Goal: Transaction & Acquisition: Book appointment/travel/reservation

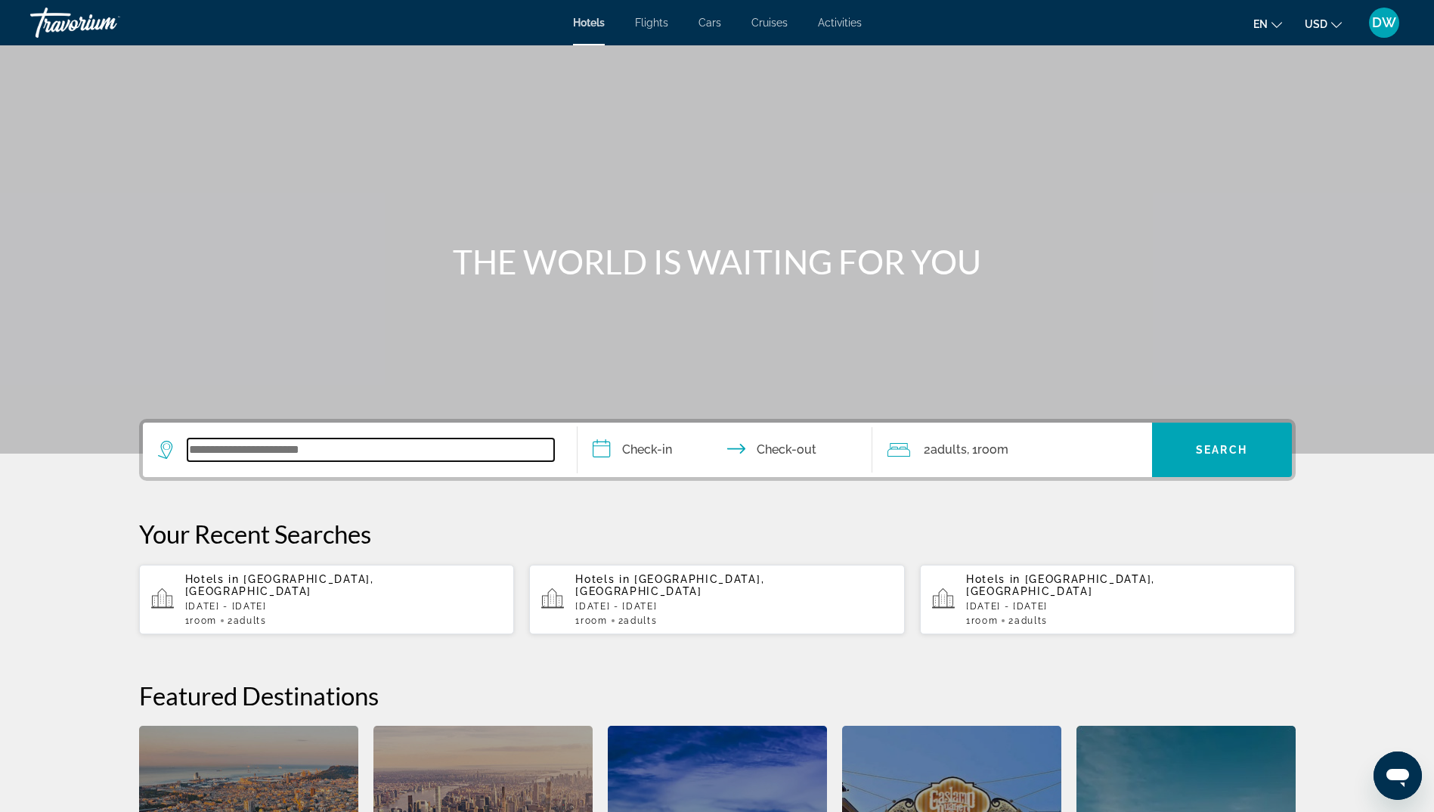
click at [297, 451] on input "Search widget" at bounding box center [371, 450] width 367 height 23
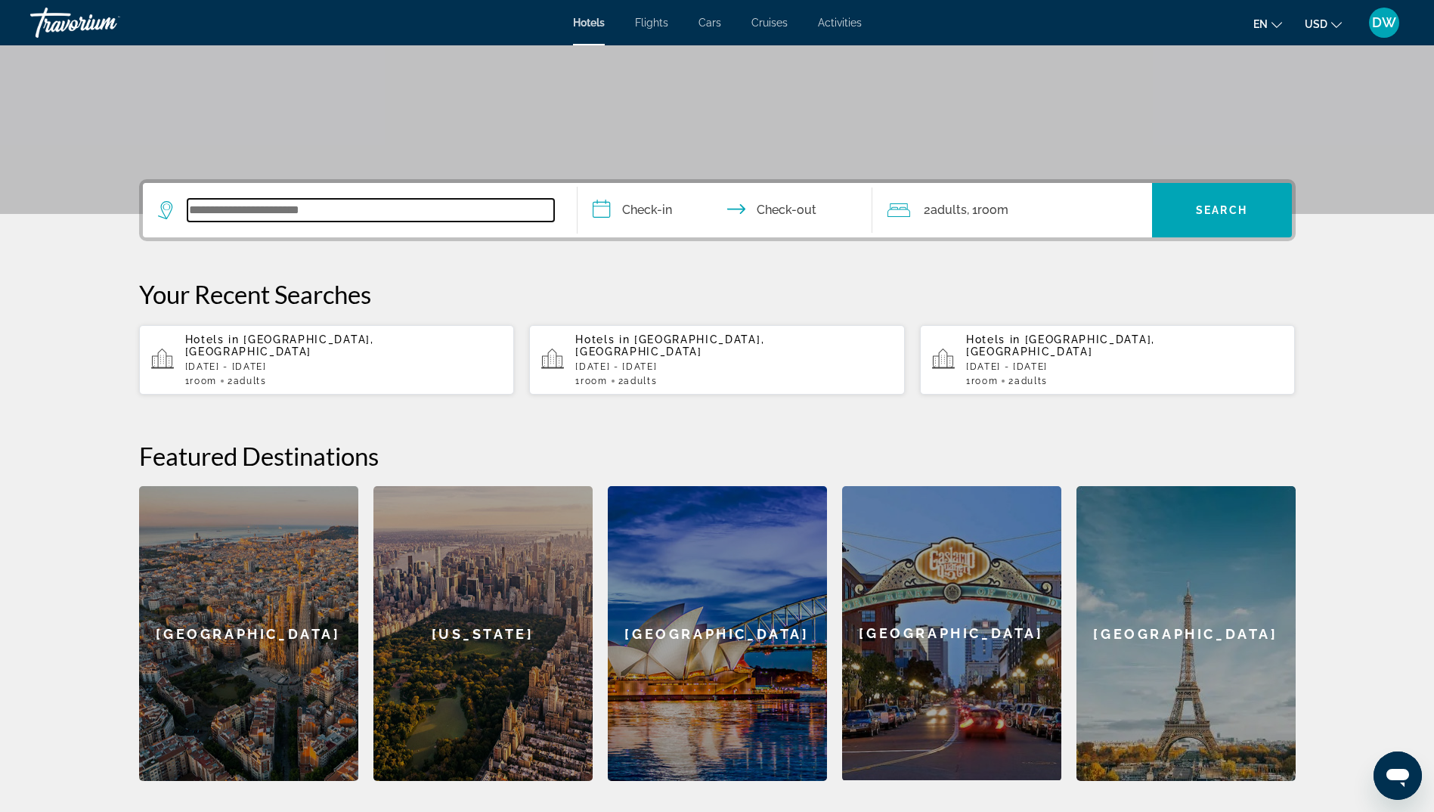
scroll to position [370, 0]
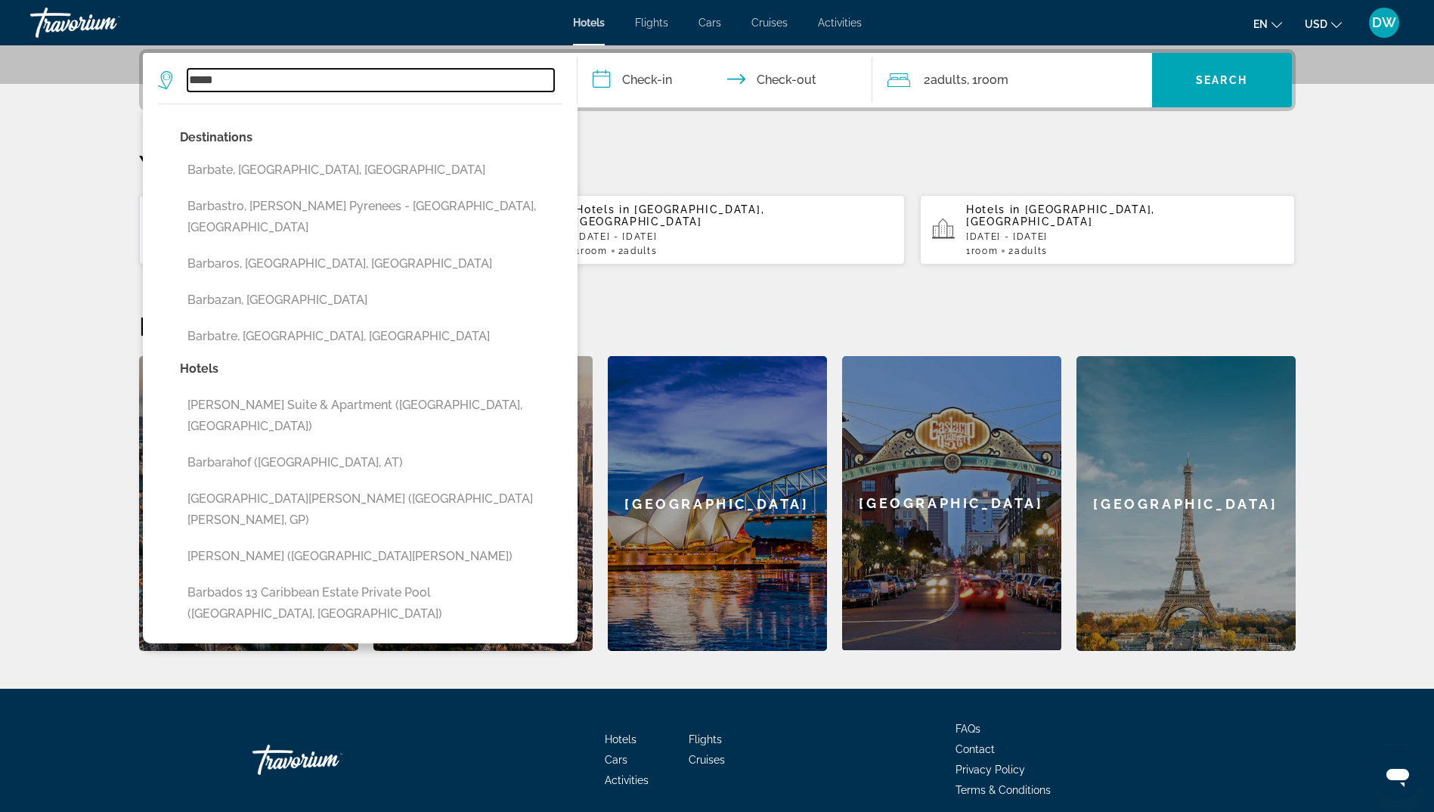
type input "*****"
click at [845, 311] on h2 "Featured Destinations" at bounding box center [717, 326] width 1157 height 30
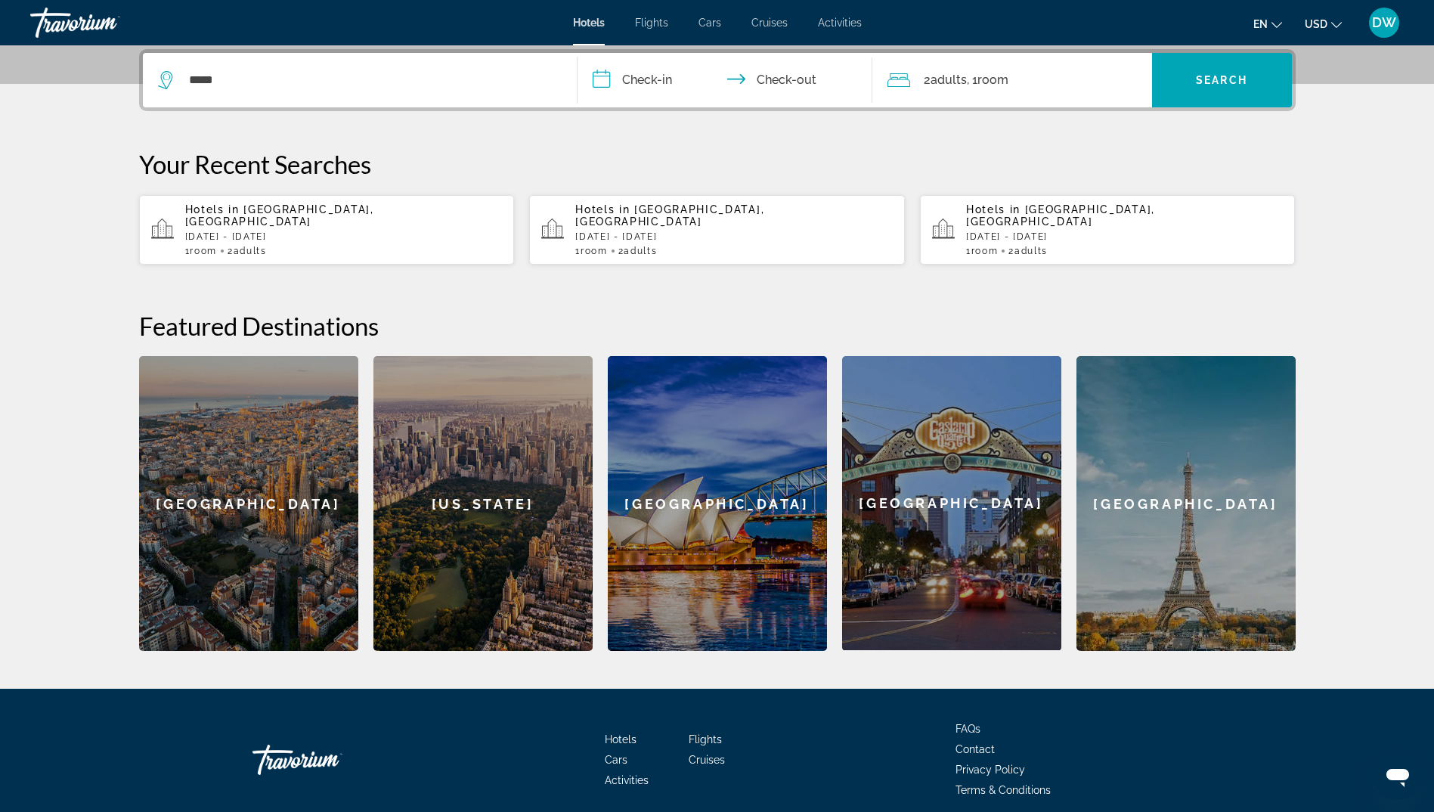
click at [374, 246] on div "1 Room rooms 2 Adult Adults" at bounding box center [344, 251] width 318 height 11
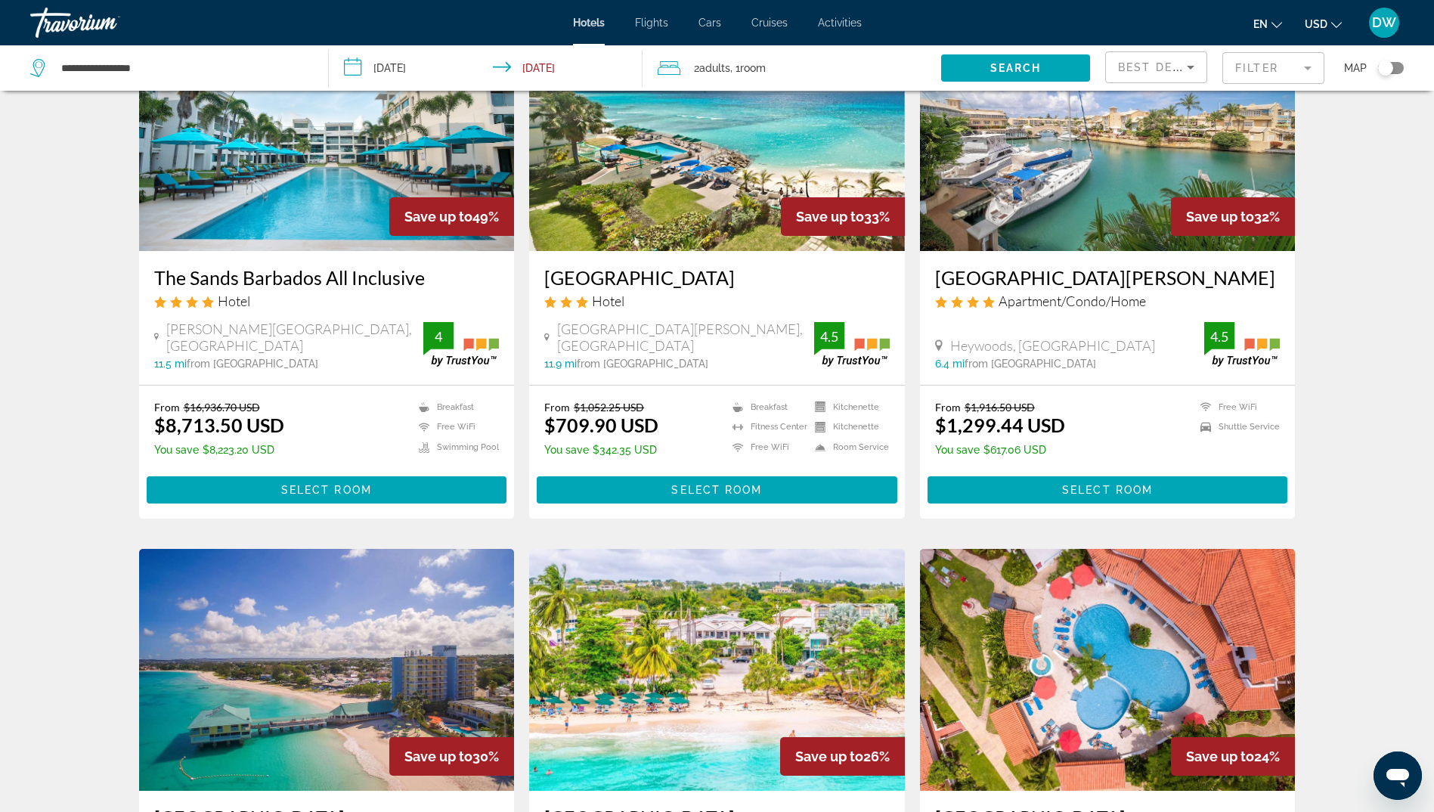
scroll to position [227, 0]
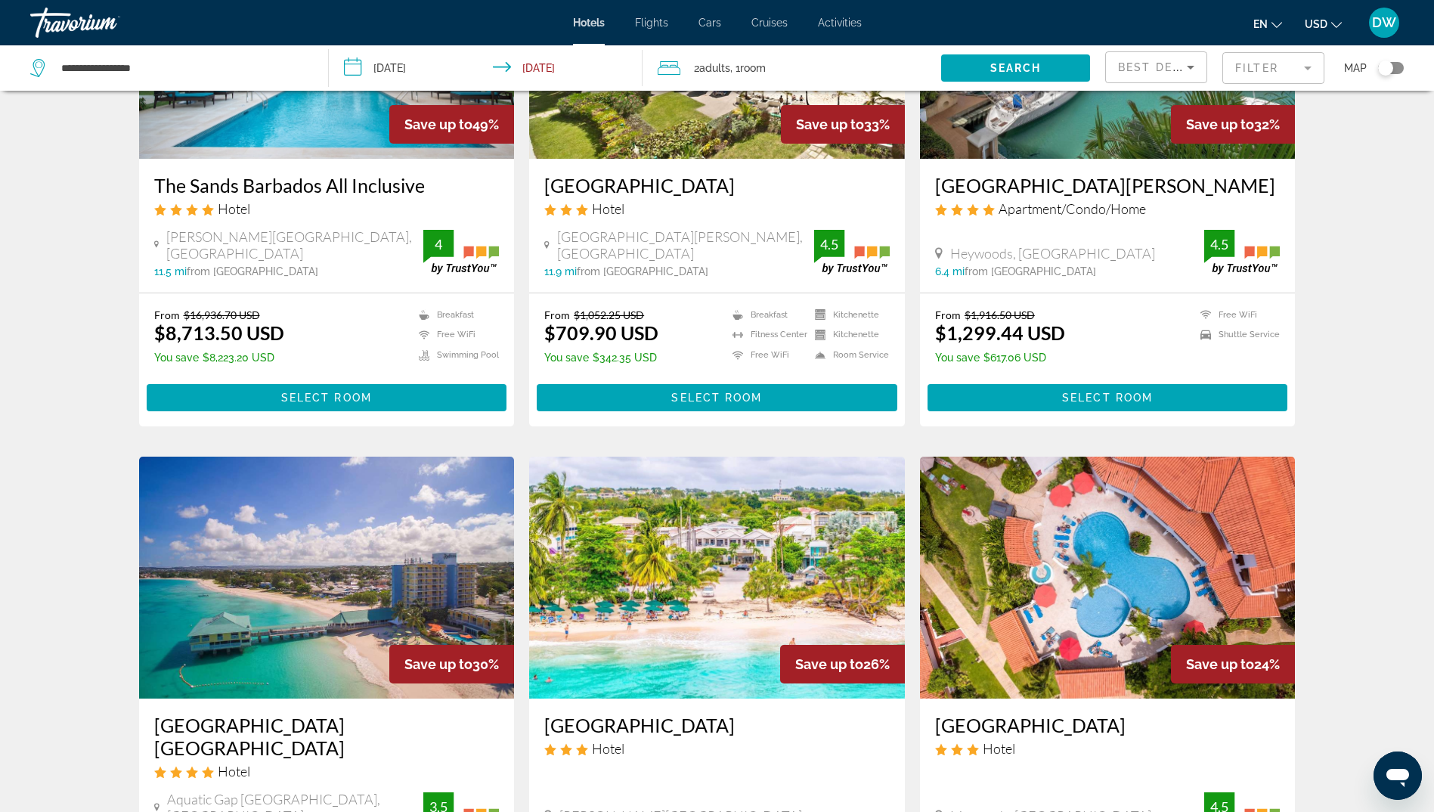
click at [1256, 76] on mat-form-field "Filter" at bounding box center [1274, 68] width 102 height 32
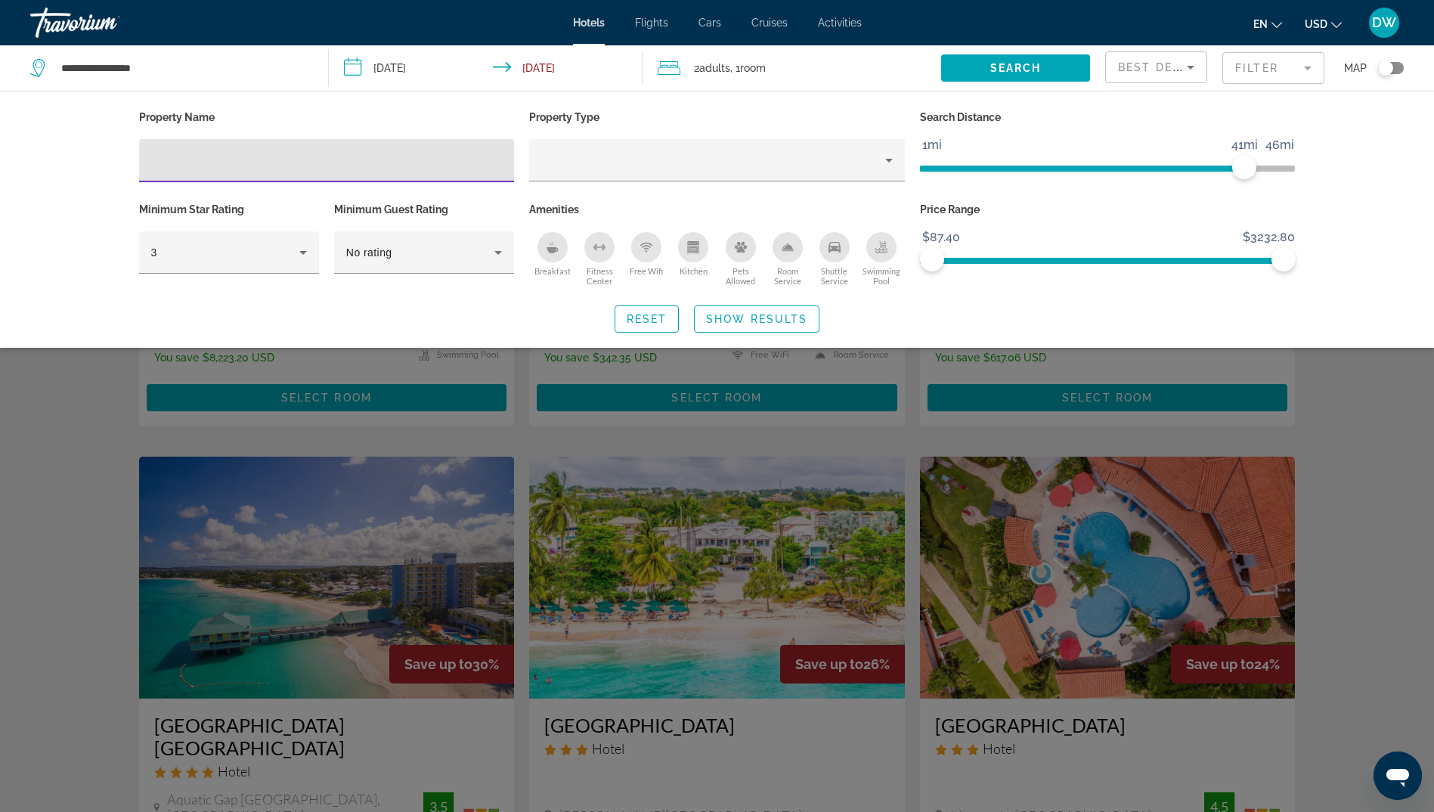
click at [250, 163] on input "Hotel Filters" at bounding box center [327, 161] width 352 height 18
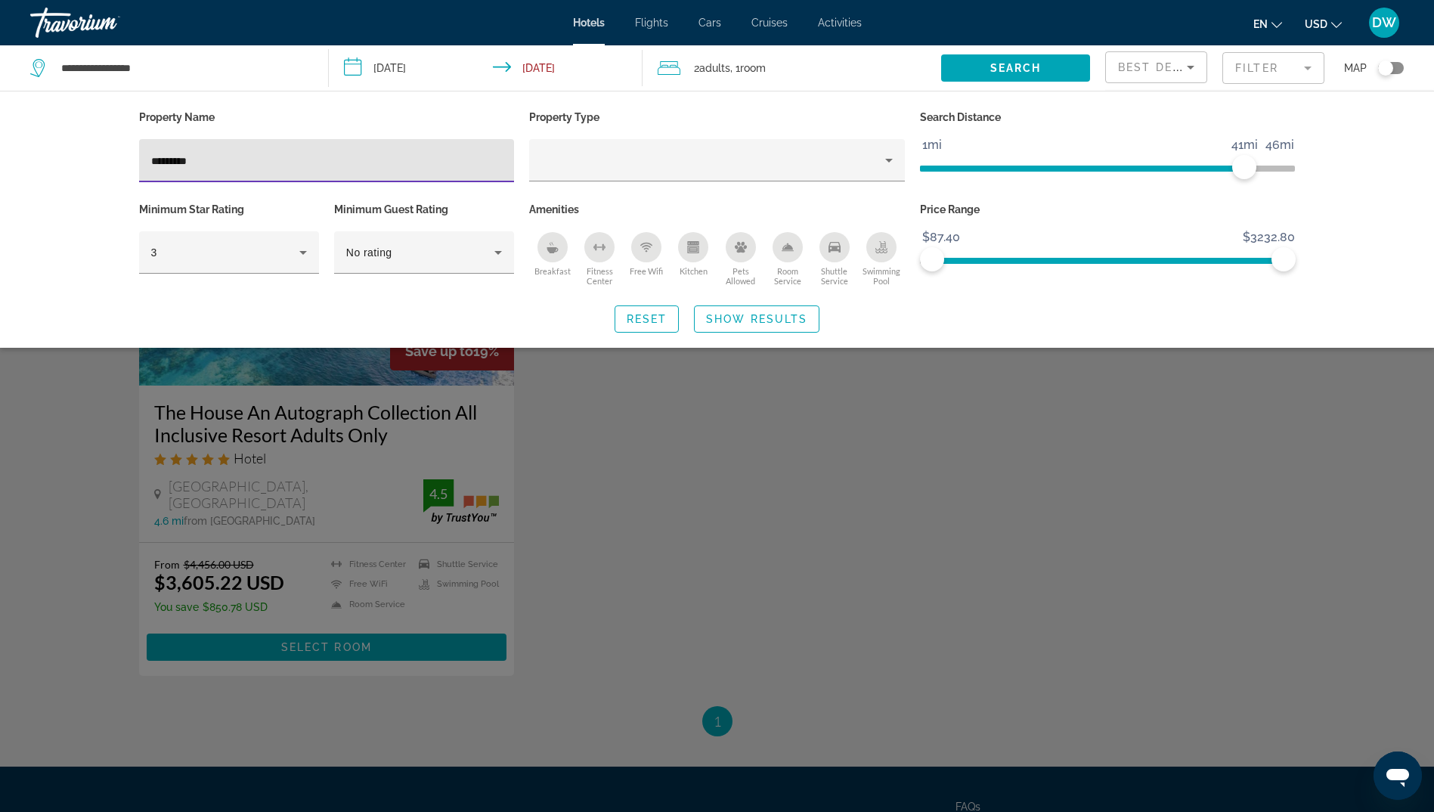
type input "*********"
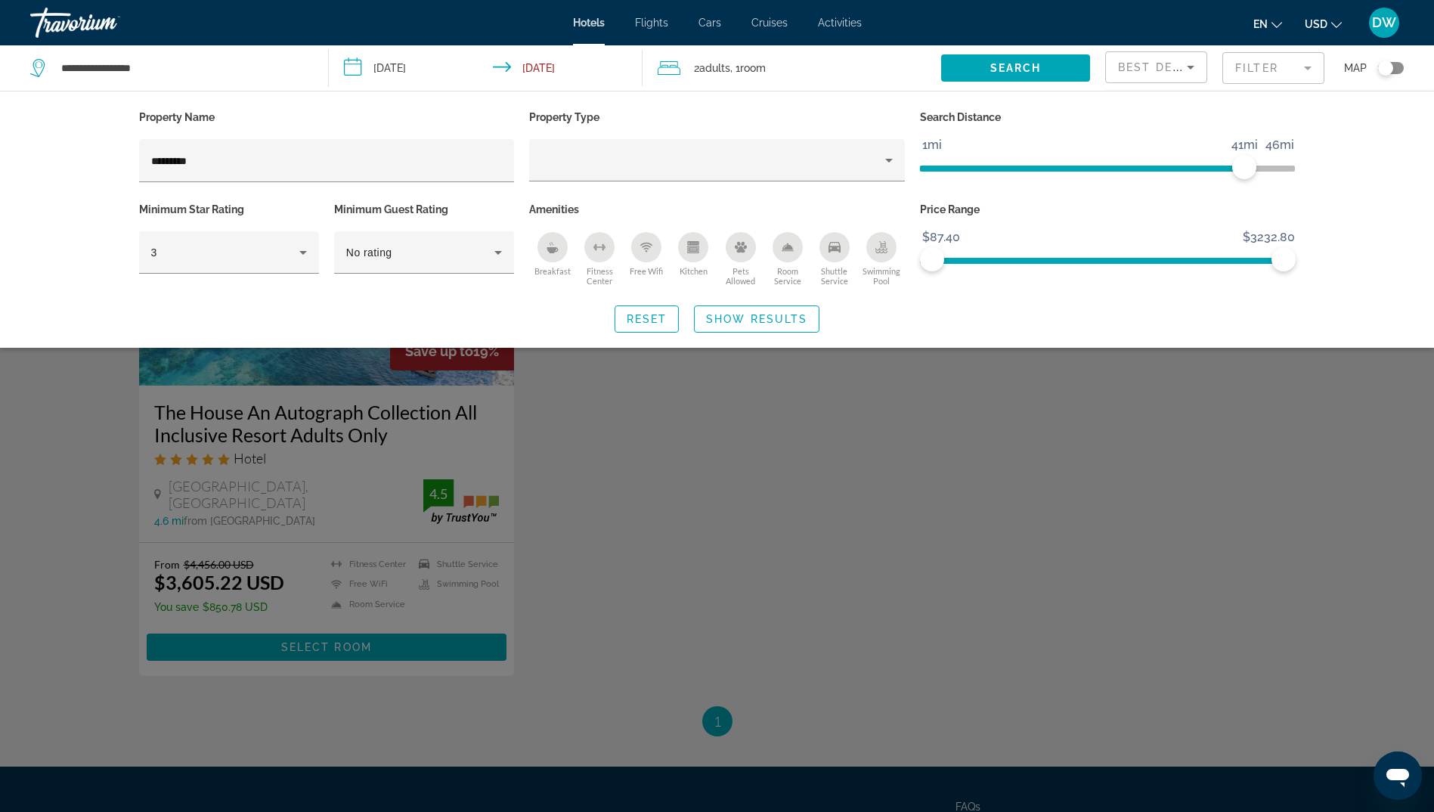
click at [310, 479] on div "Search widget" at bounding box center [717, 519] width 1434 height 585
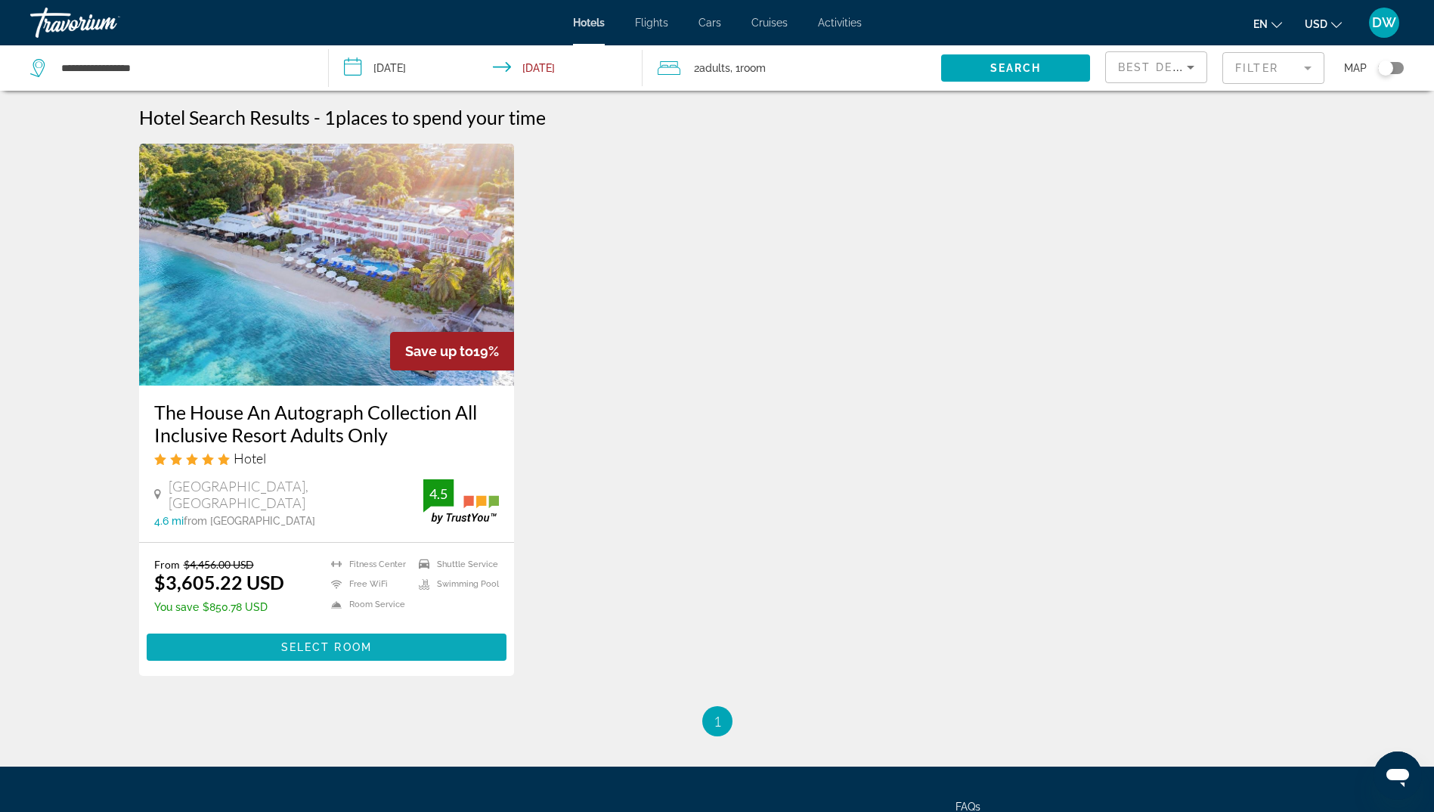
click at [308, 641] on span "Select Room" at bounding box center [326, 647] width 91 height 12
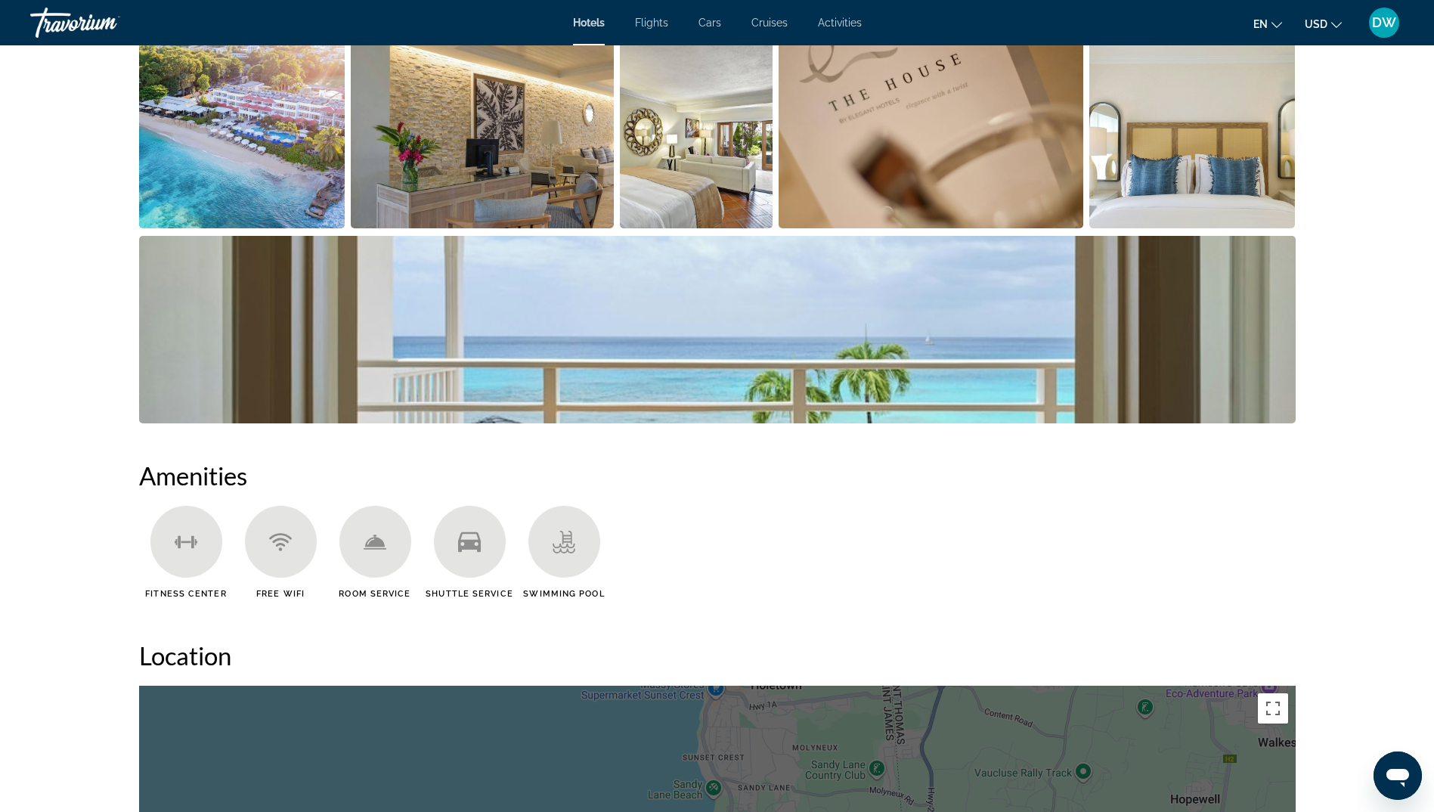
scroll to position [680, 0]
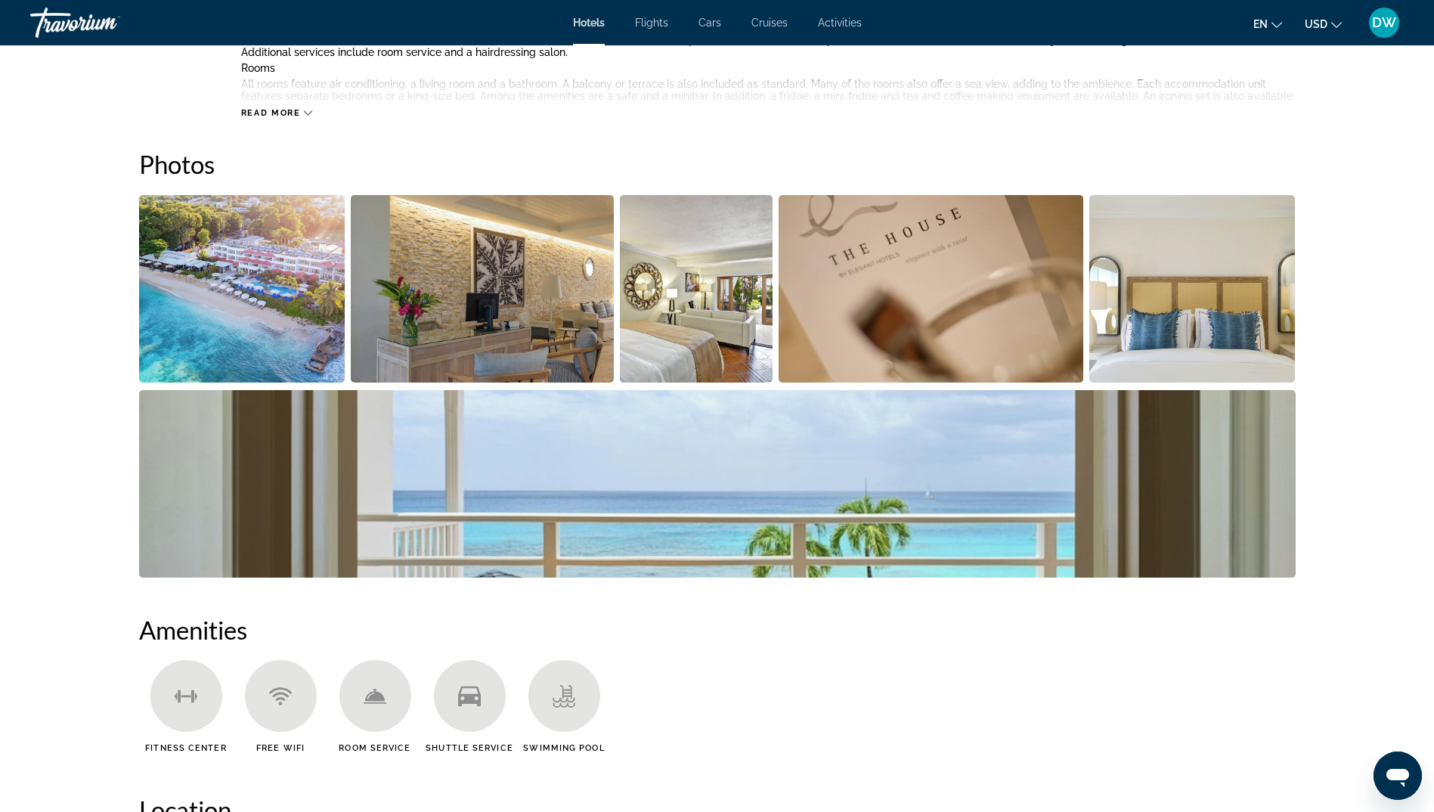
click at [273, 242] on img "Open full-screen image slider" at bounding box center [242, 289] width 206 height 188
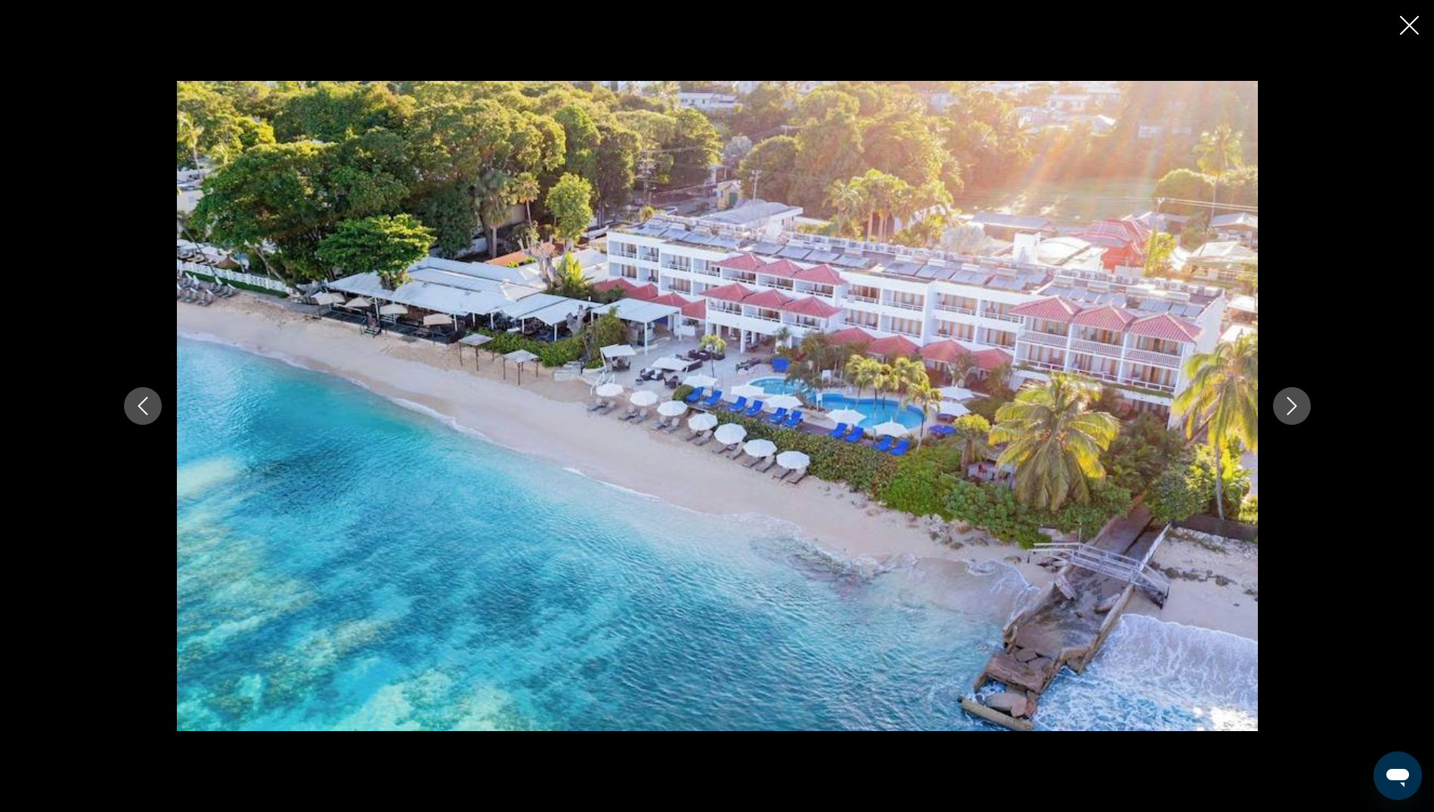
click at [1284, 404] on icon "Next image" at bounding box center [1292, 406] width 18 height 18
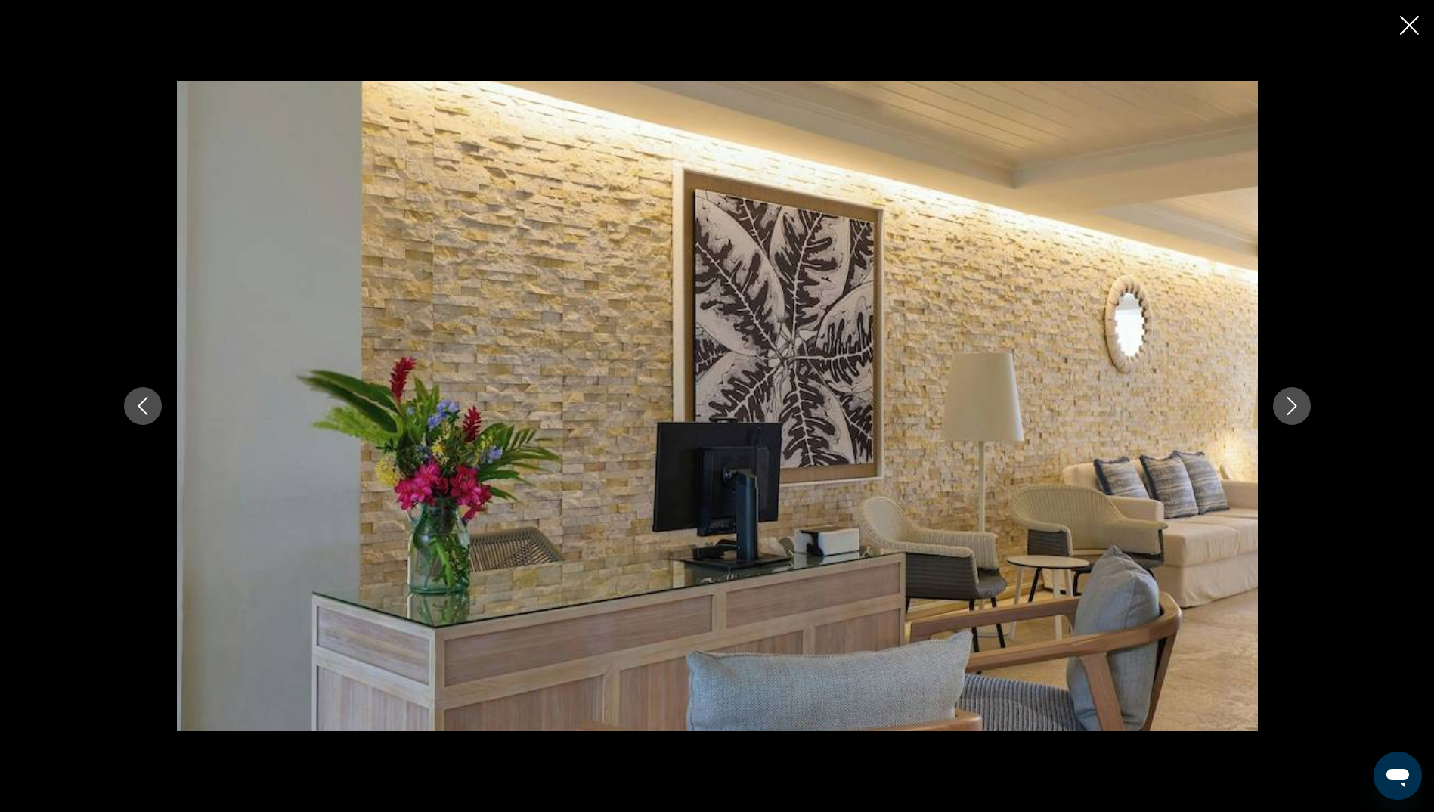
click at [1284, 404] on icon "Next image" at bounding box center [1292, 406] width 18 height 18
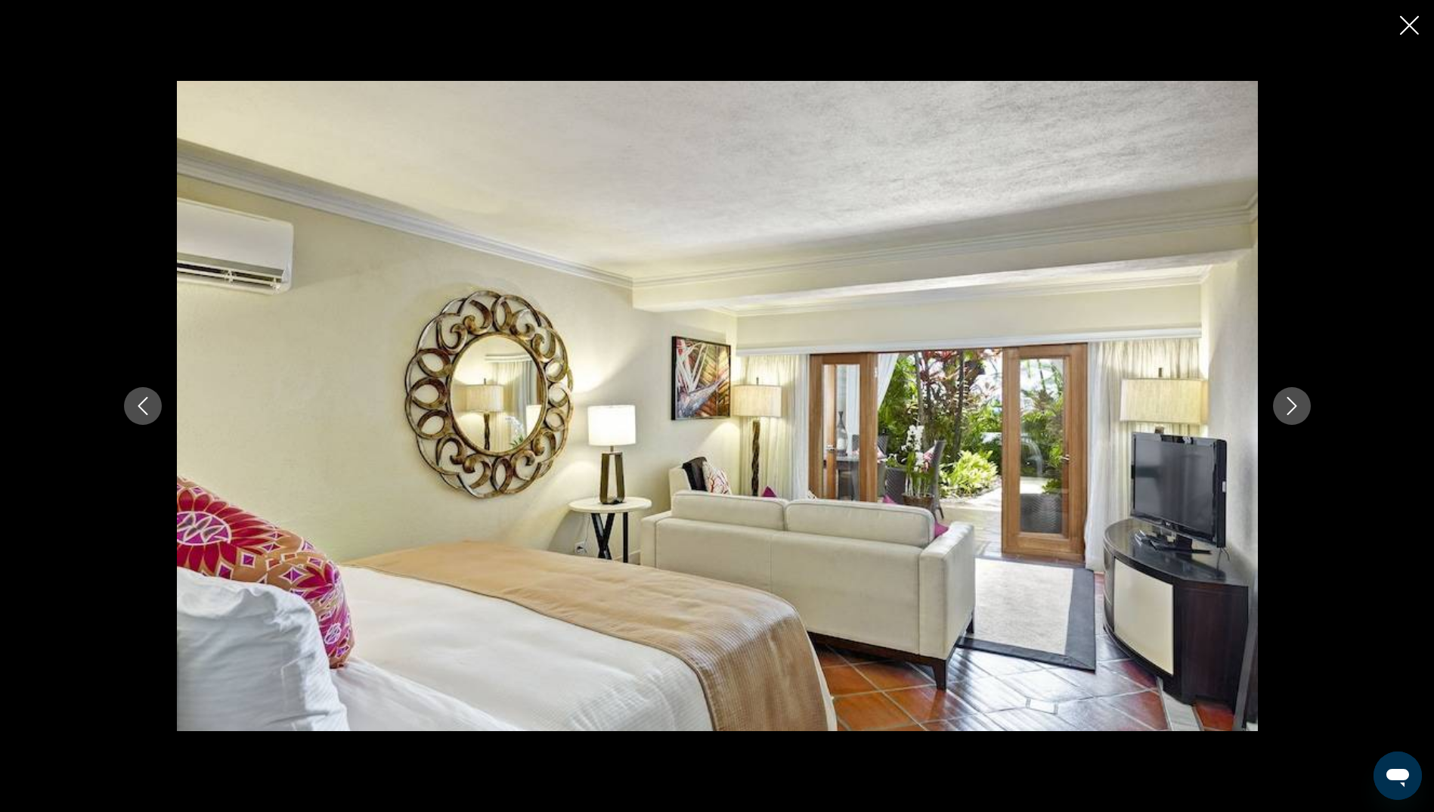
click at [1284, 404] on icon "Next image" at bounding box center [1292, 406] width 18 height 18
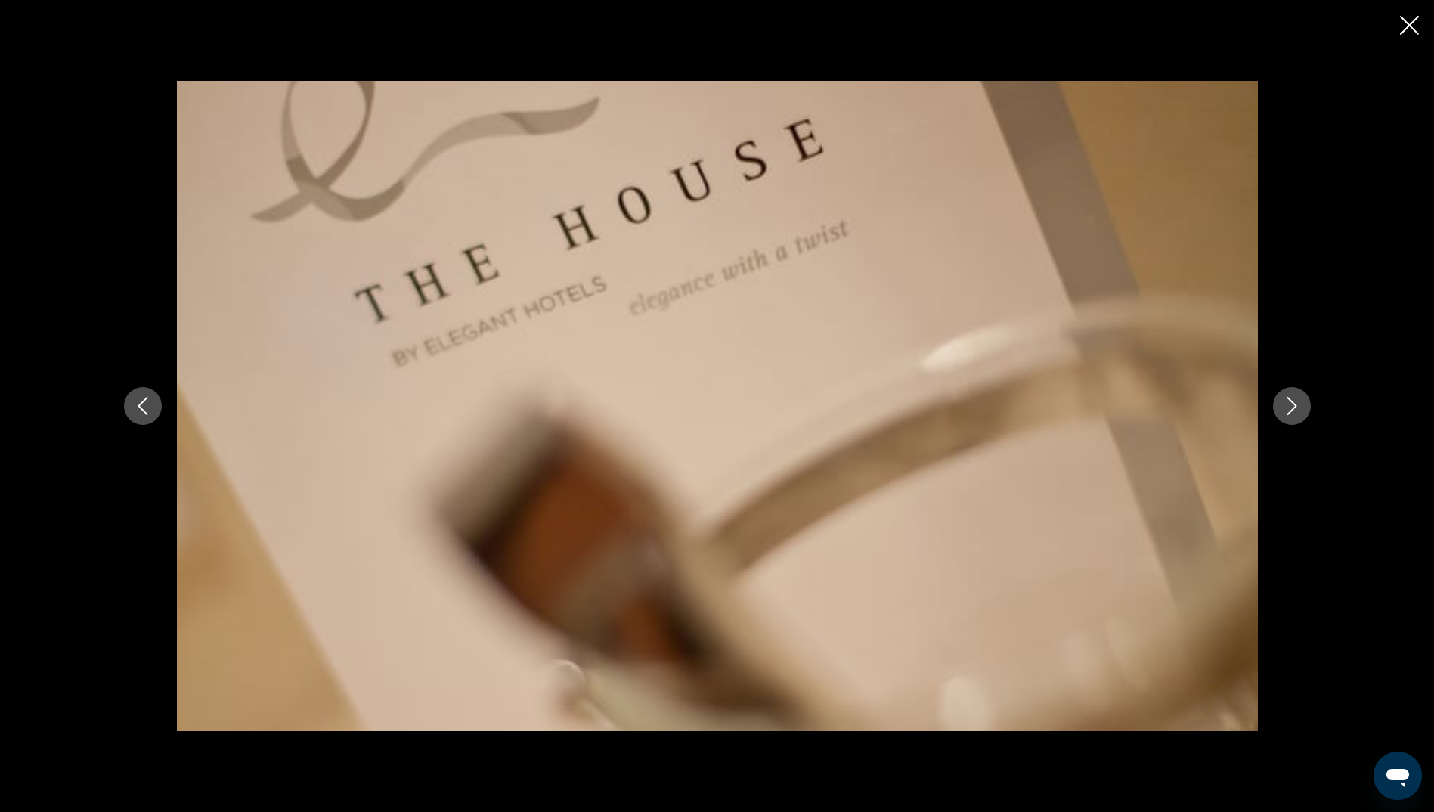
click at [1284, 404] on icon "Next image" at bounding box center [1292, 406] width 18 height 18
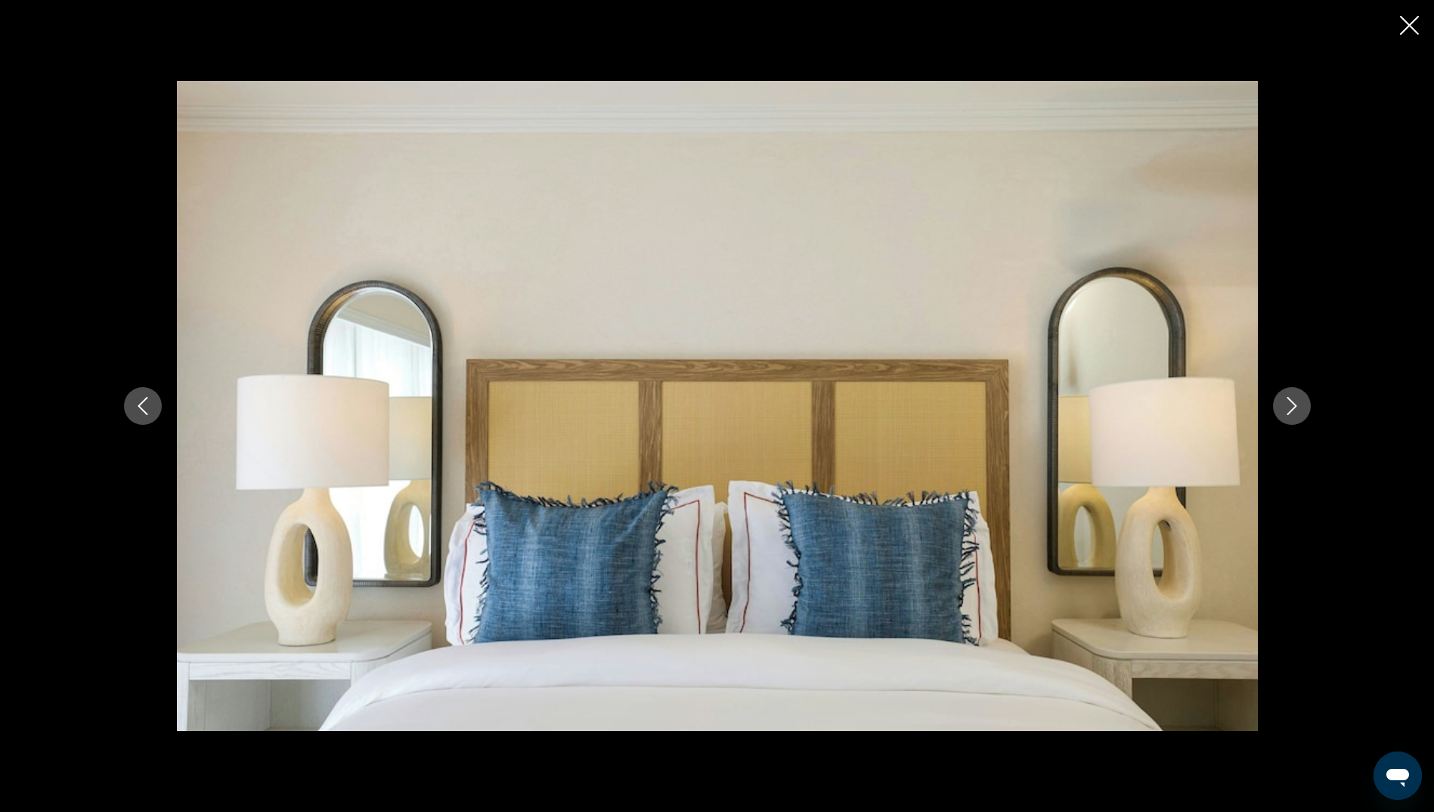
click at [1284, 404] on icon "Next image" at bounding box center [1292, 406] width 18 height 18
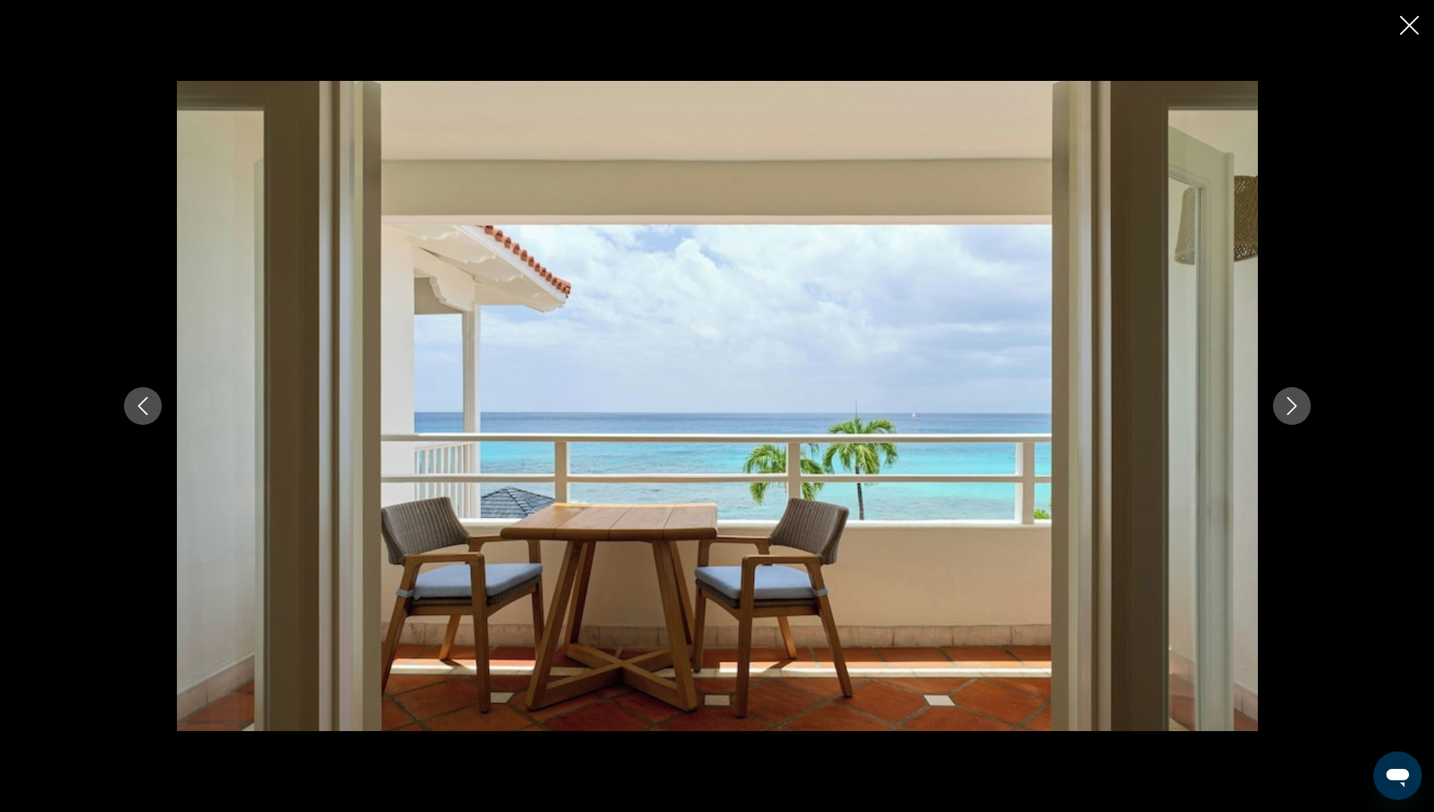
click at [1284, 404] on icon "Next image" at bounding box center [1292, 406] width 18 height 18
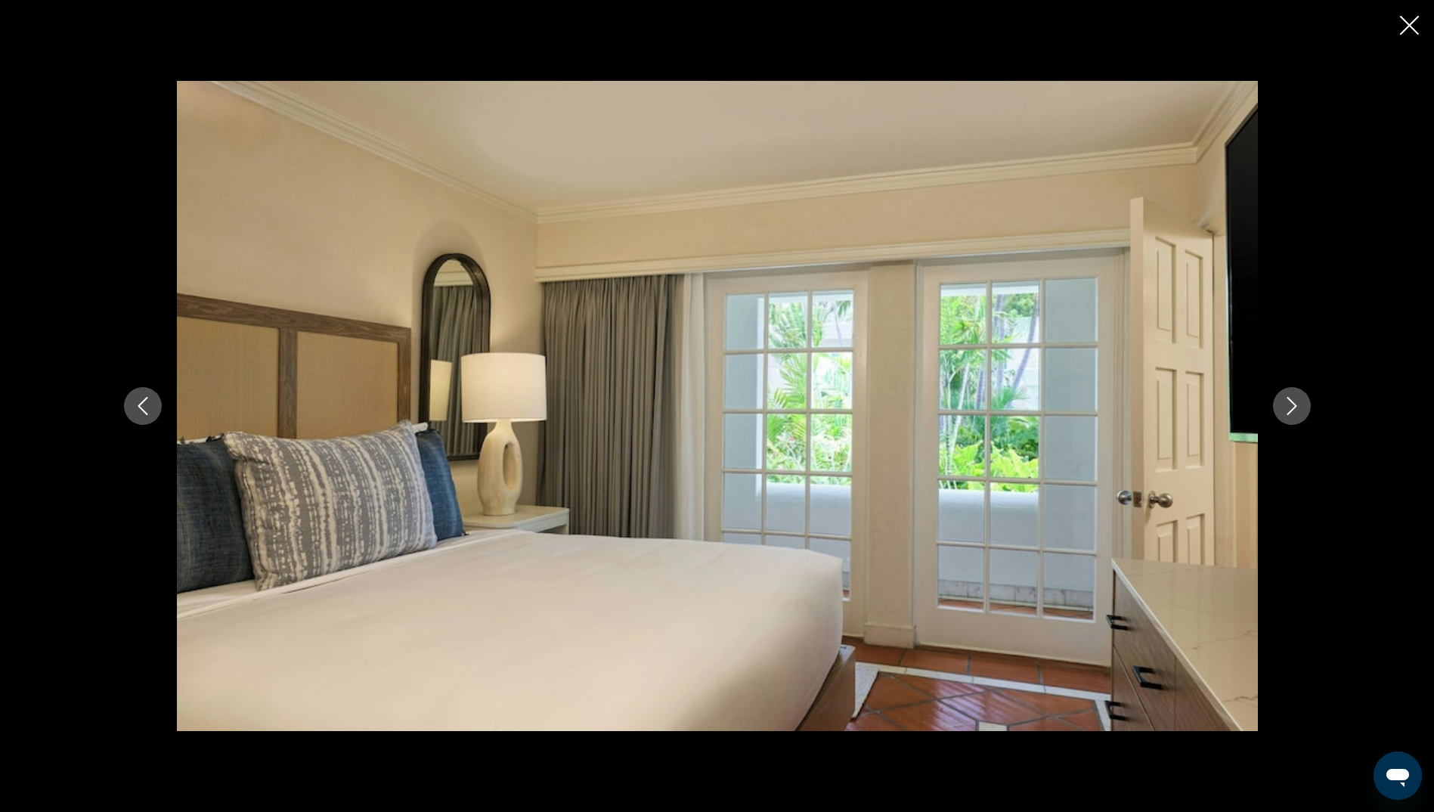
click at [1300, 412] on icon "Next image" at bounding box center [1292, 406] width 18 height 18
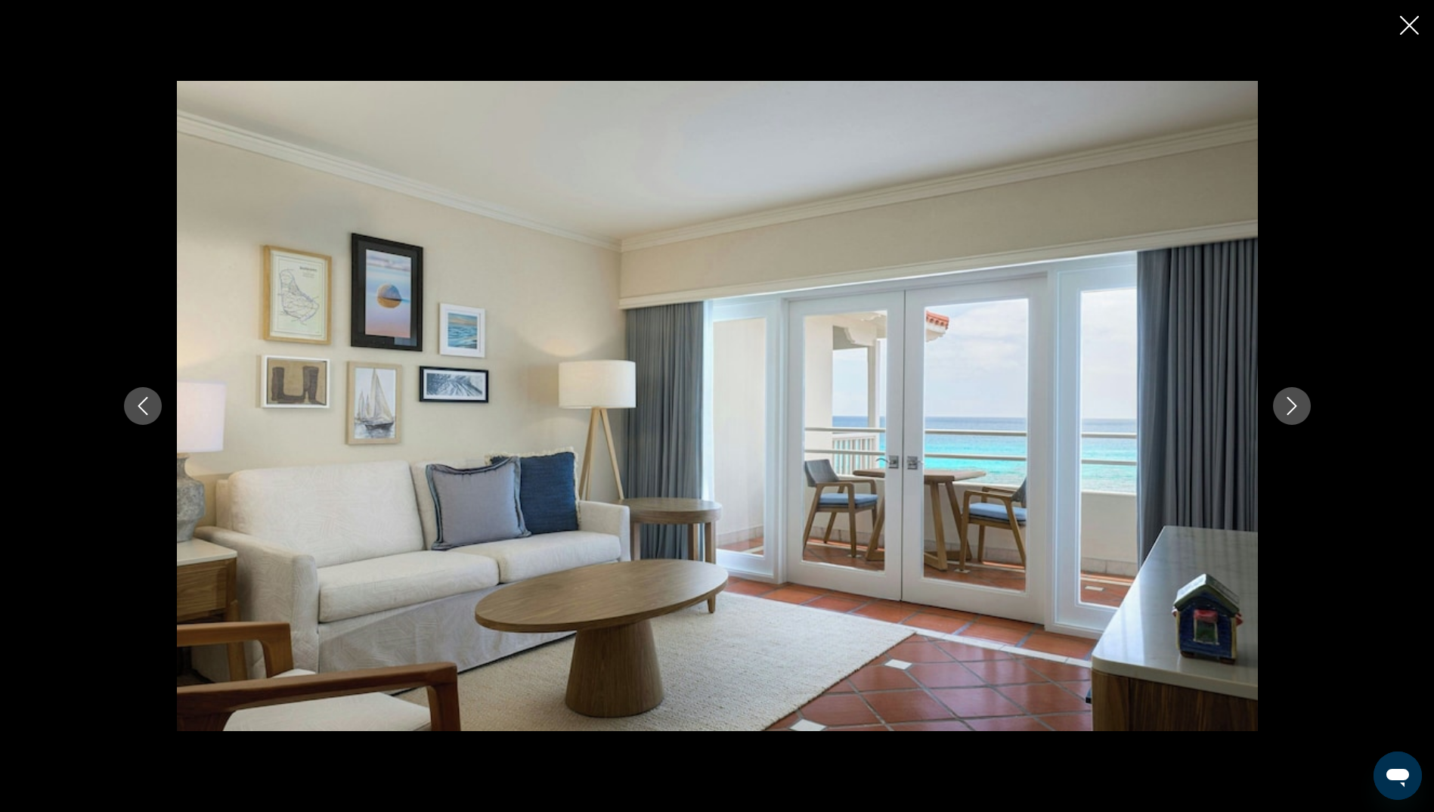
click at [1296, 405] on icon "Next image" at bounding box center [1292, 406] width 18 height 18
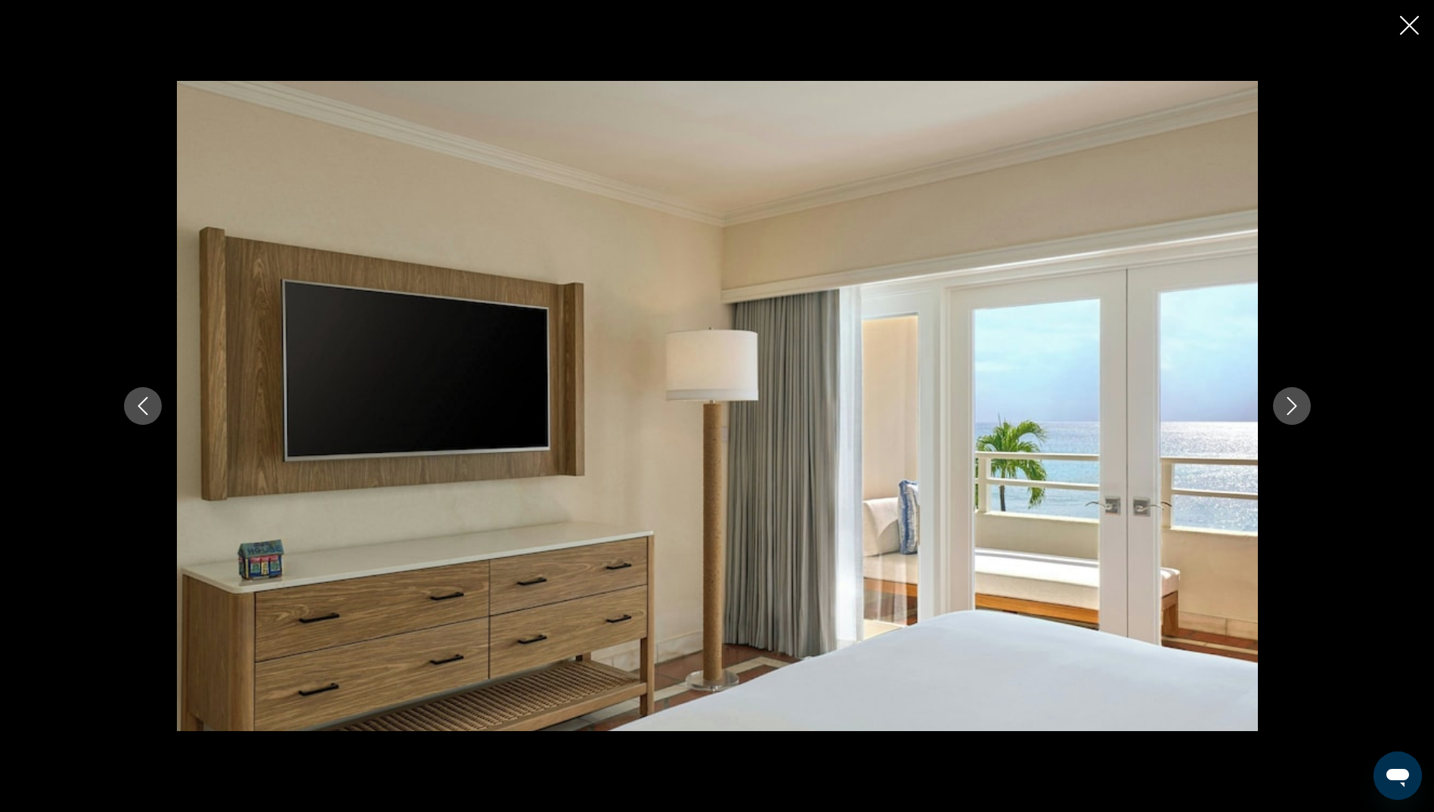
click at [1296, 405] on icon "Next image" at bounding box center [1292, 406] width 18 height 18
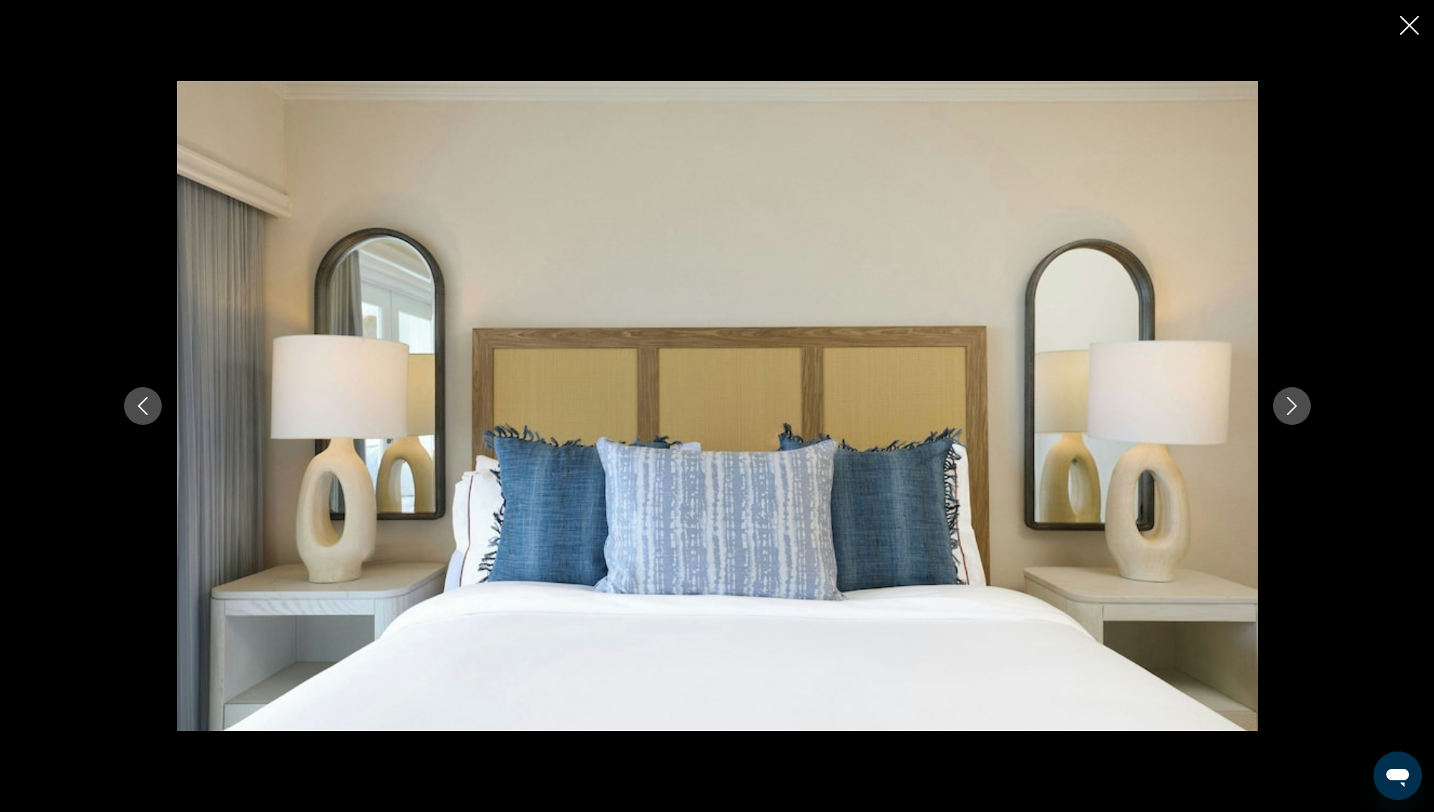
click at [1296, 405] on icon "Next image" at bounding box center [1292, 406] width 18 height 18
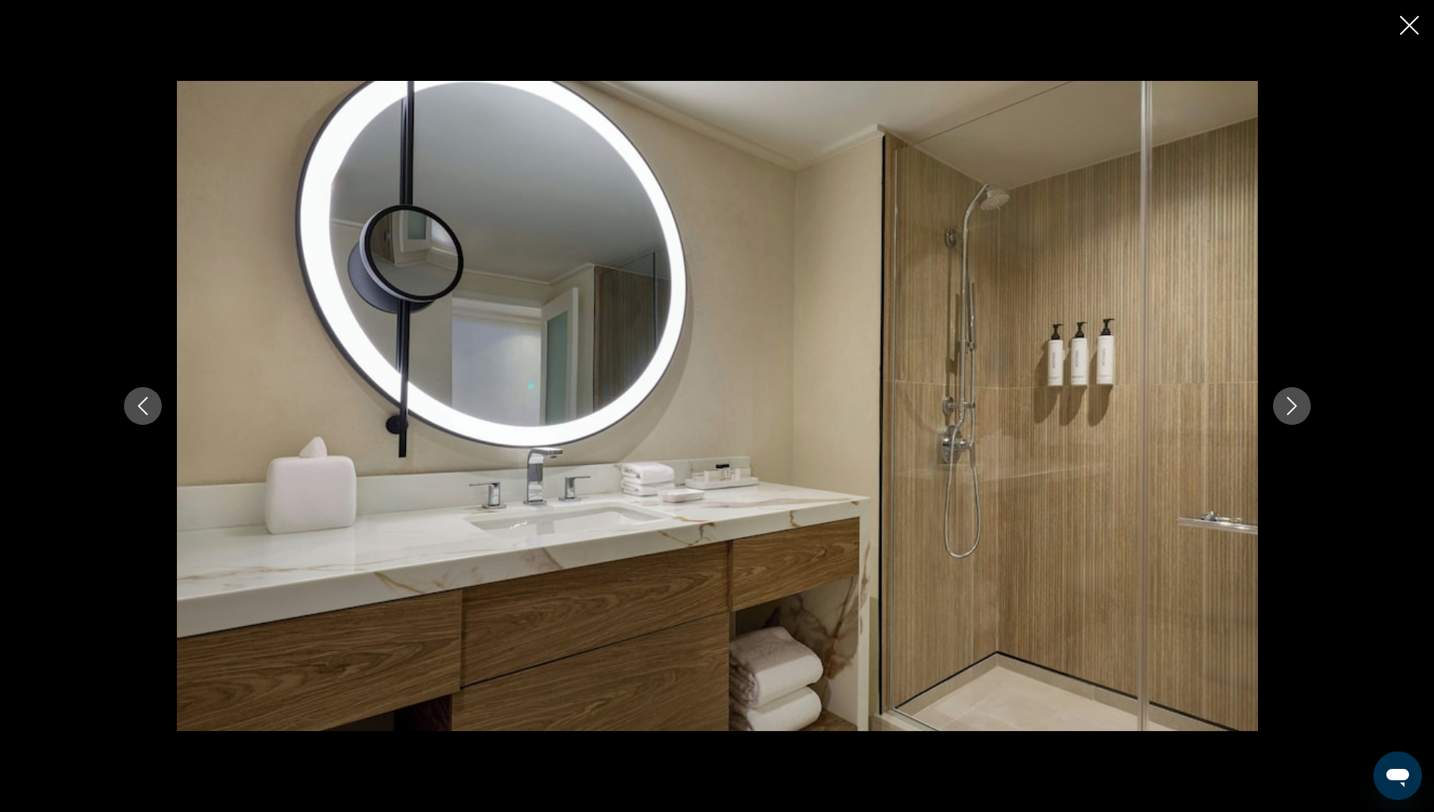
click at [1296, 405] on icon "Next image" at bounding box center [1292, 406] width 18 height 18
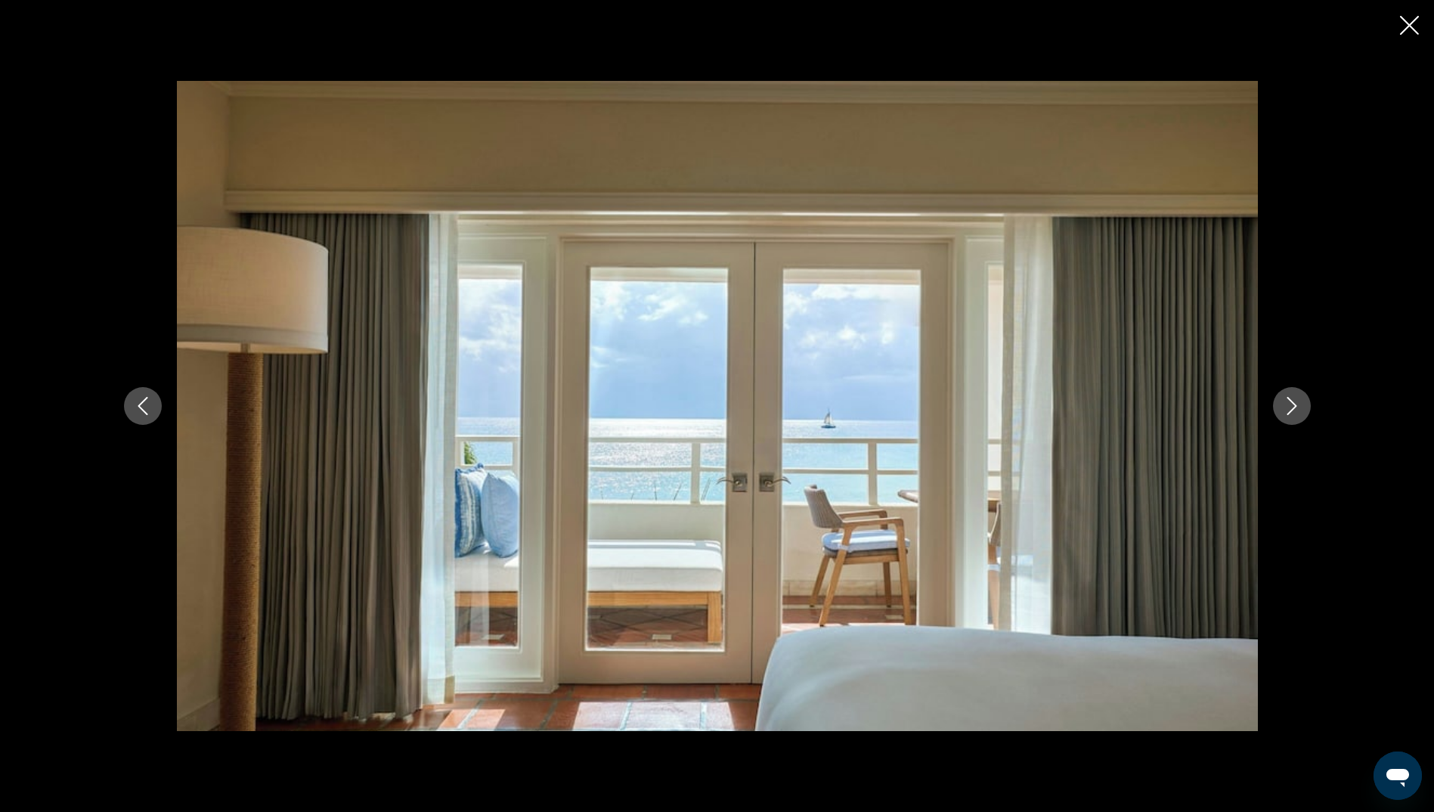
click at [1296, 405] on icon "Next image" at bounding box center [1292, 406] width 18 height 18
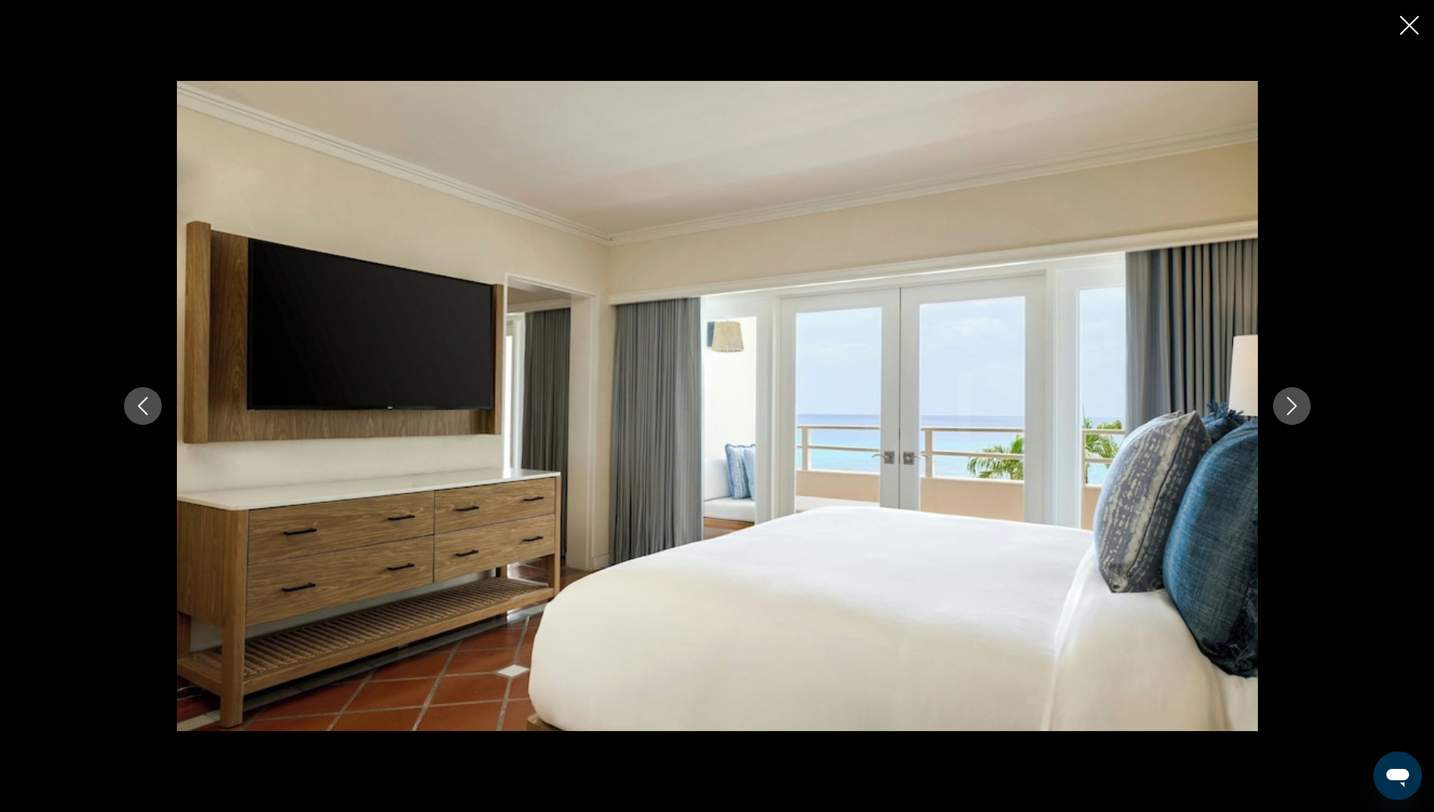
click at [1296, 405] on icon "Next image" at bounding box center [1292, 406] width 18 height 18
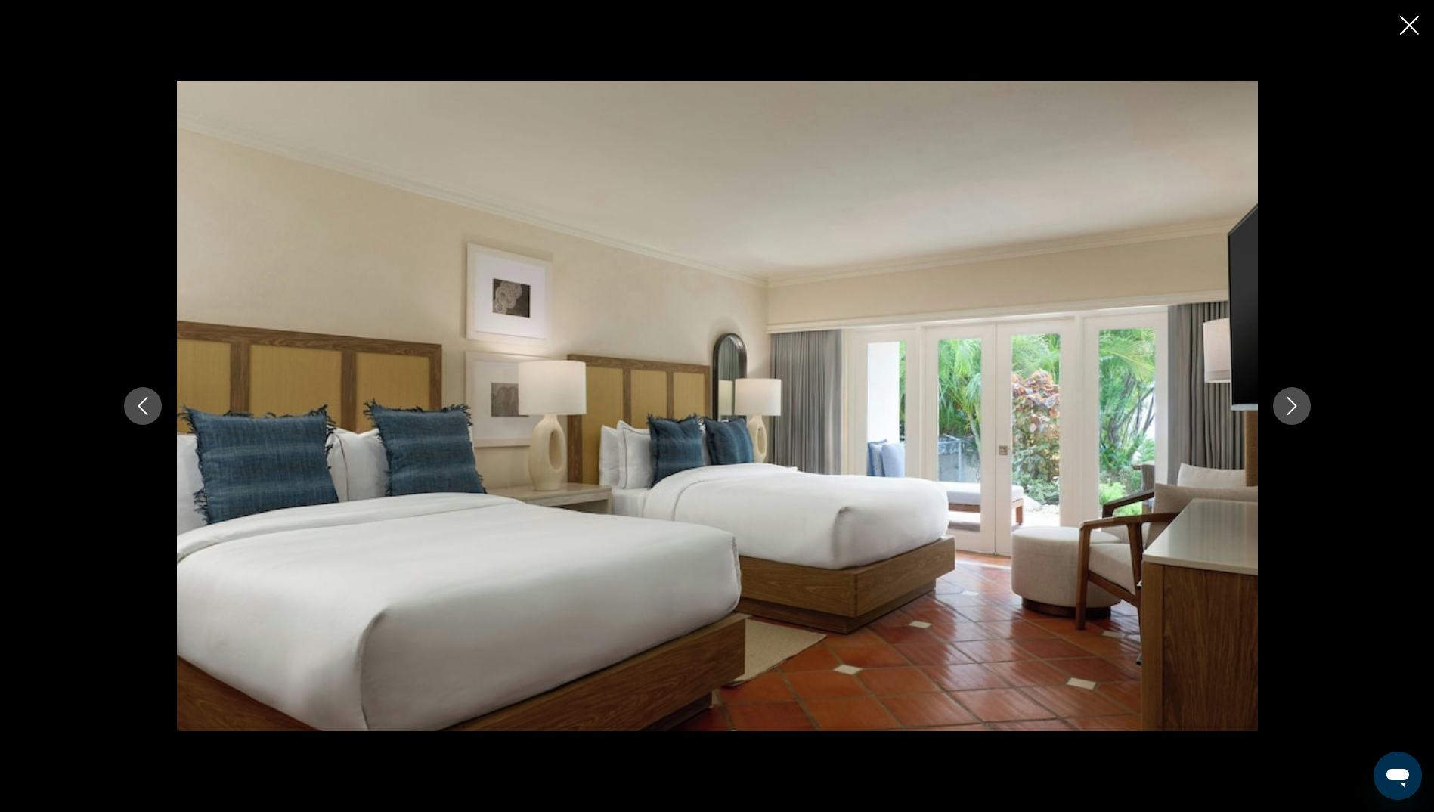
click at [1417, 23] on icon "Close slideshow" at bounding box center [1409, 25] width 19 height 19
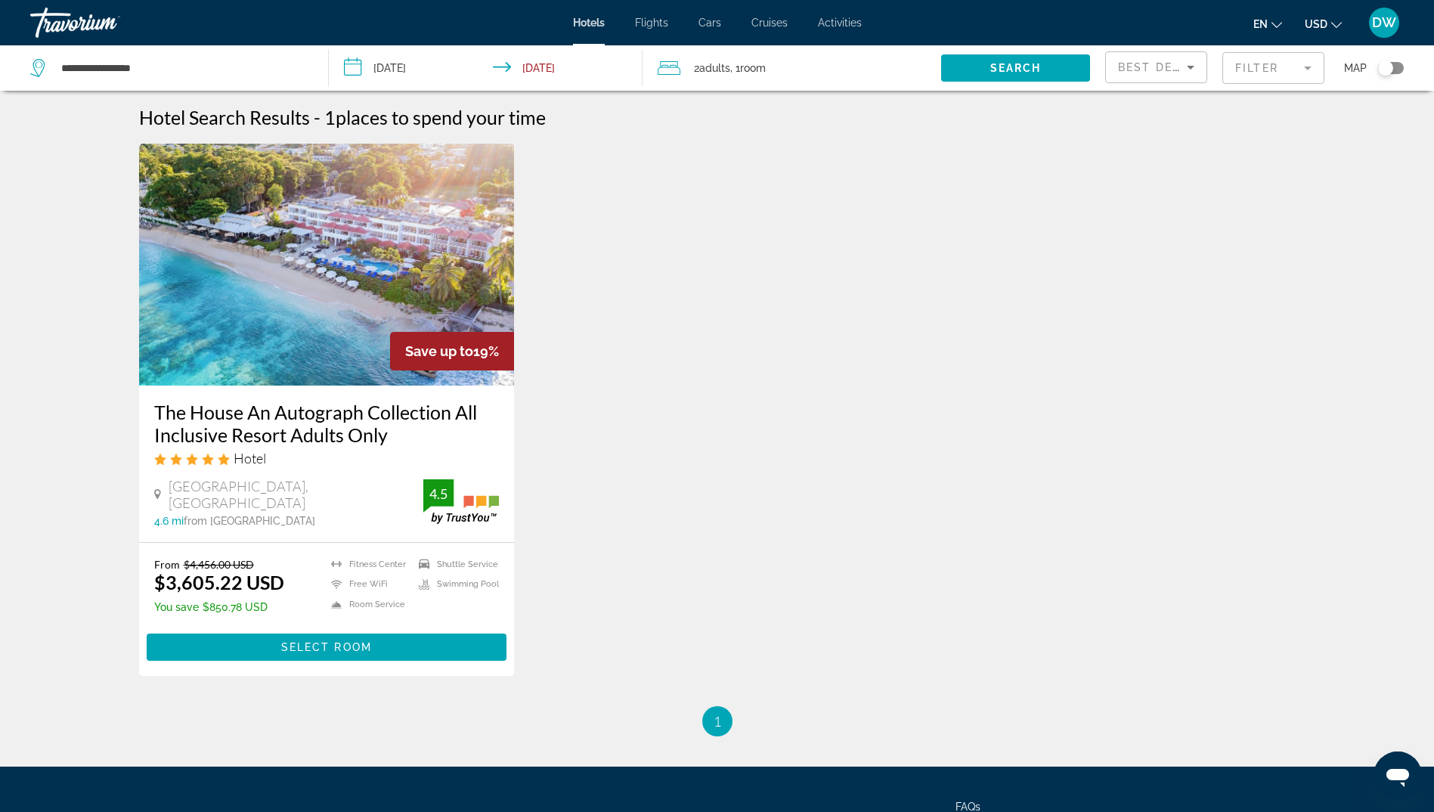
drag, startPoint x: 1290, startPoint y: 76, endPoint x: 1270, endPoint y: 83, distance: 20.8
click at [1290, 76] on mat-form-field "Filter" at bounding box center [1274, 68] width 102 height 32
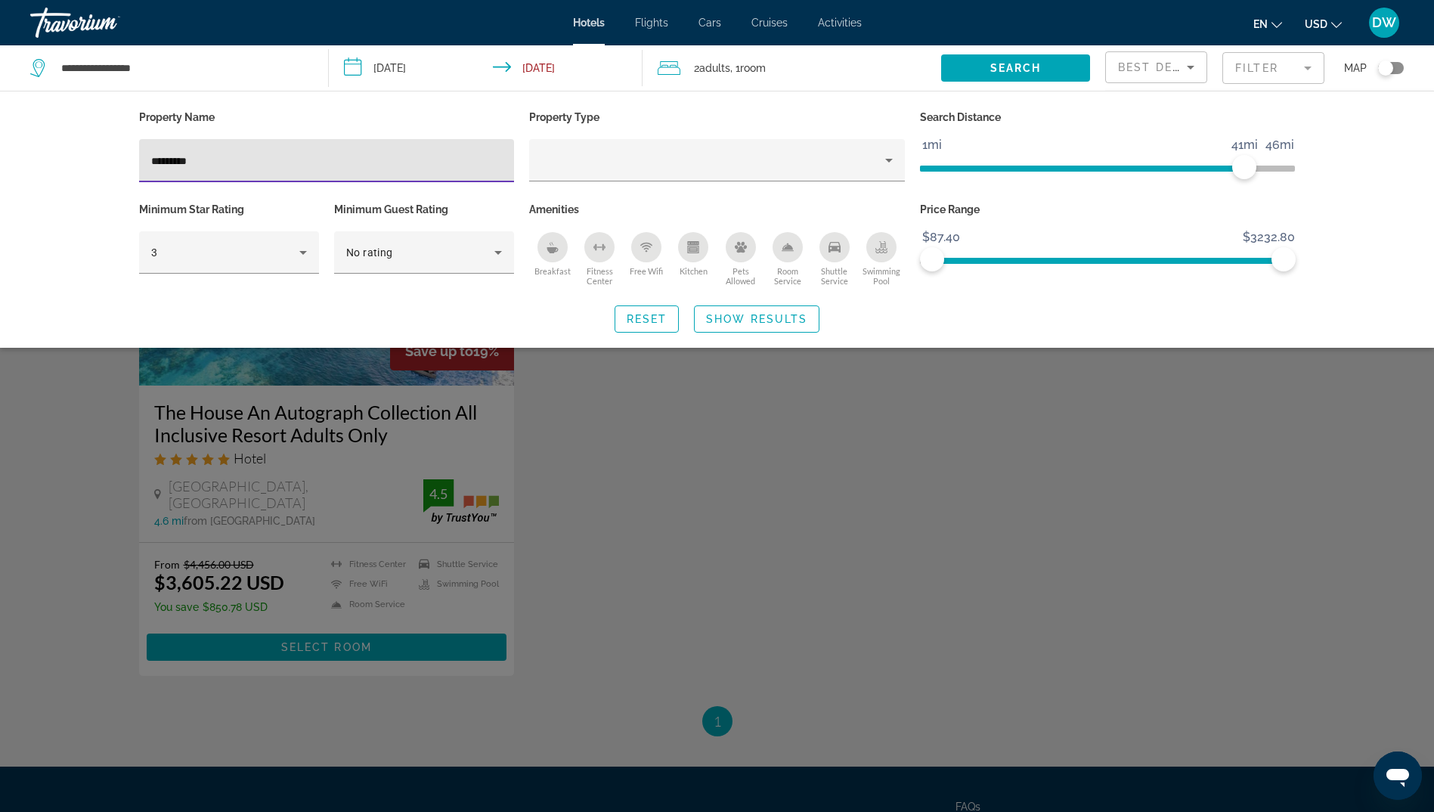
drag, startPoint x: 178, startPoint y: 161, endPoint x: 153, endPoint y: 160, distance: 25.0
click at [153, 160] on input "*********" at bounding box center [327, 161] width 352 height 18
type input "*"
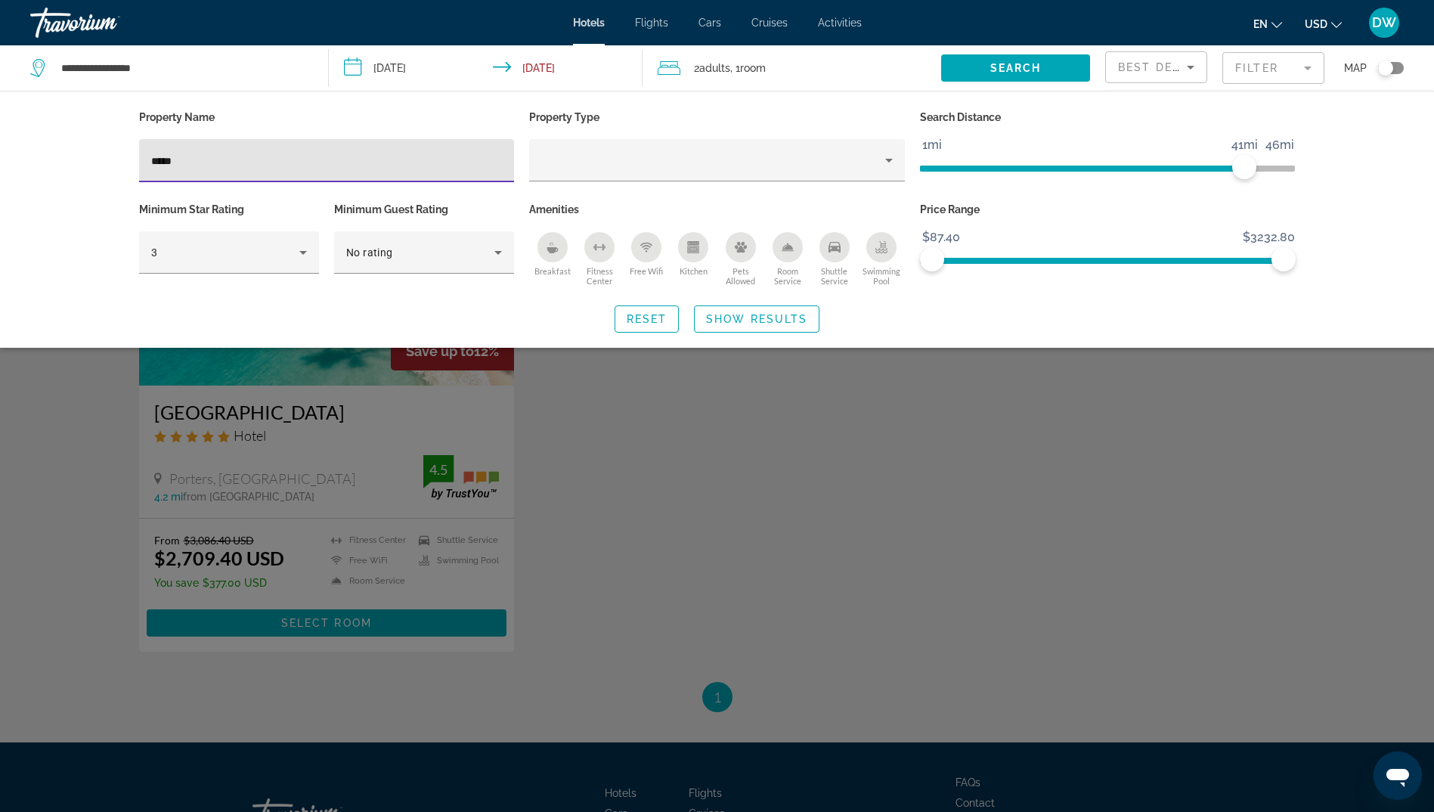
type input "*****"
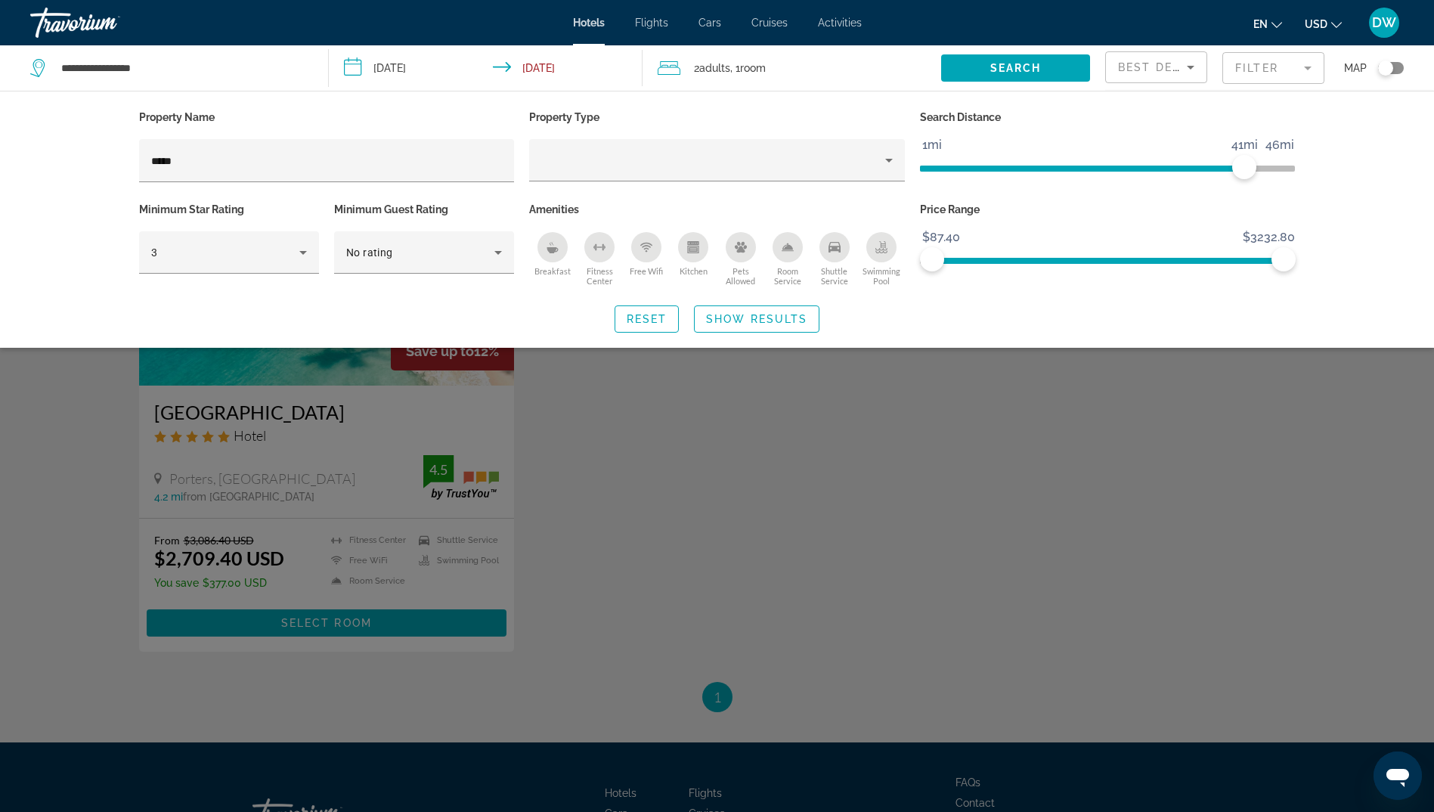
click at [273, 494] on div "Search widget" at bounding box center [717, 519] width 1434 height 585
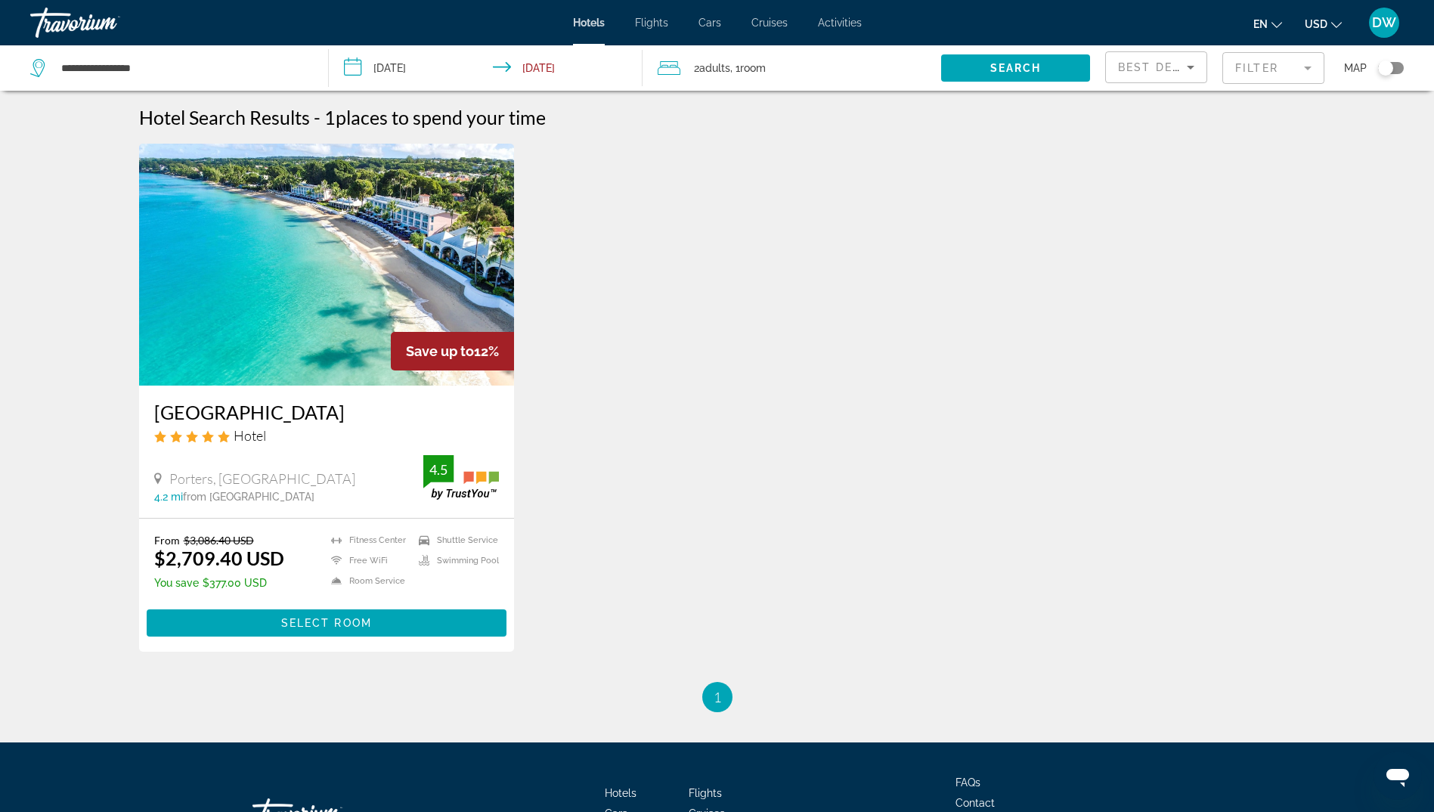
click at [263, 423] on h3 "[GEOGRAPHIC_DATA]" at bounding box center [327, 412] width 346 height 23
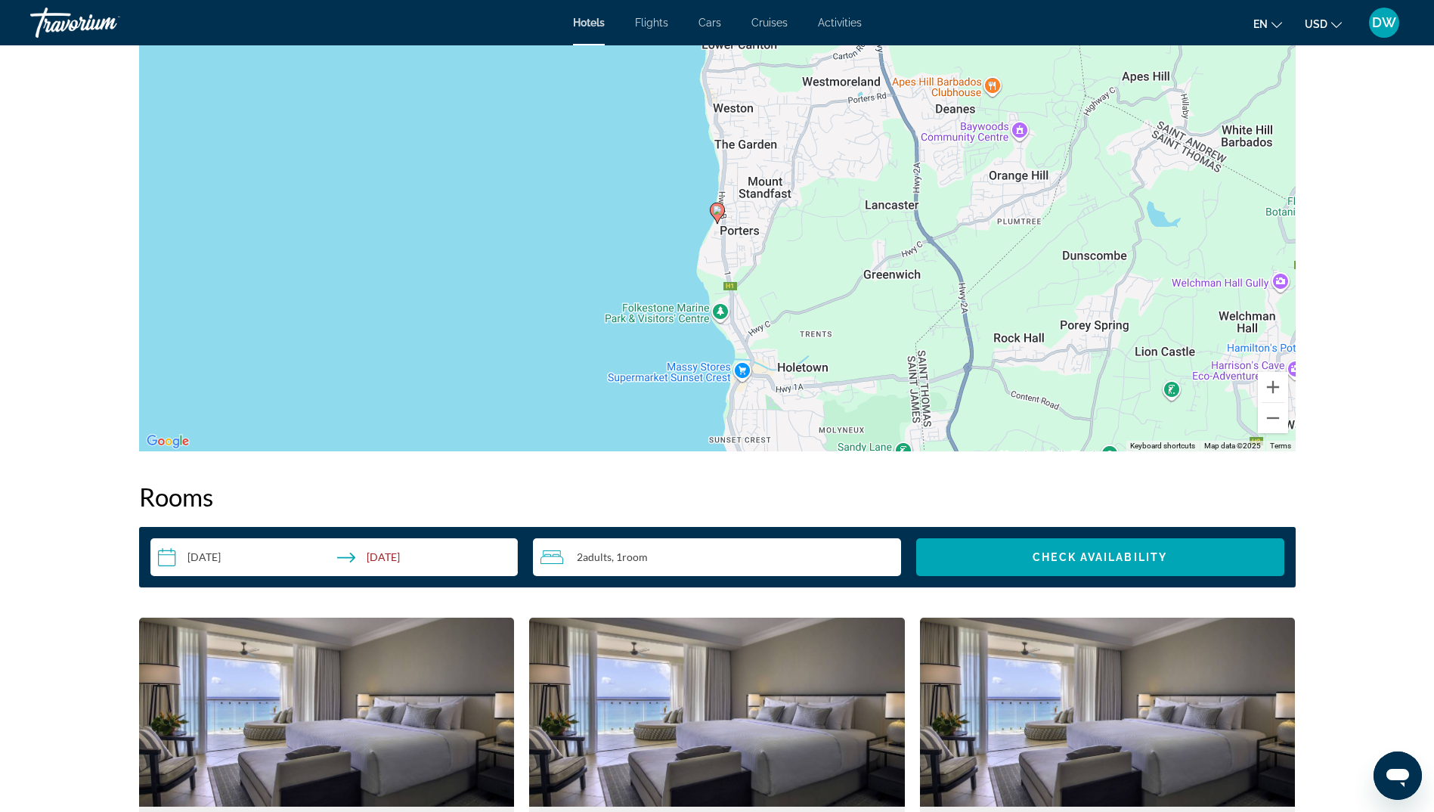
scroll to position [1512, 0]
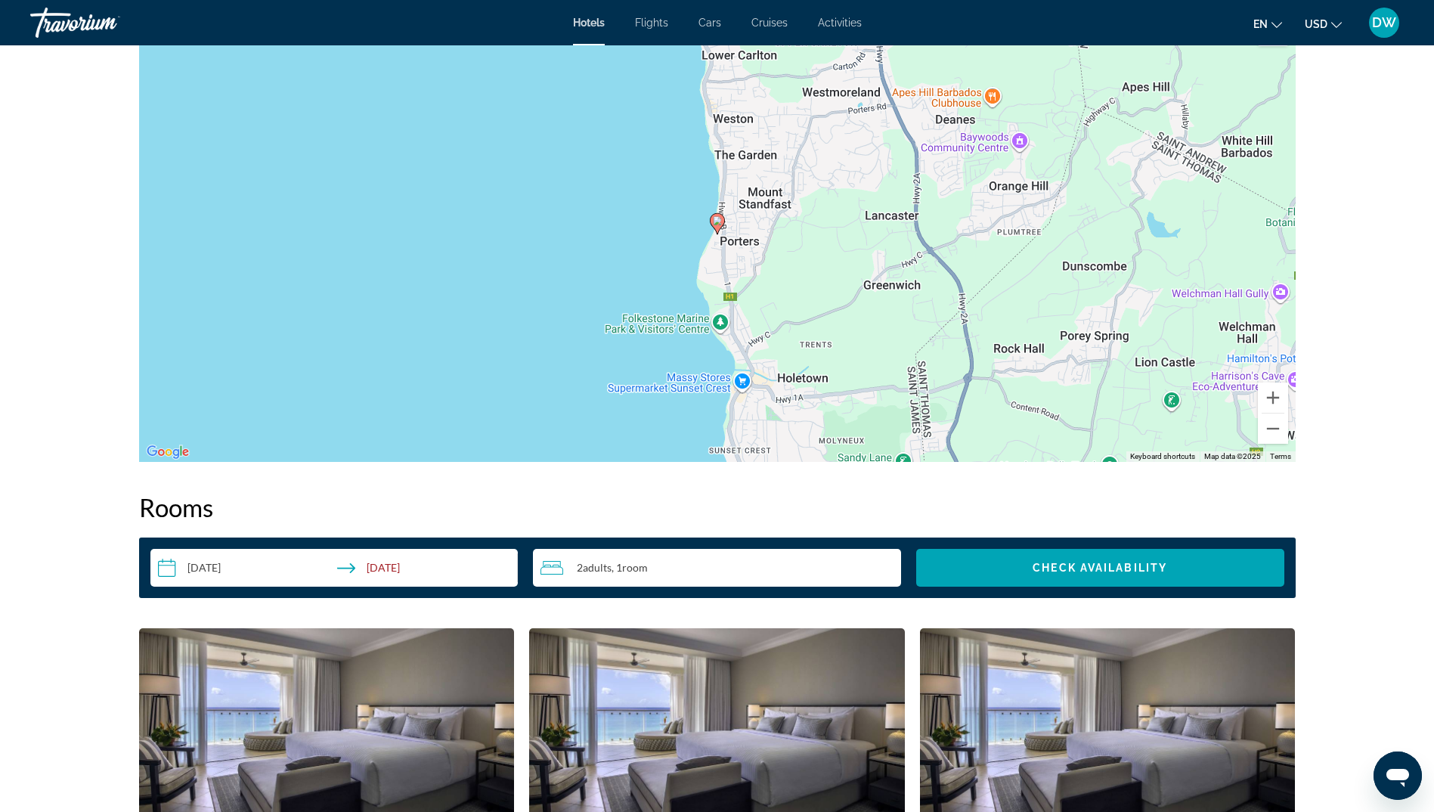
click at [1119, 641] on img "Main content" at bounding box center [1108, 722] width 376 height 189
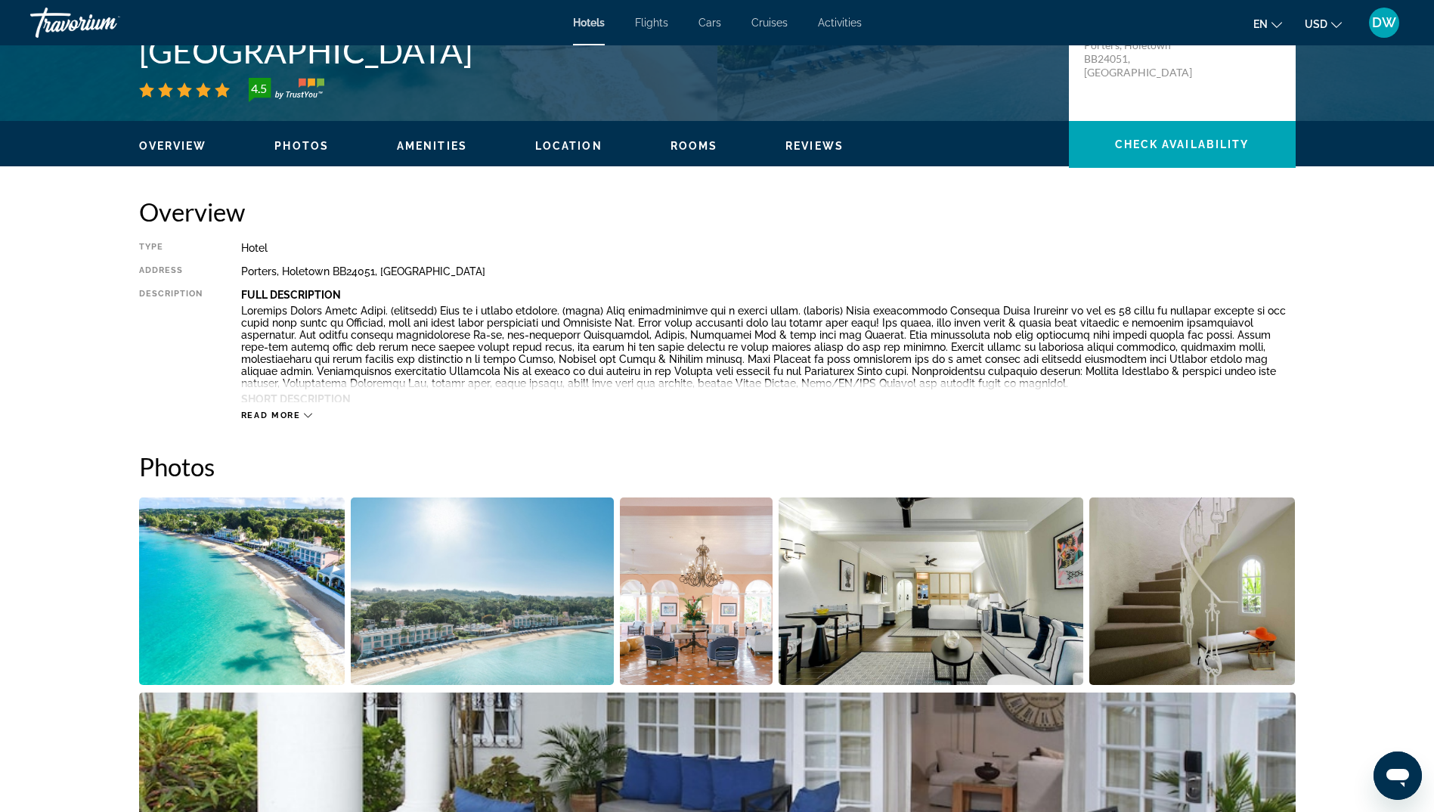
scroll to position [151, 0]
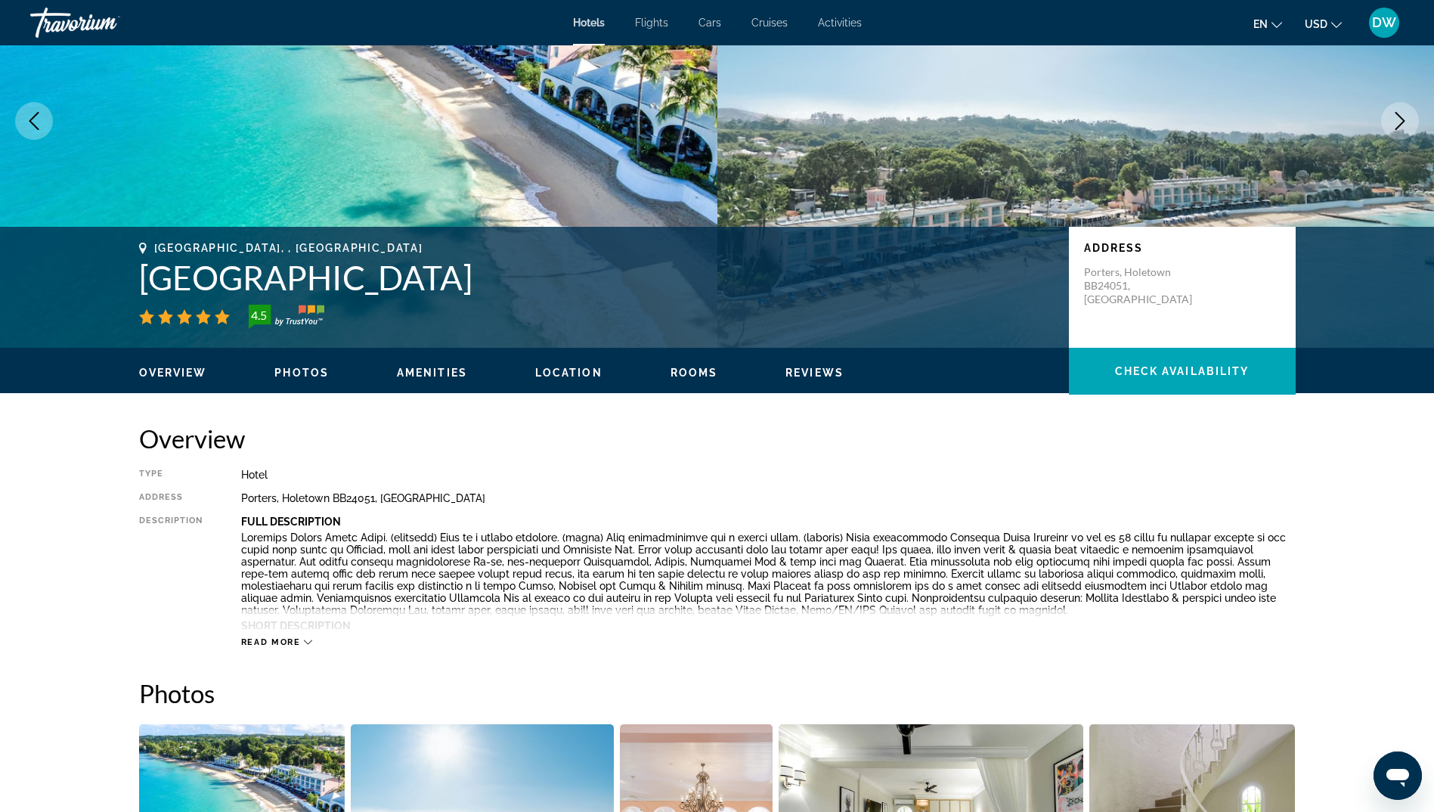
click at [203, 780] on img "Open full-screen image slider" at bounding box center [242, 818] width 206 height 188
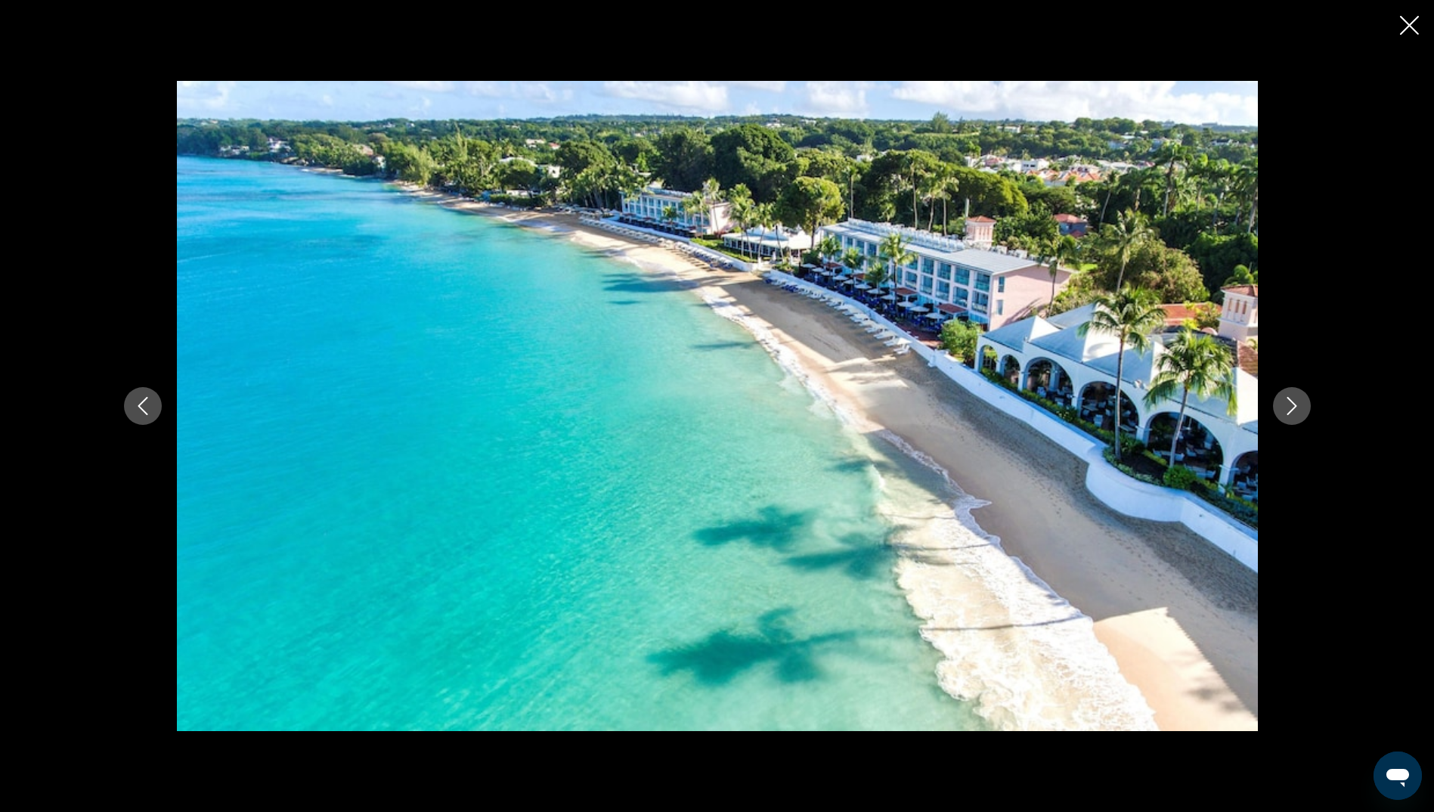
click at [1288, 414] on icon "Next image" at bounding box center [1292, 406] width 10 height 18
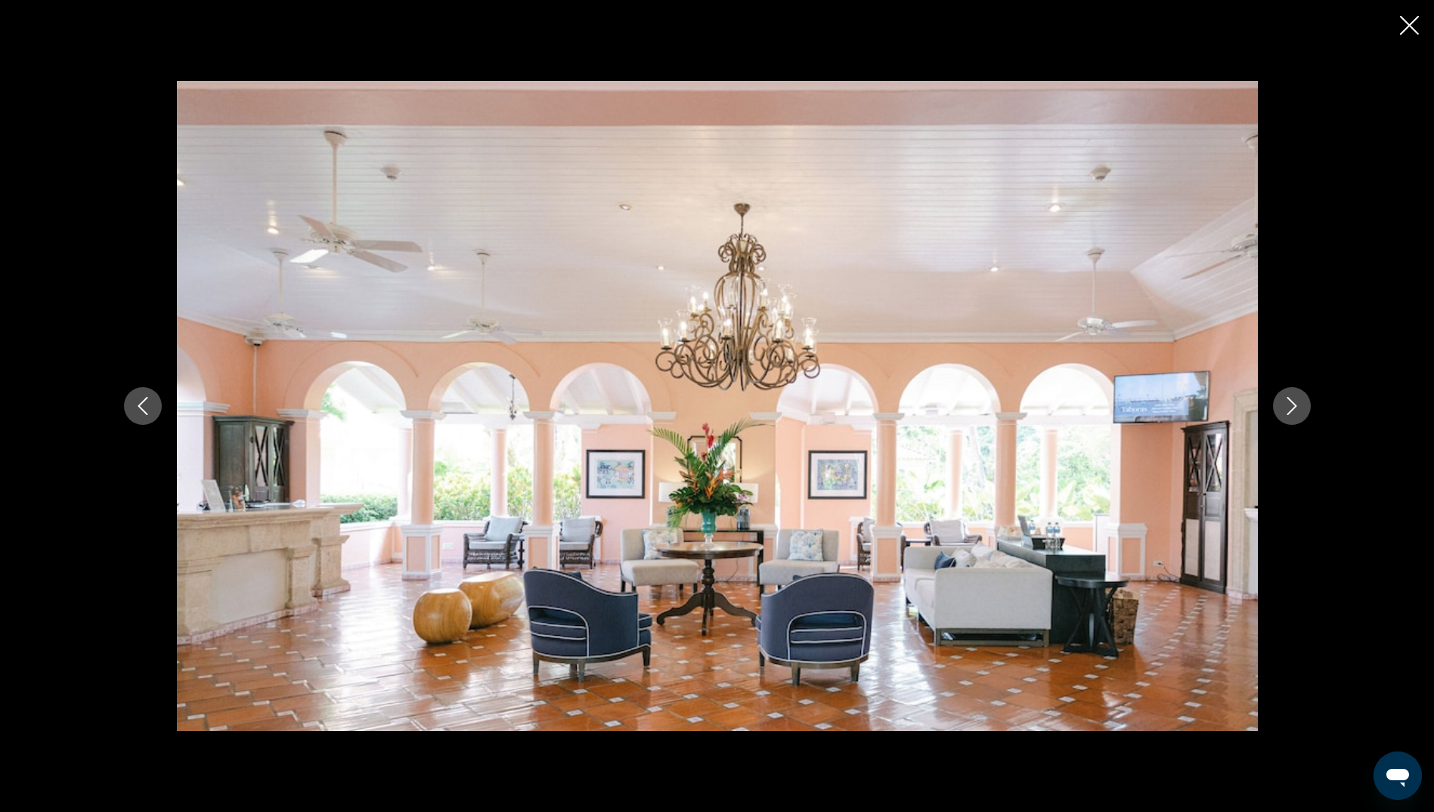
click at [1288, 414] on icon "Next image" at bounding box center [1292, 406] width 10 height 18
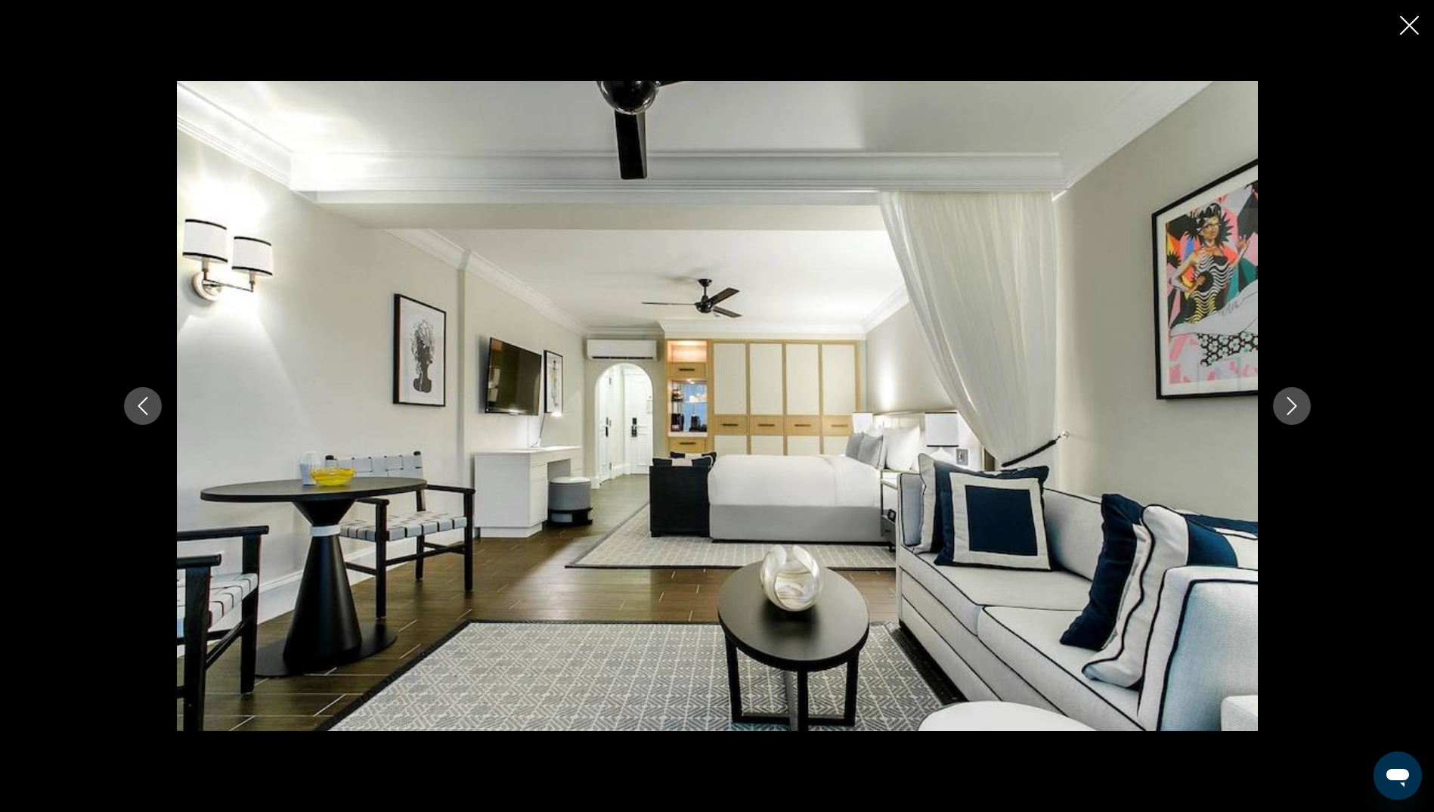
click at [1288, 414] on icon "Next image" at bounding box center [1292, 406] width 10 height 18
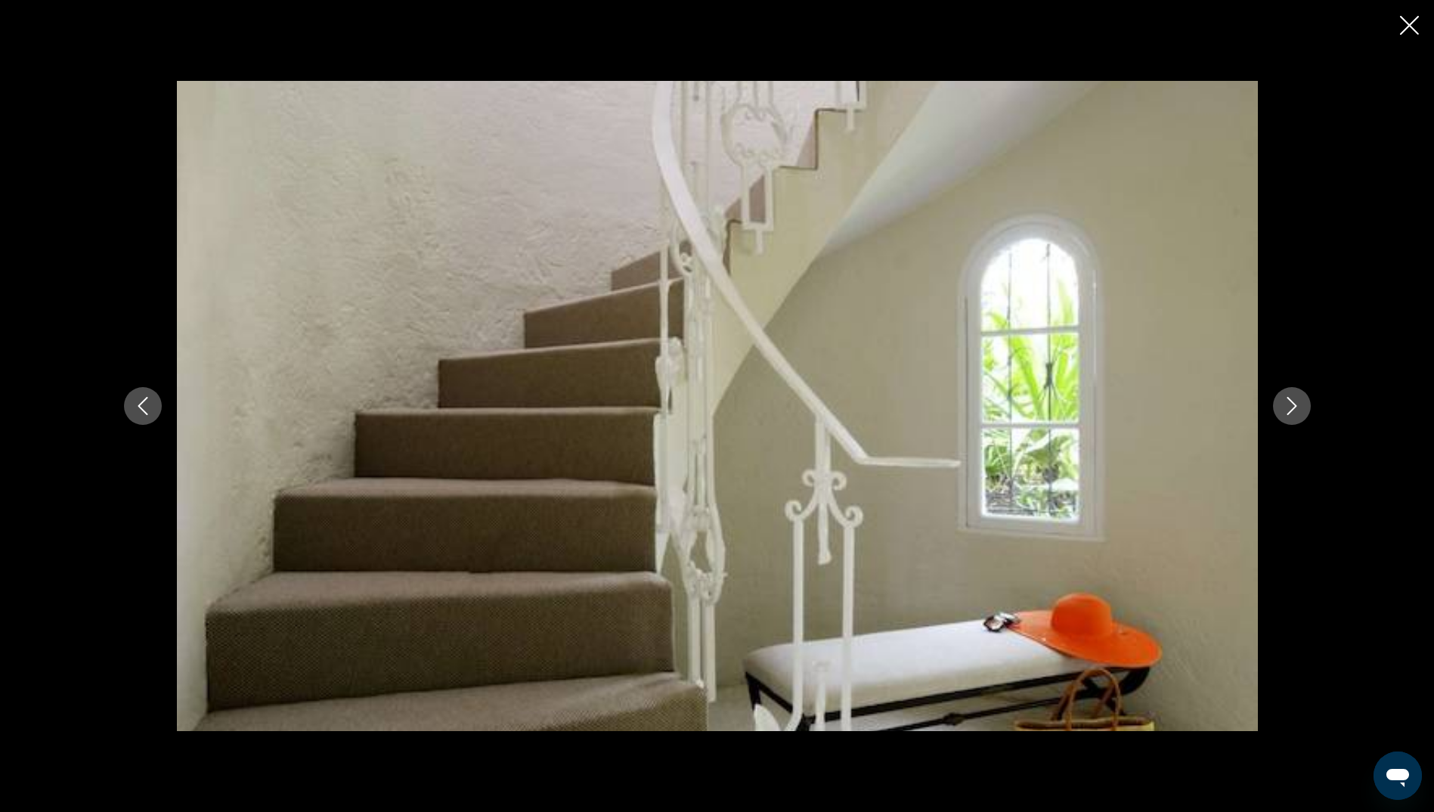
click at [1288, 414] on icon "Next image" at bounding box center [1292, 406] width 10 height 18
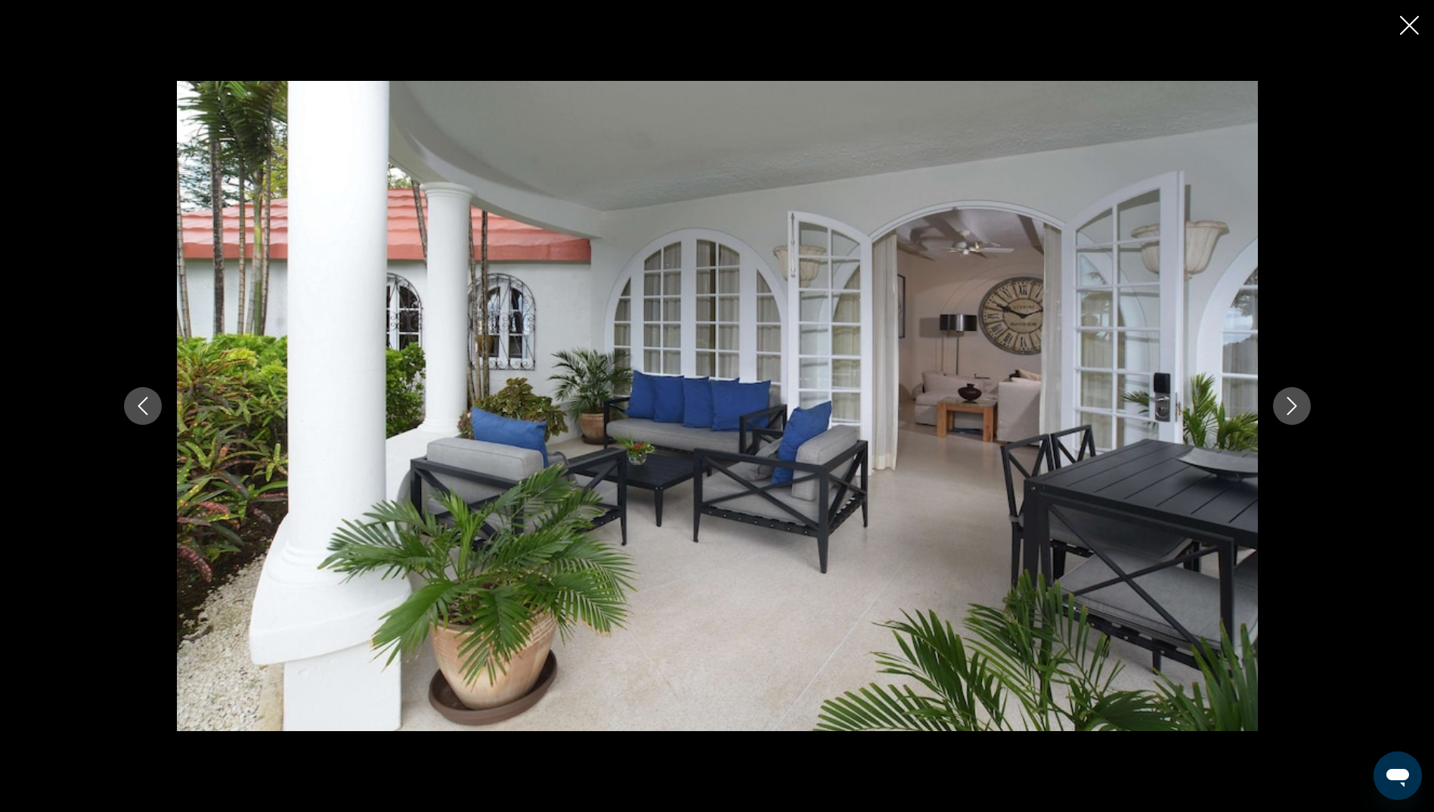
click at [1288, 414] on icon "Next image" at bounding box center [1292, 406] width 10 height 18
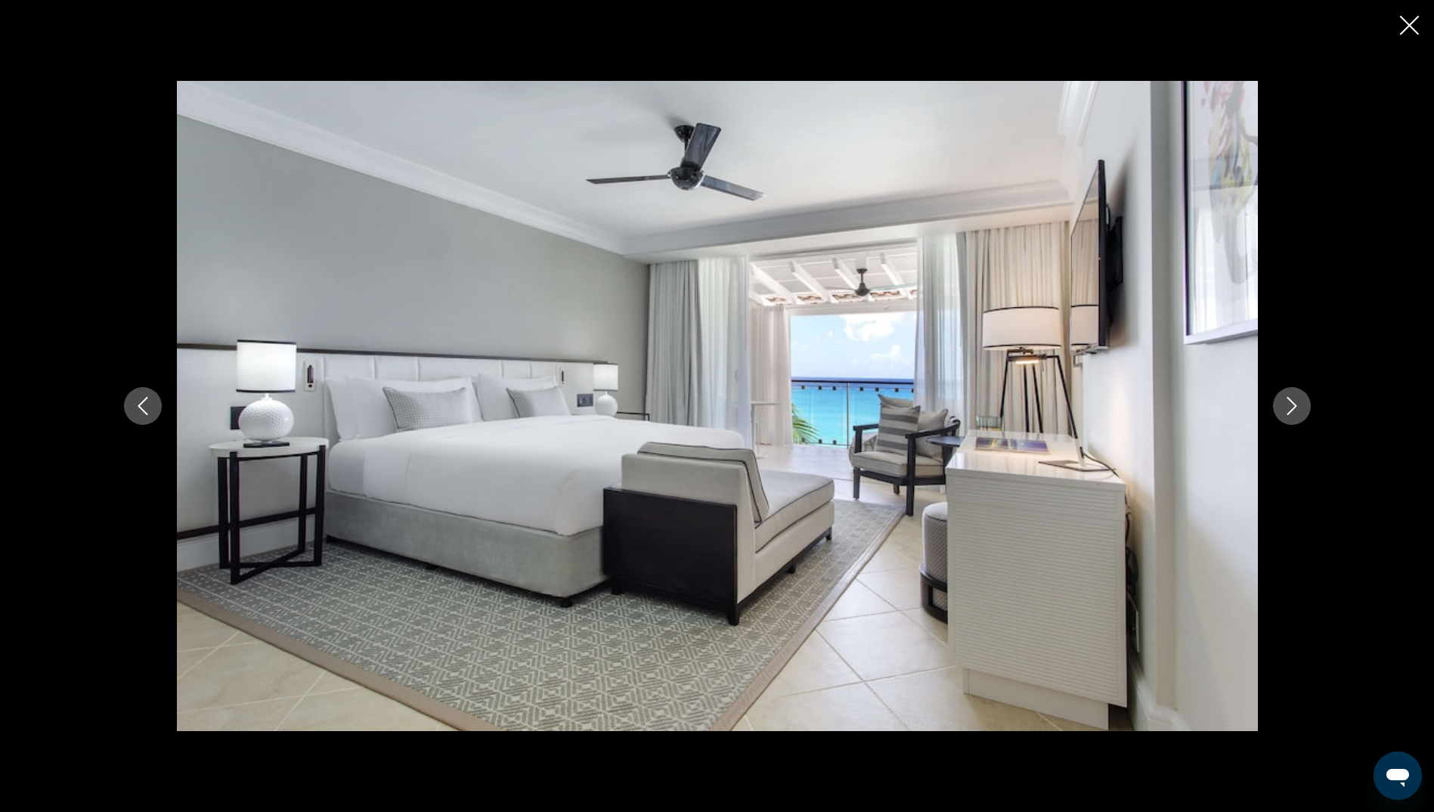
click at [1288, 414] on icon "Next image" at bounding box center [1292, 406] width 10 height 18
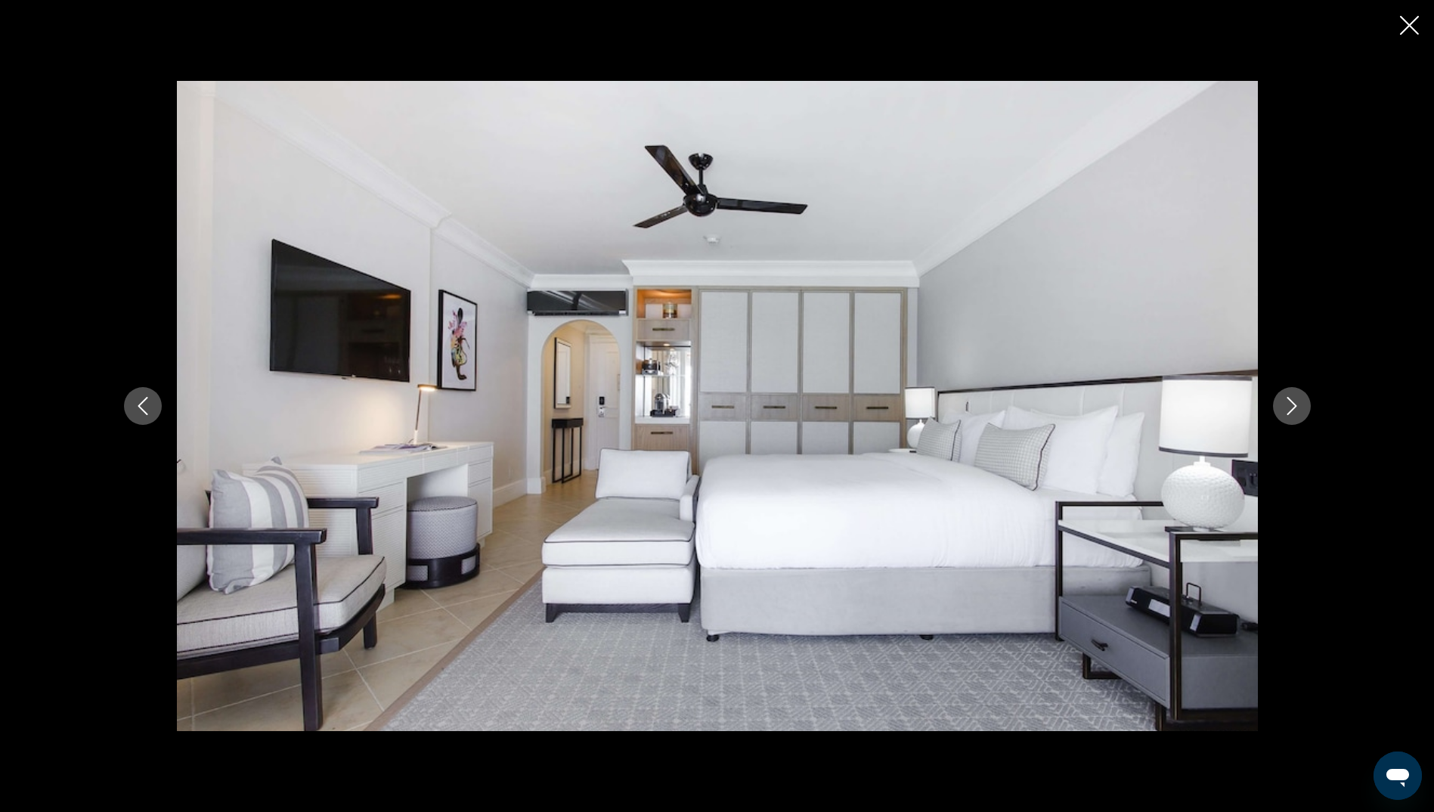
click at [1288, 414] on icon "Next image" at bounding box center [1292, 406] width 10 height 18
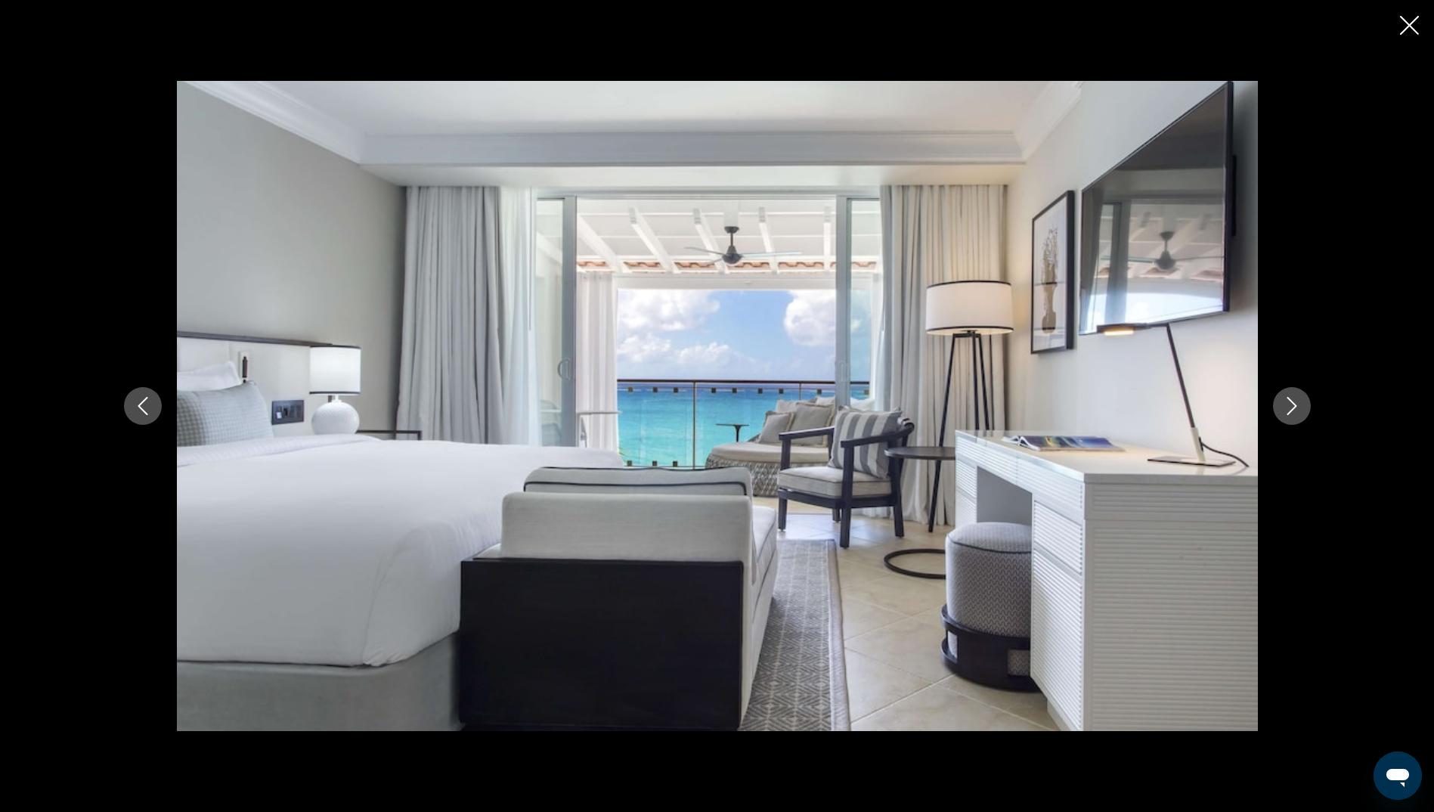
click at [1288, 414] on icon "Next image" at bounding box center [1292, 406] width 10 height 18
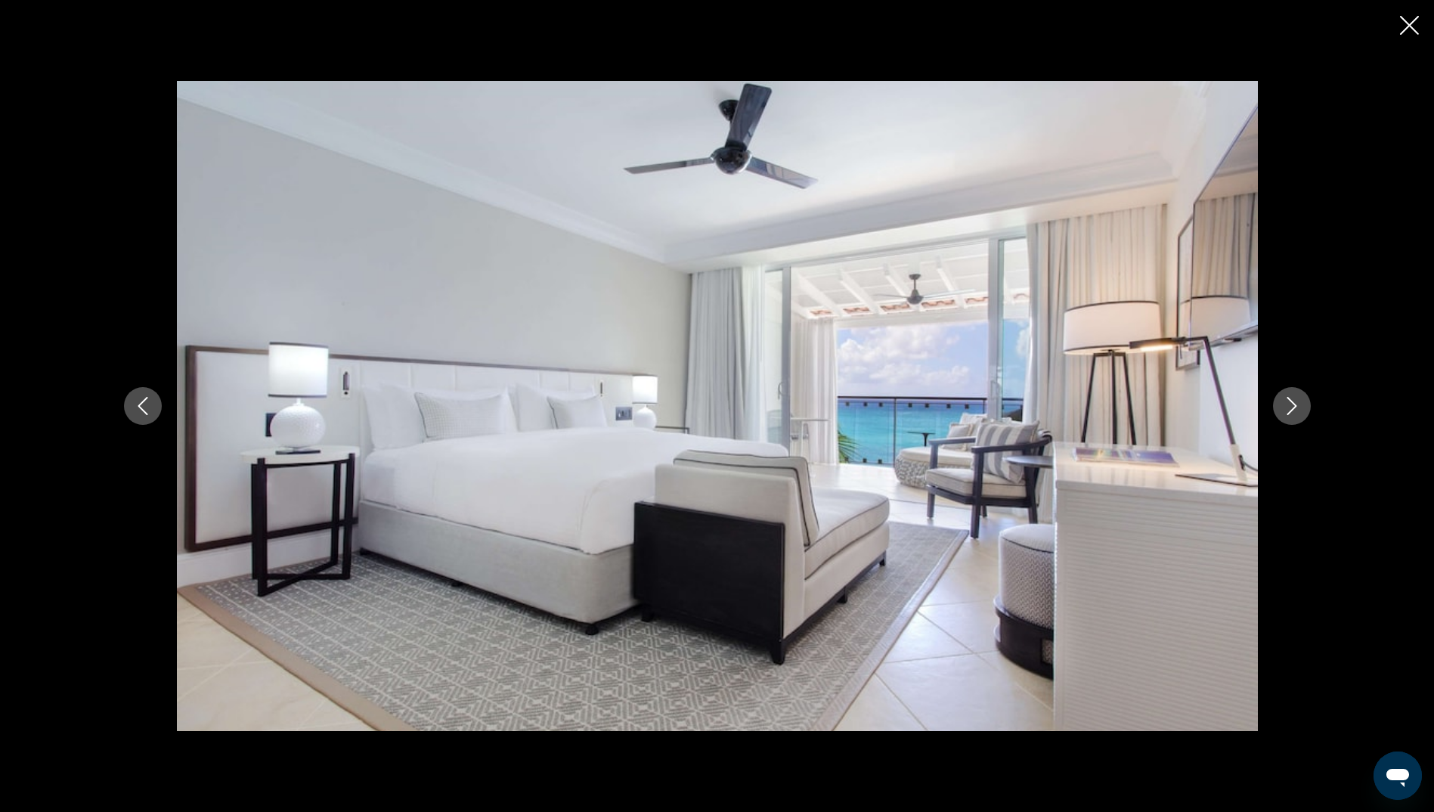
click at [1288, 414] on icon "Next image" at bounding box center [1292, 406] width 10 height 18
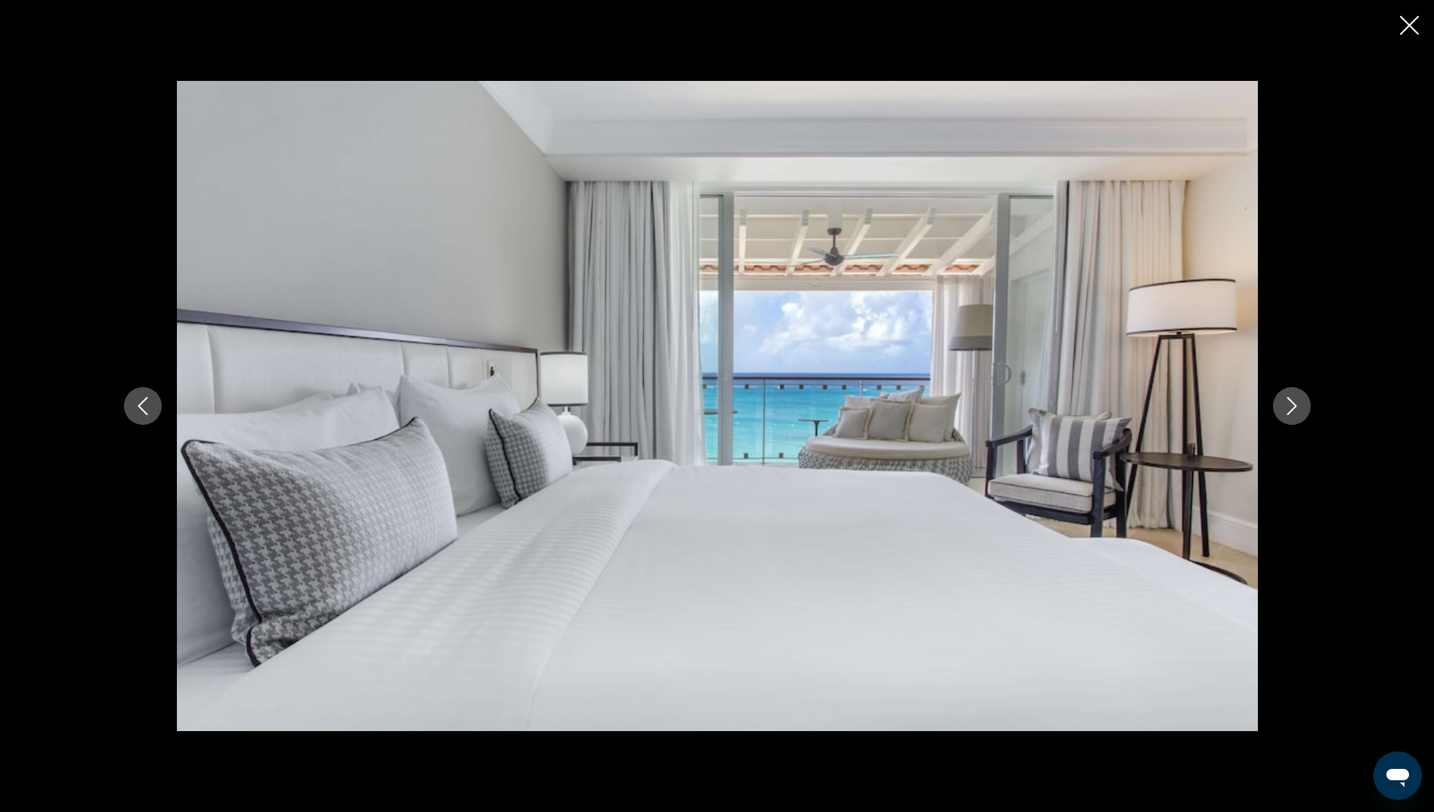
click at [1288, 414] on icon "Next image" at bounding box center [1292, 406] width 10 height 18
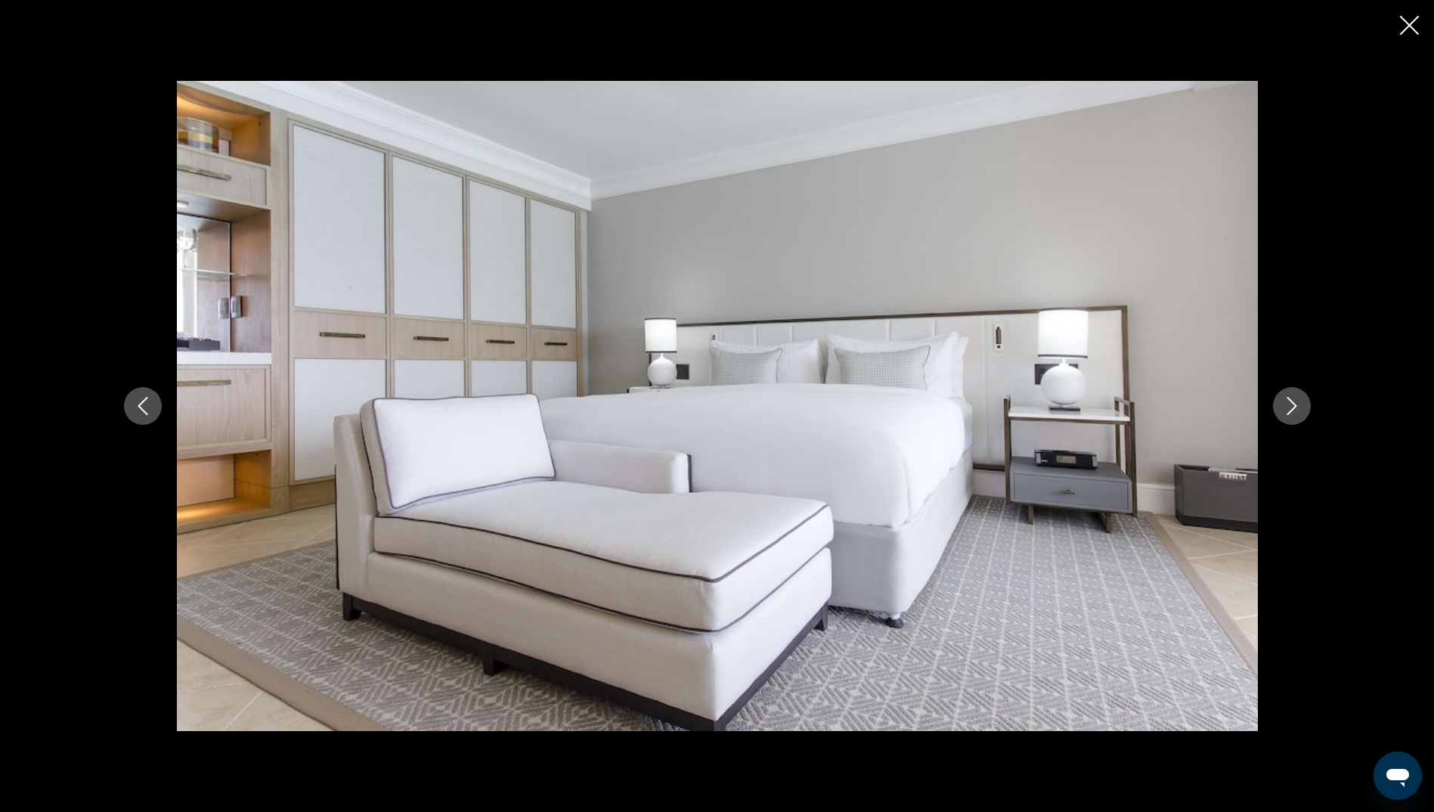
click at [1288, 414] on icon "Next image" at bounding box center [1292, 406] width 10 height 18
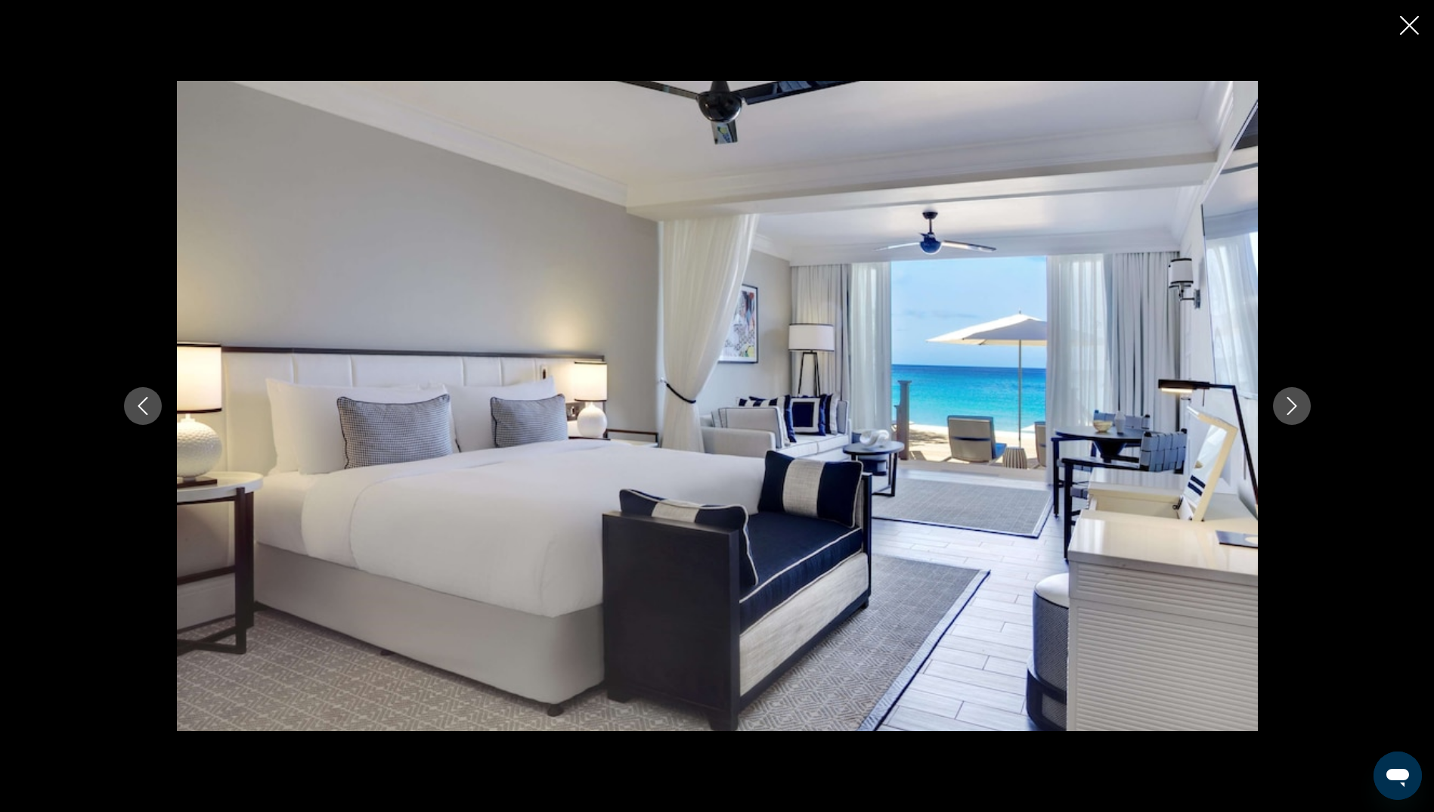
click at [1288, 414] on icon "Next image" at bounding box center [1292, 406] width 10 height 18
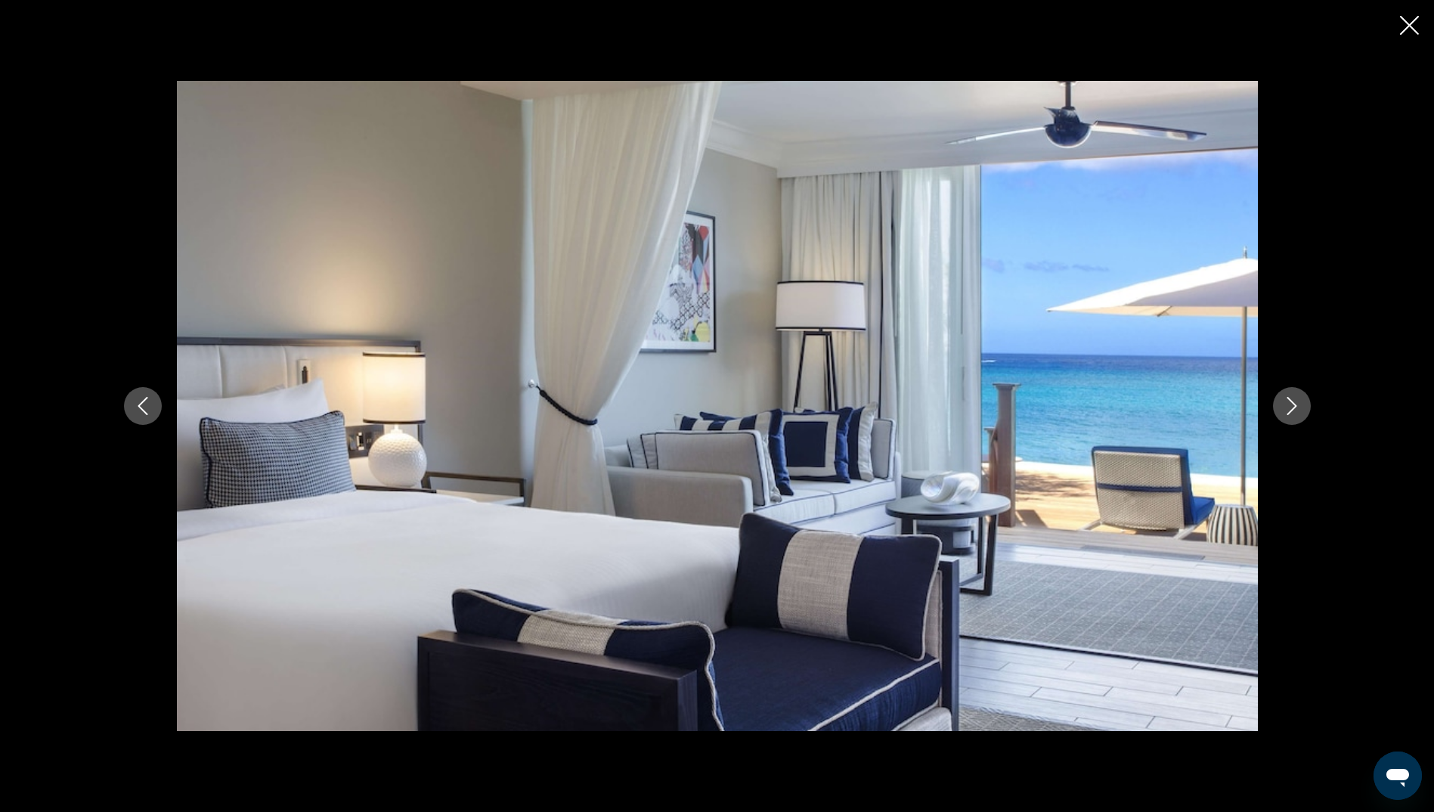
click at [1288, 414] on icon "Next image" at bounding box center [1292, 406] width 10 height 18
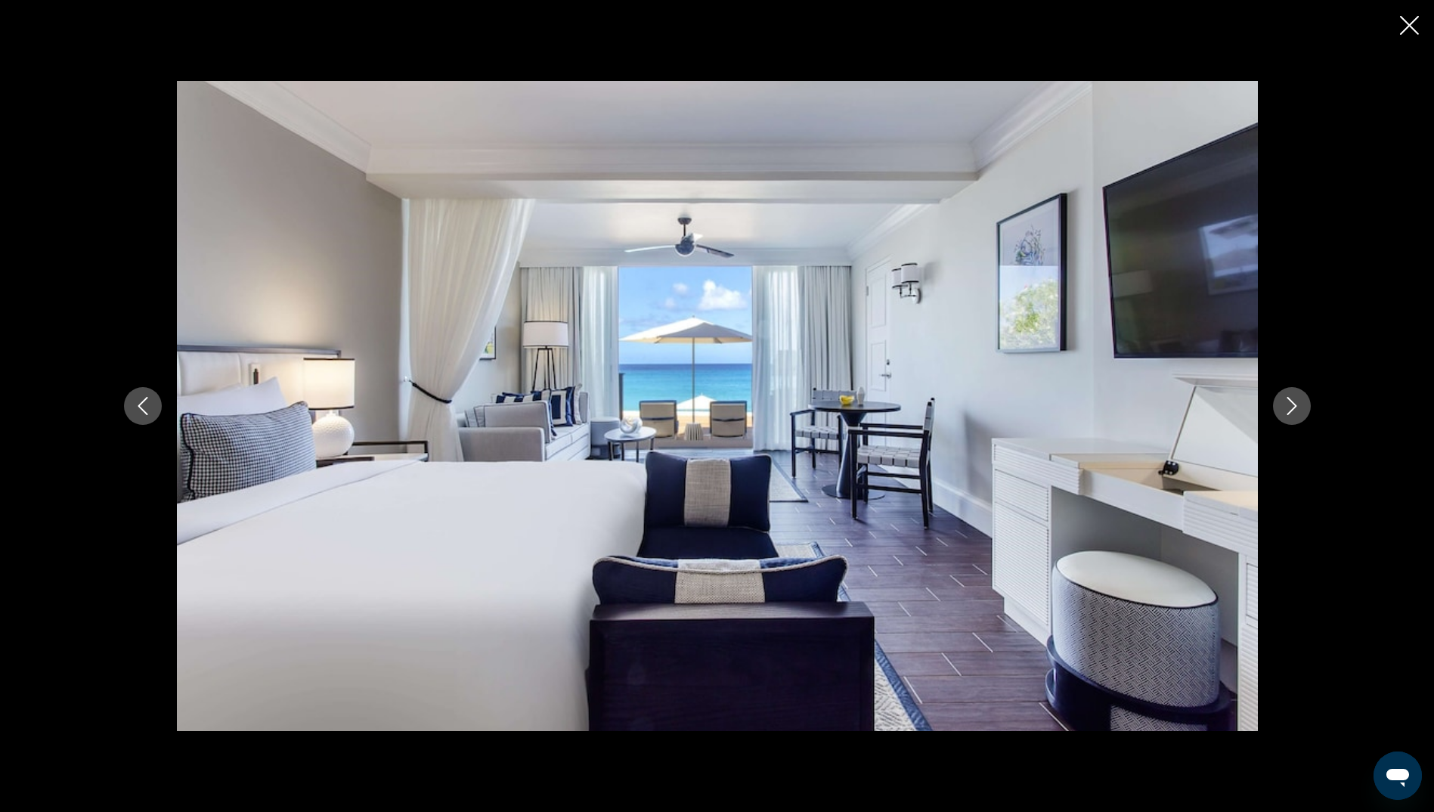
click at [1410, 29] on icon "Close slideshow" at bounding box center [1409, 25] width 19 height 19
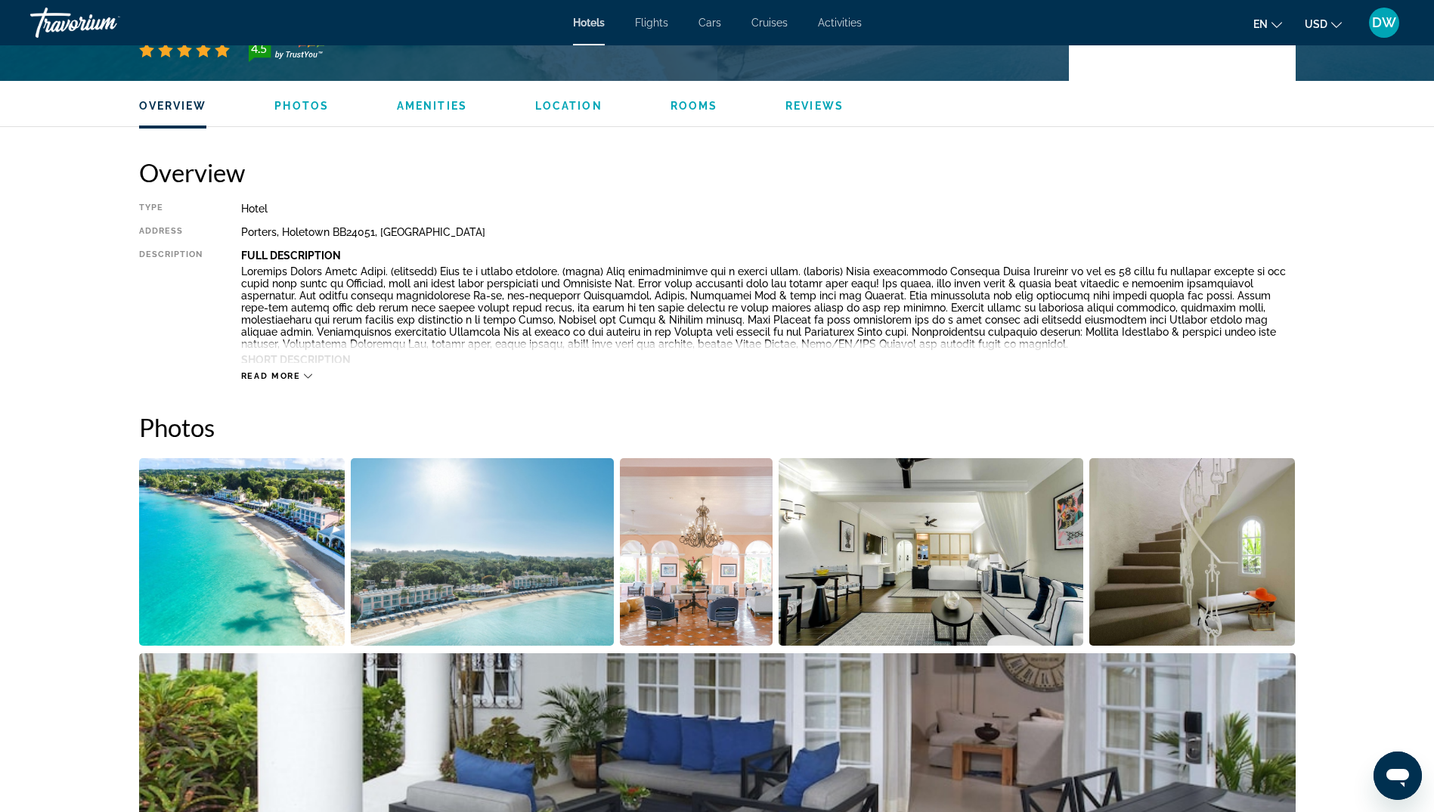
scroll to position [378, 0]
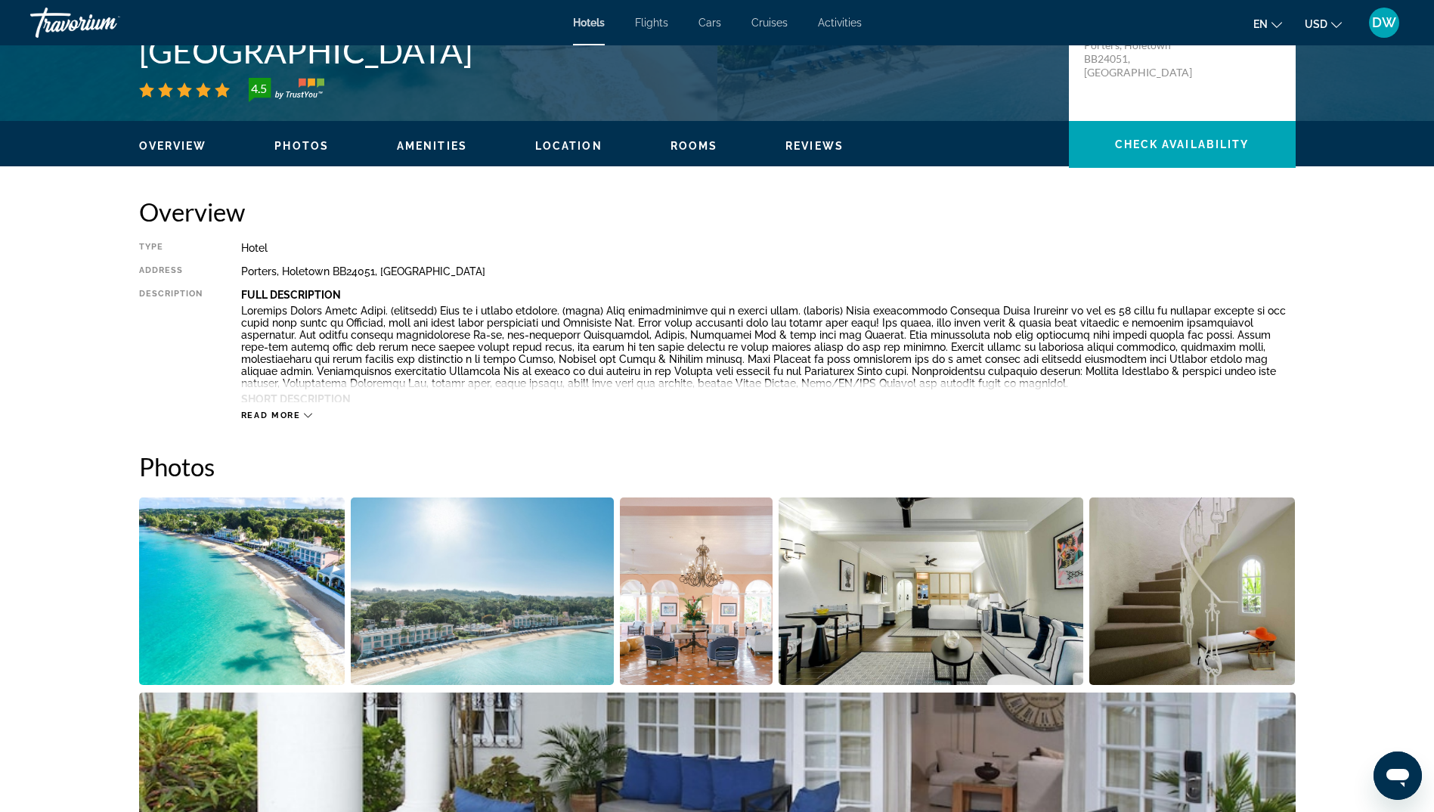
click at [296, 414] on span "Read more" at bounding box center [271, 416] width 60 height 10
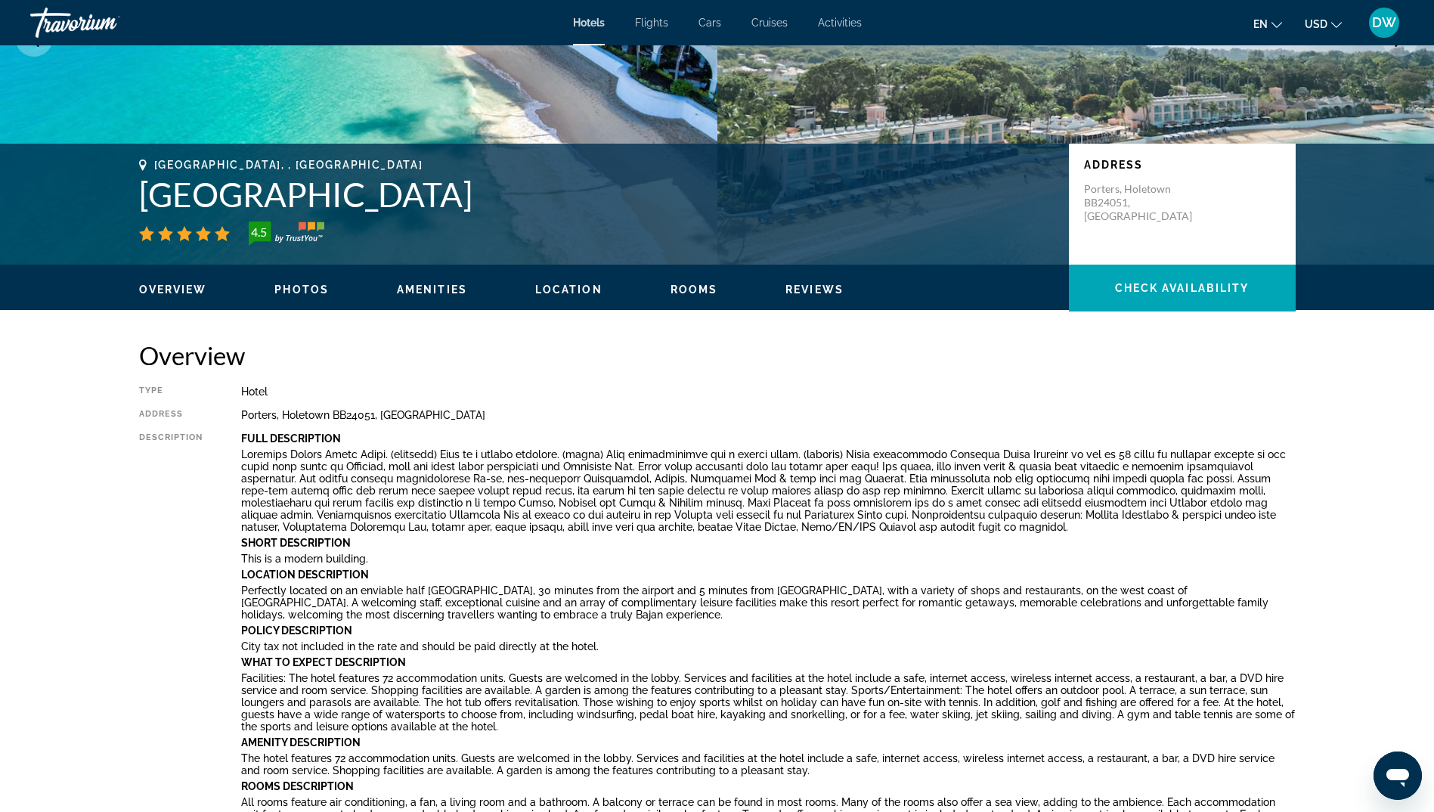
scroll to position [227, 0]
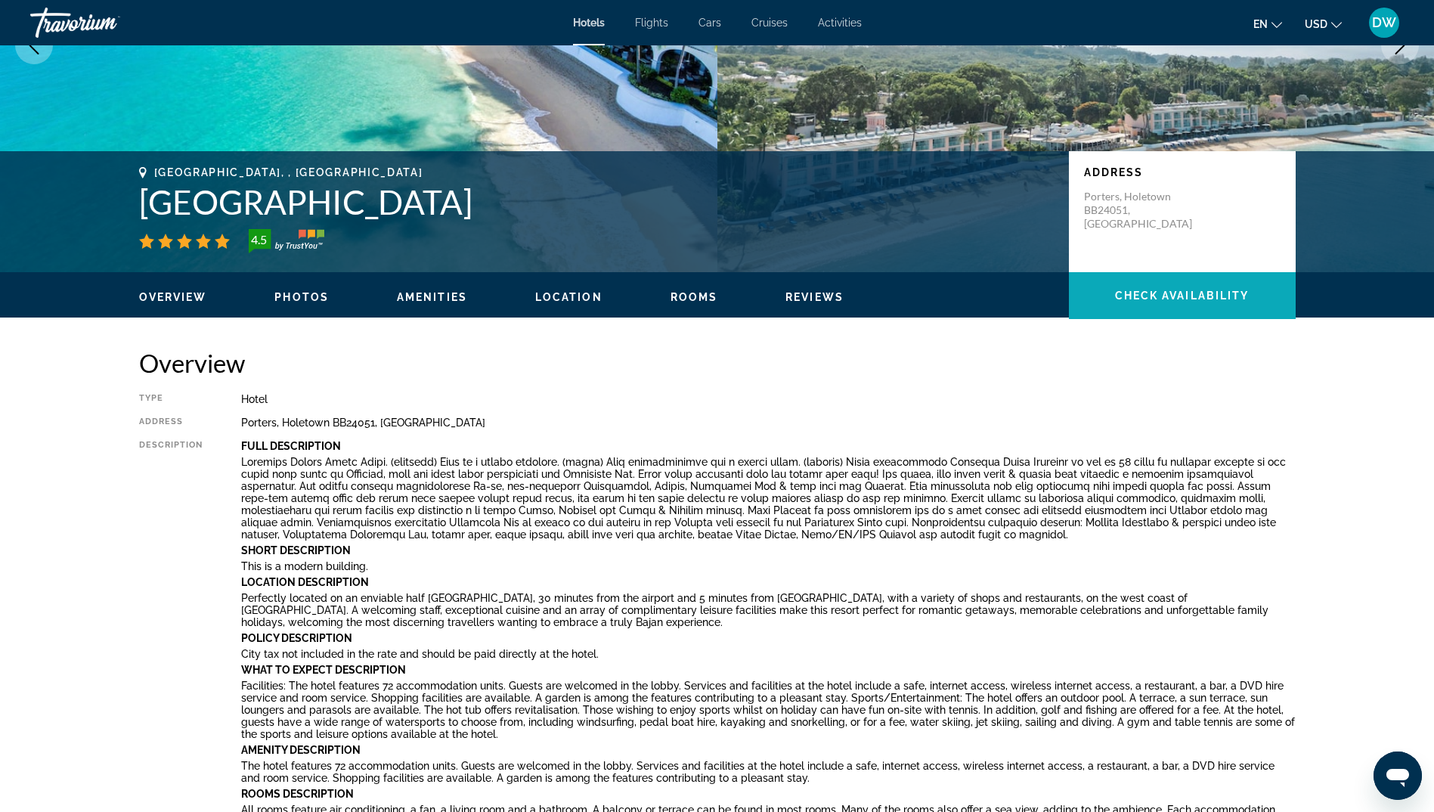
click at [1116, 299] on span "Check Availability" at bounding box center [1182, 296] width 135 height 12
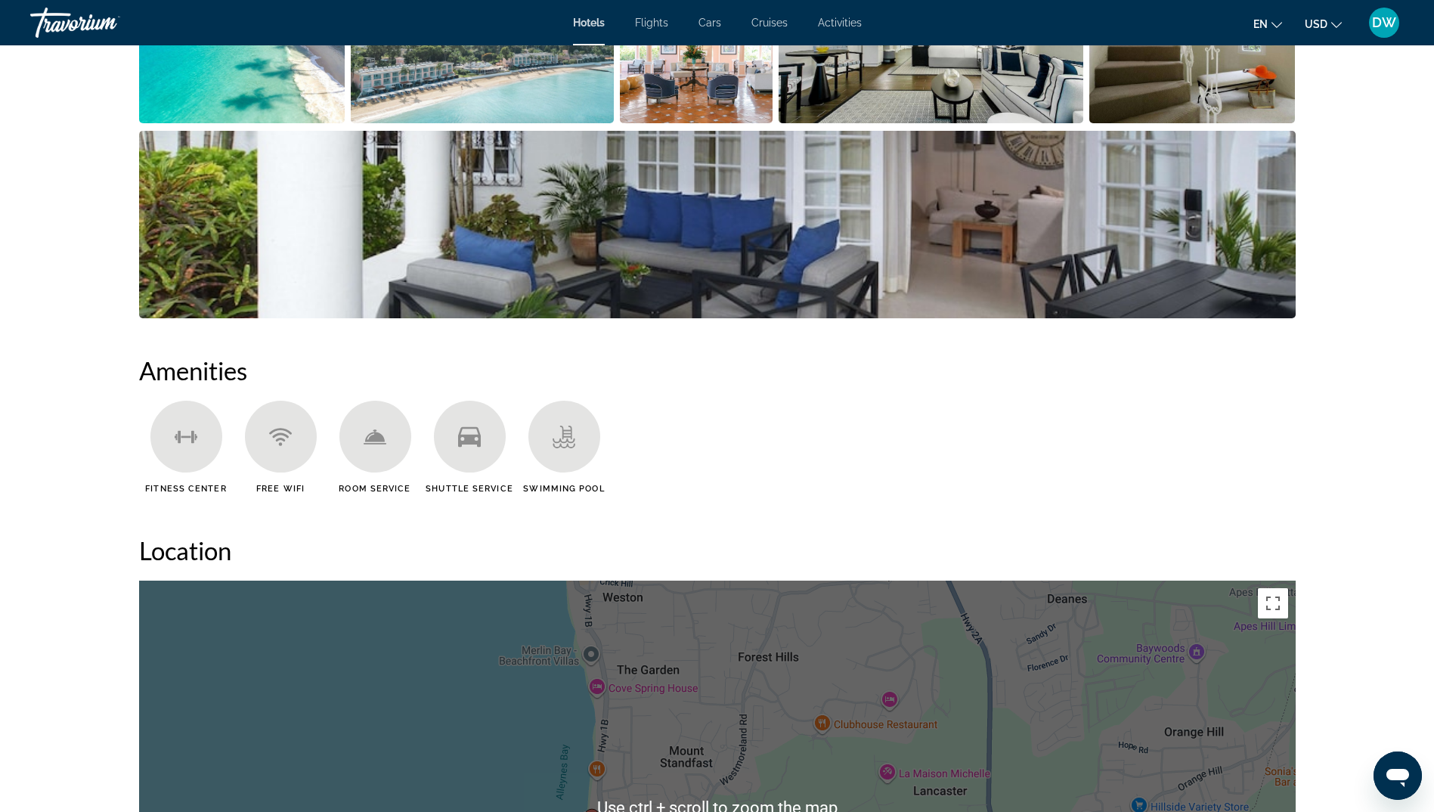
scroll to position [1210, 0]
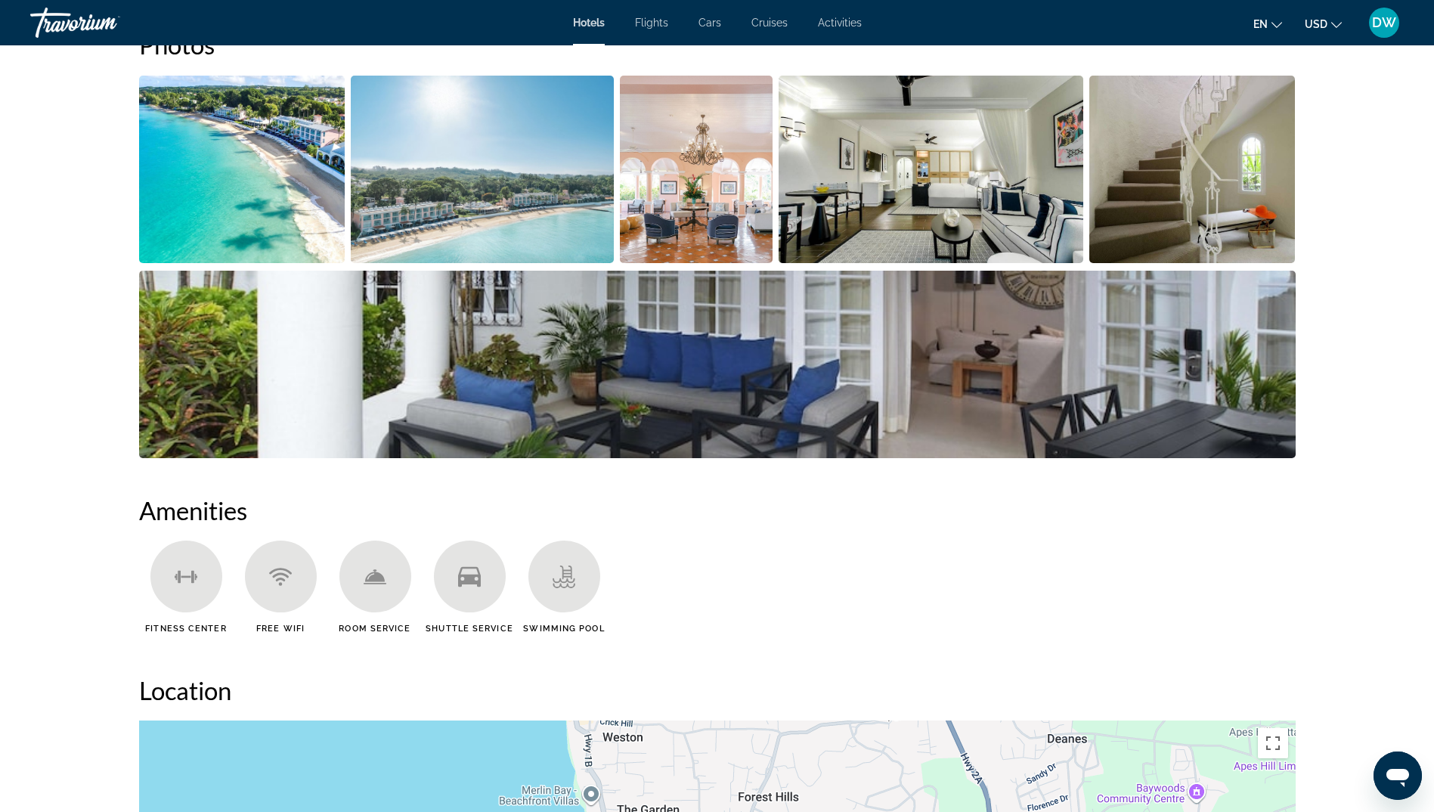
click at [305, 160] on img "Open full-screen image slider" at bounding box center [242, 170] width 206 height 188
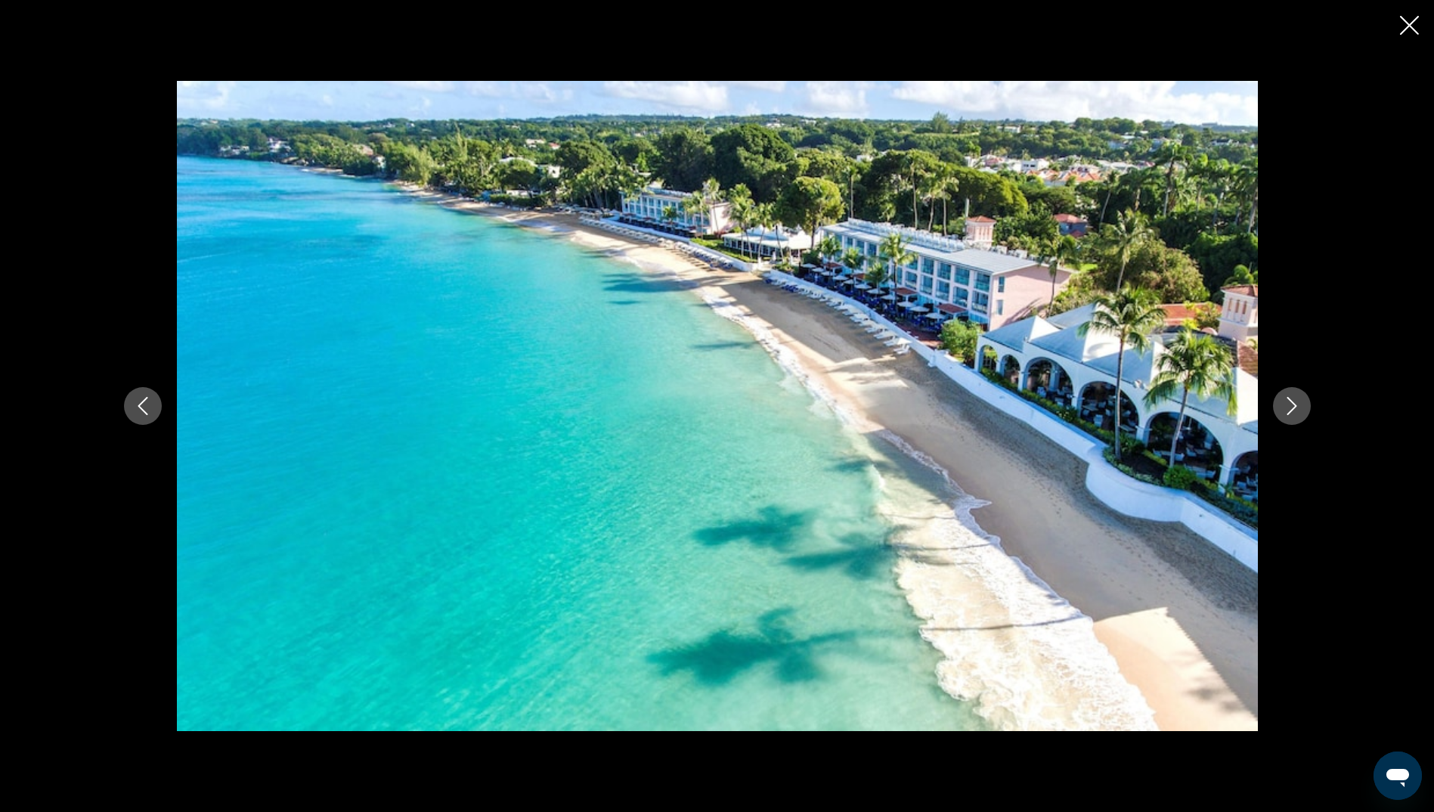
click at [1311, 407] on div "prev next" at bounding box center [717, 405] width 1217 height 649
click at [1302, 405] on button "Next image" at bounding box center [1292, 406] width 38 height 38
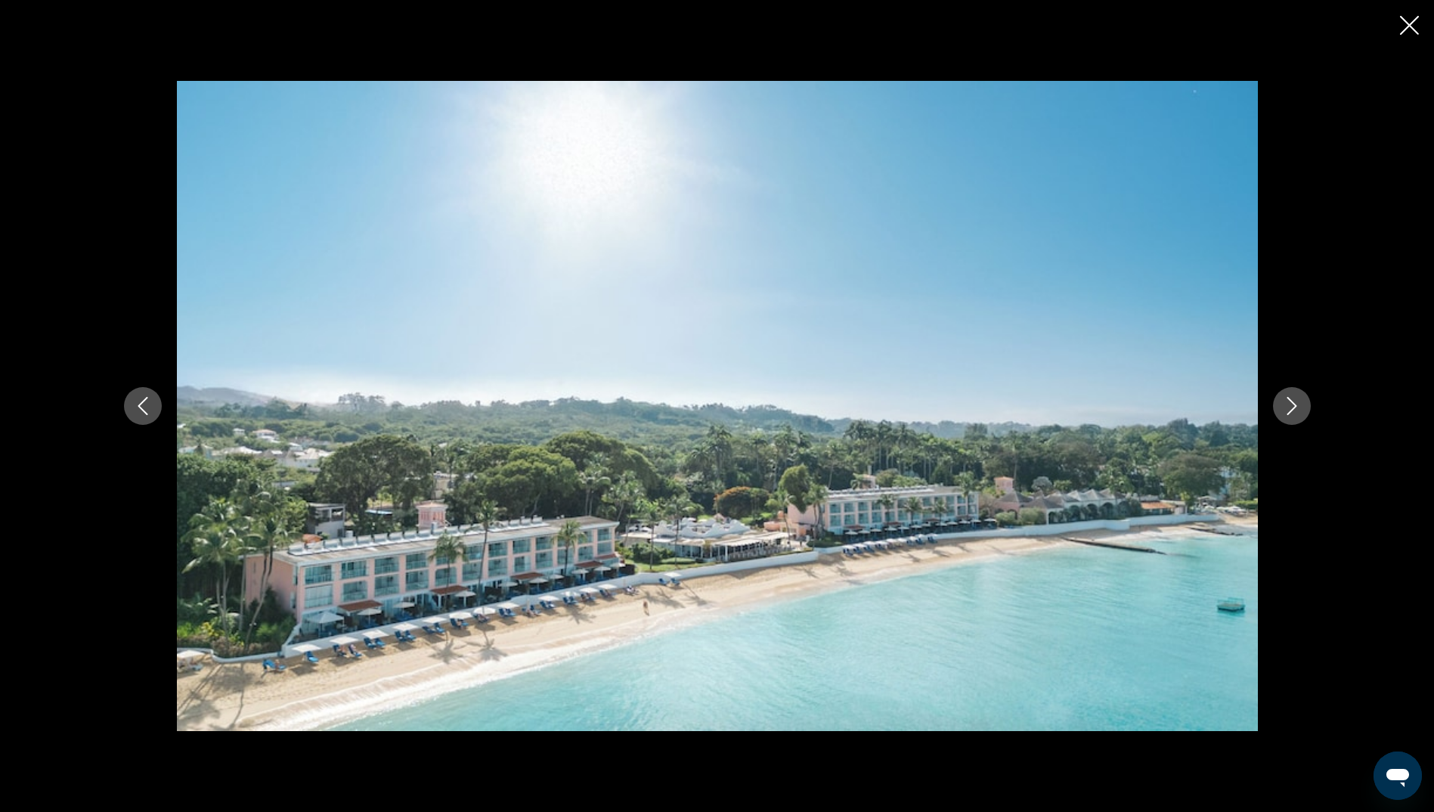
click at [1302, 405] on button "Next image" at bounding box center [1292, 406] width 38 height 38
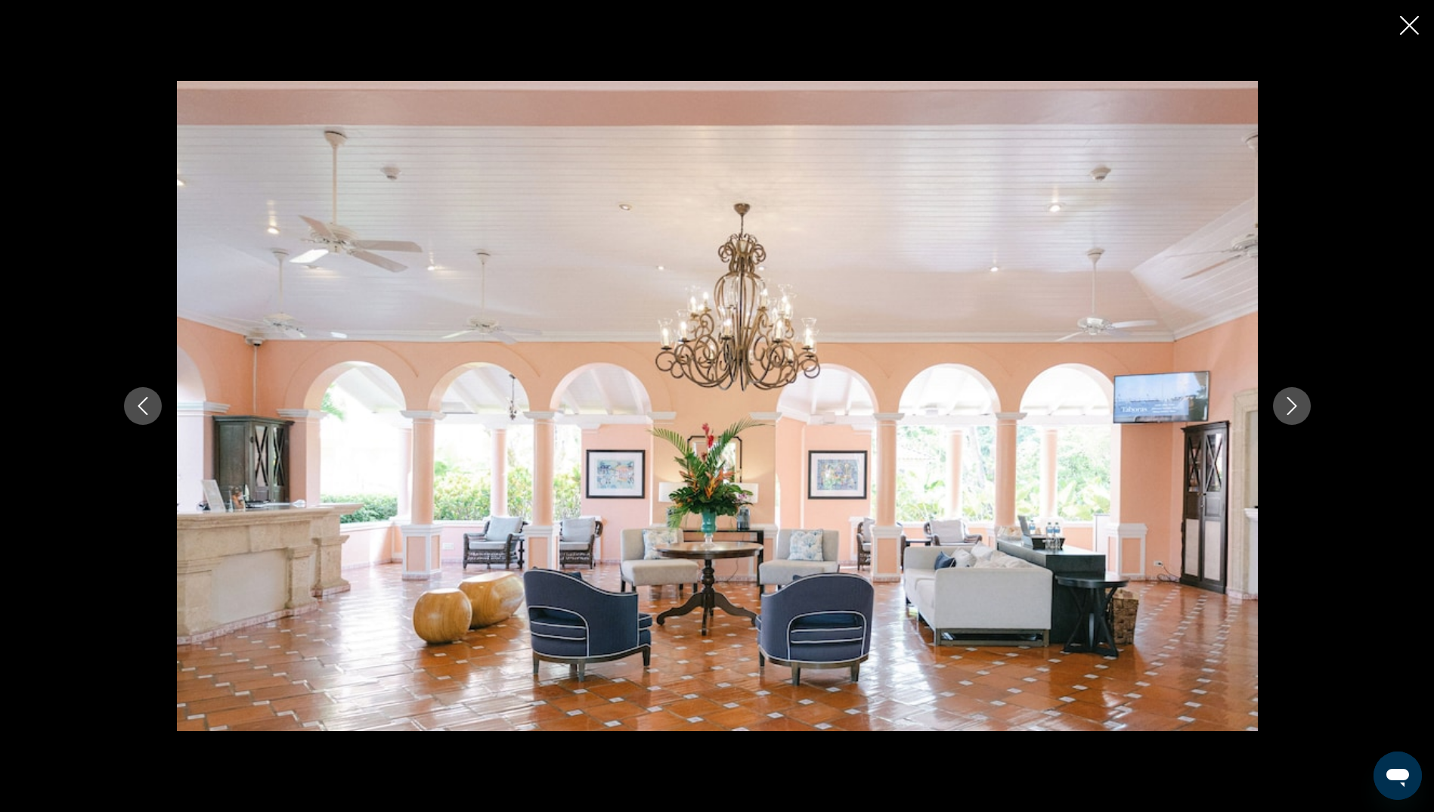
click at [1302, 405] on button "Next image" at bounding box center [1292, 406] width 38 height 38
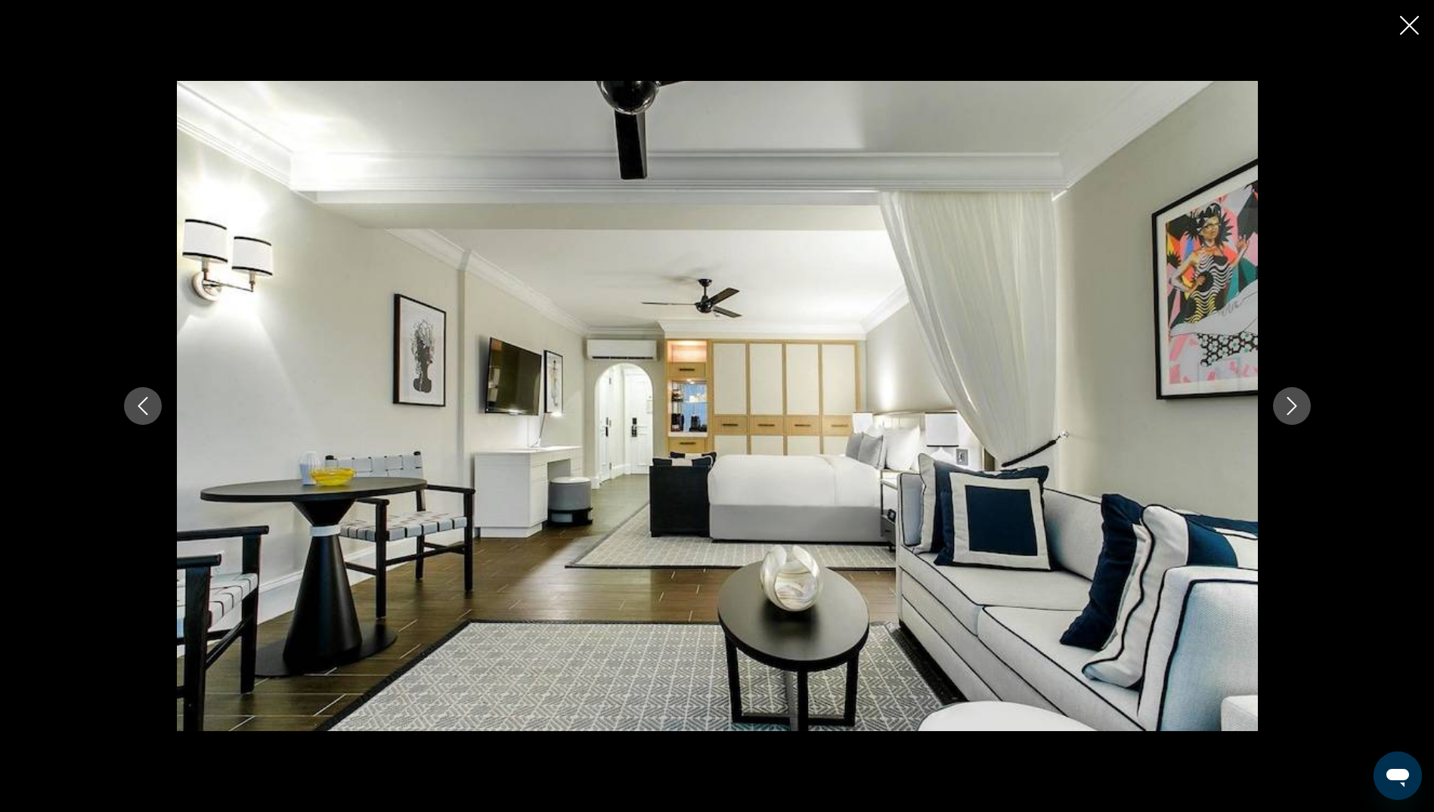
click at [1302, 405] on button "Next image" at bounding box center [1292, 406] width 38 height 38
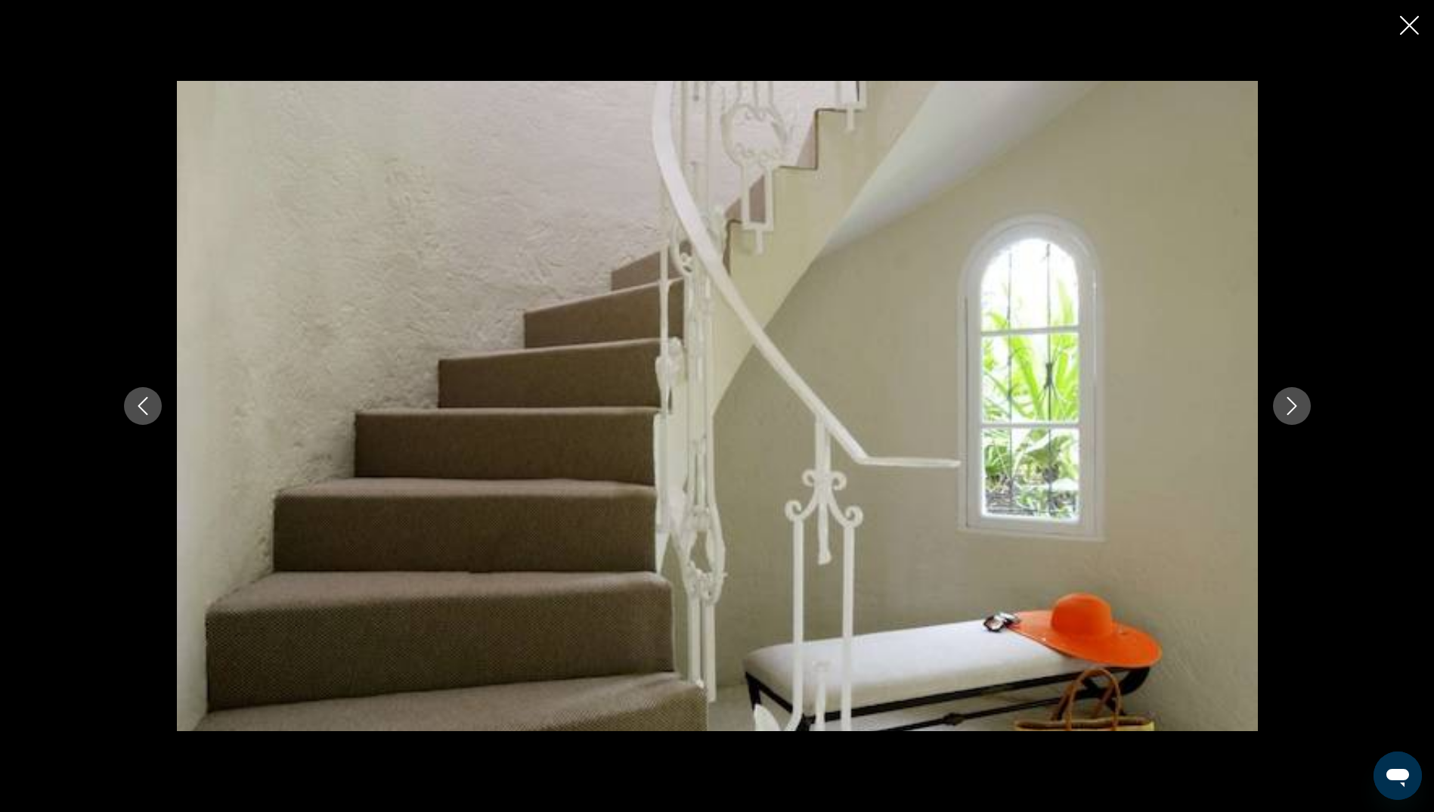
click at [141, 411] on icon "Previous image" at bounding box center [143, 406] width 18 height 18
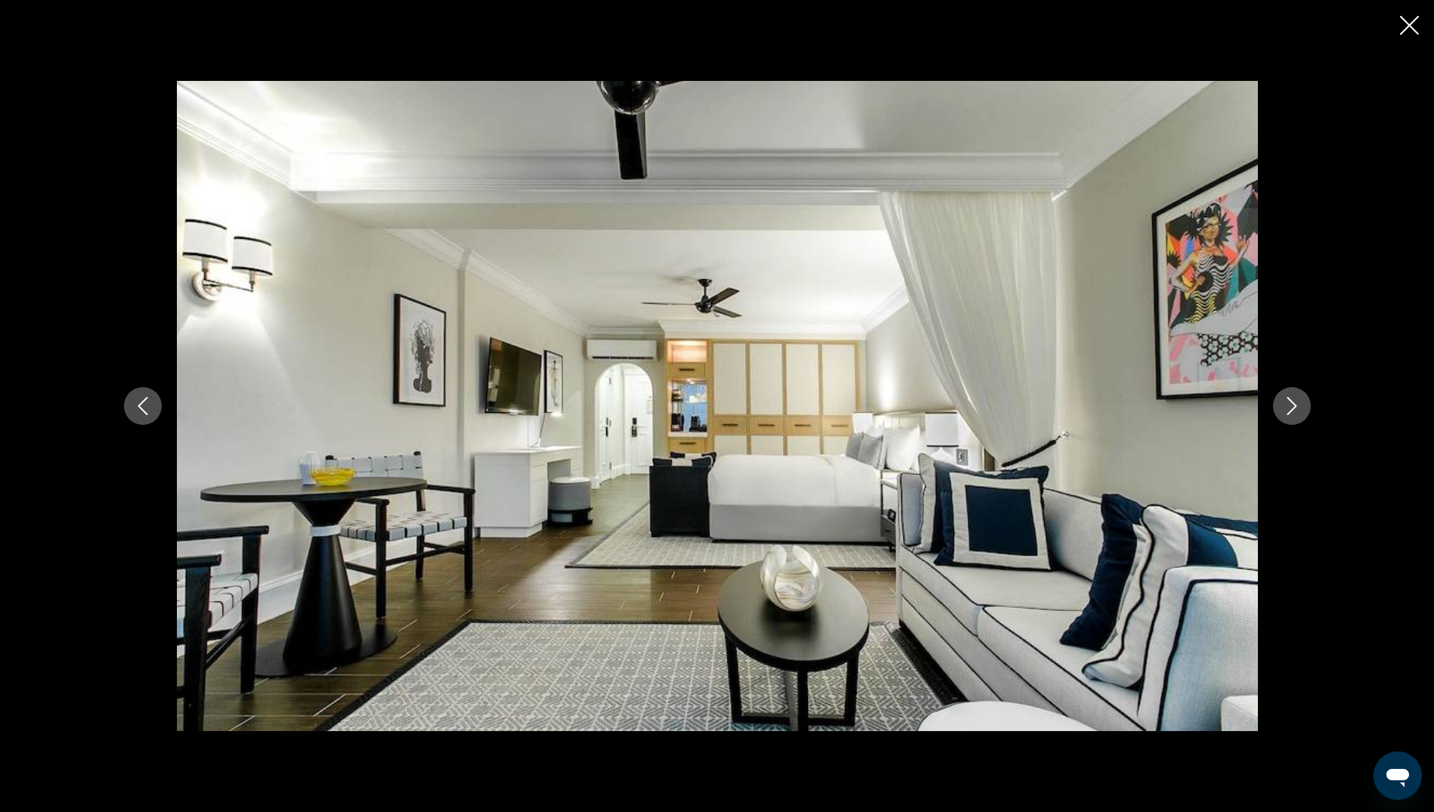
click at [1288, 398] on icon "Next image" at bounding box center [1292, 406] width 10 height 18
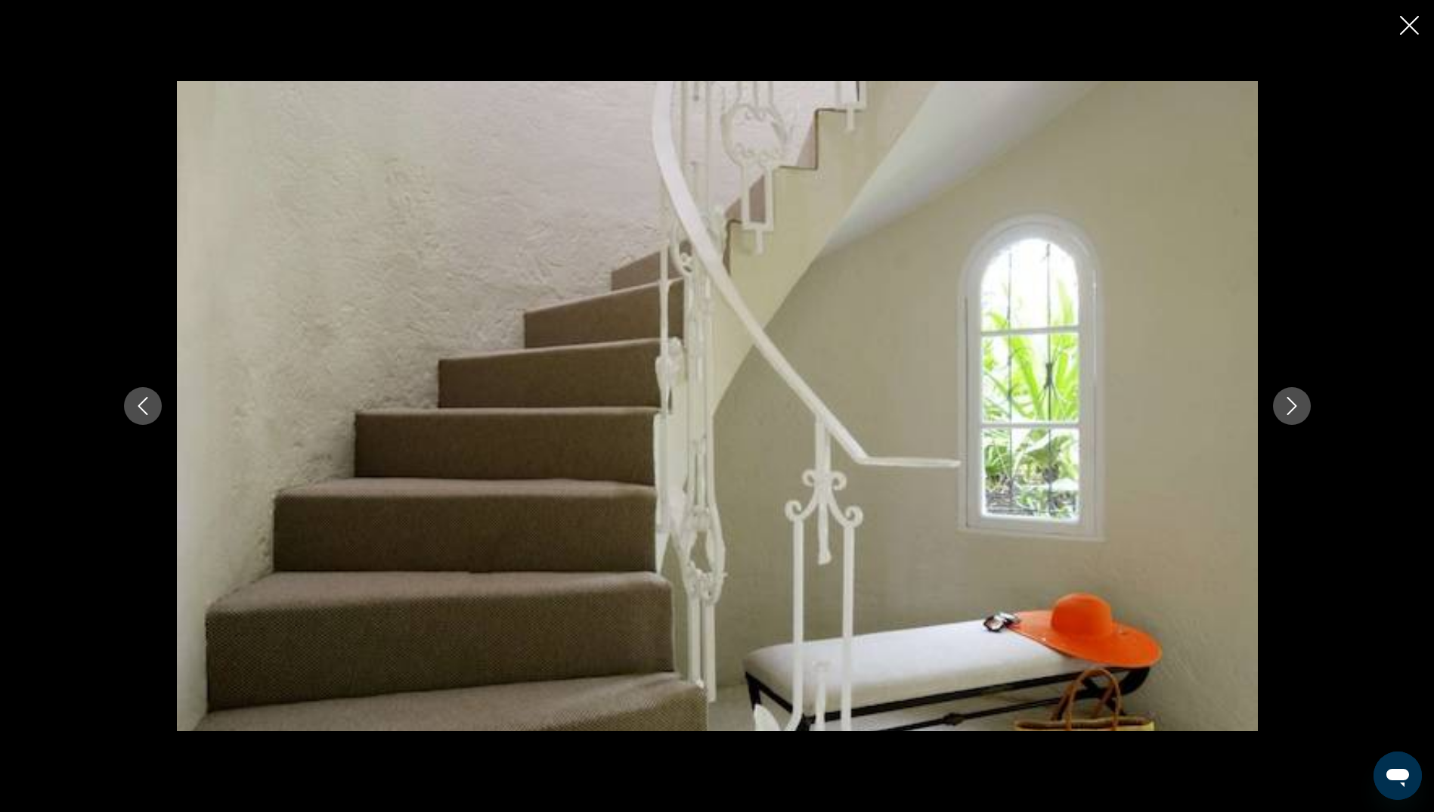
click at [1288, 398] on icon "Next image" at bounding box center [1292, 406] width 10 height 18
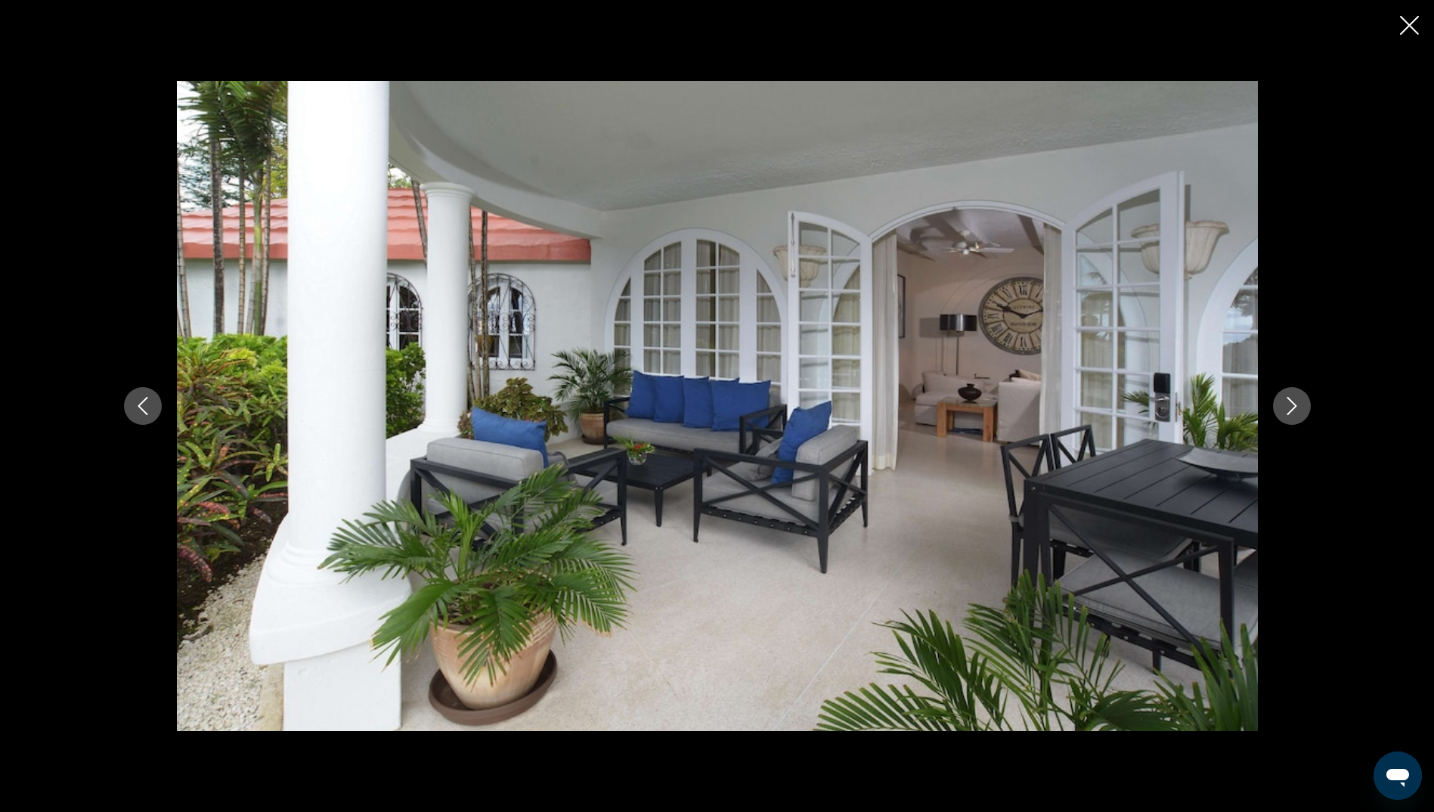
click at [1288, 398] on icon "Next image" at bounding box center [1292, 406] width 10 height 18
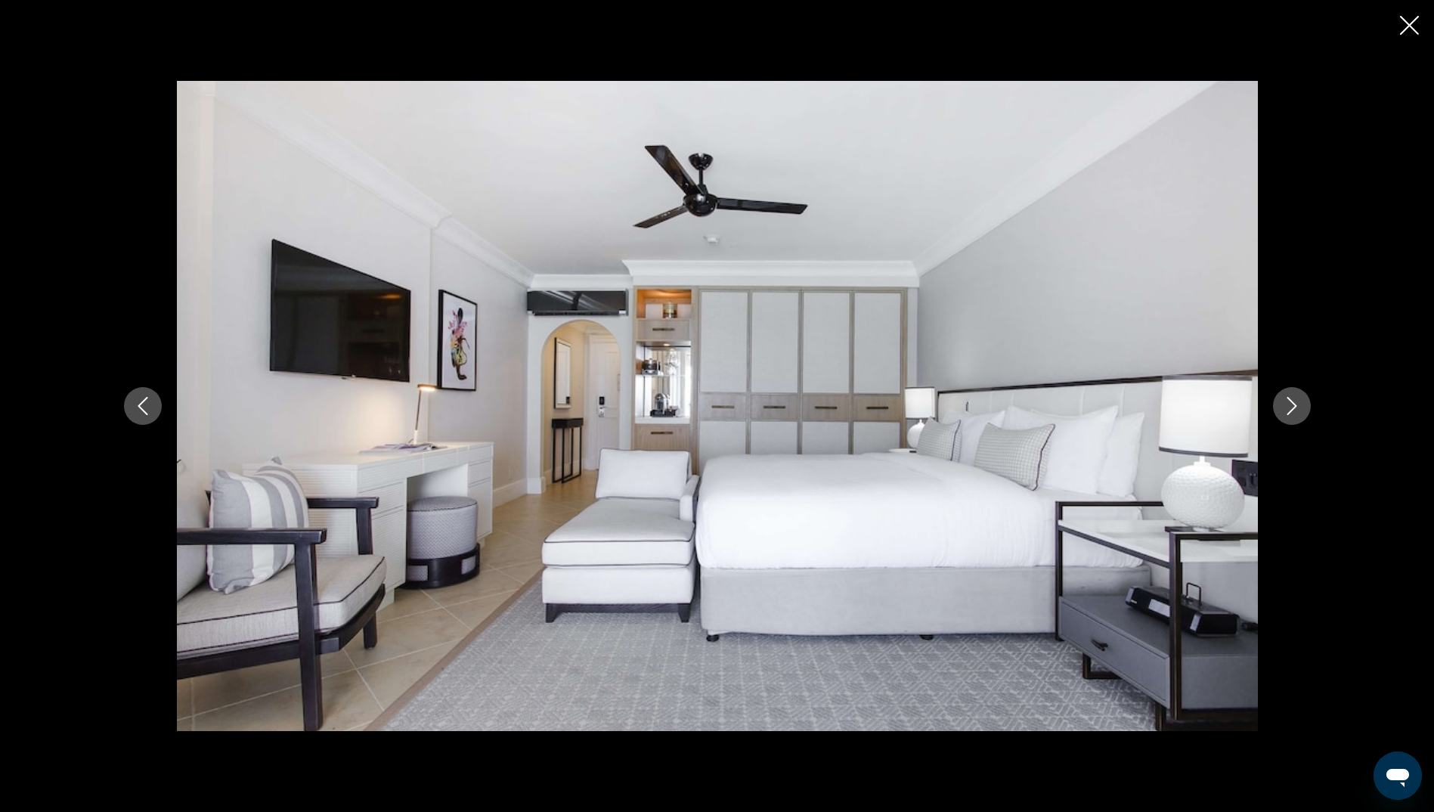
click at [1288, 398] on icon "Next image" at bounding box center [1292, 406] width 10 height 18
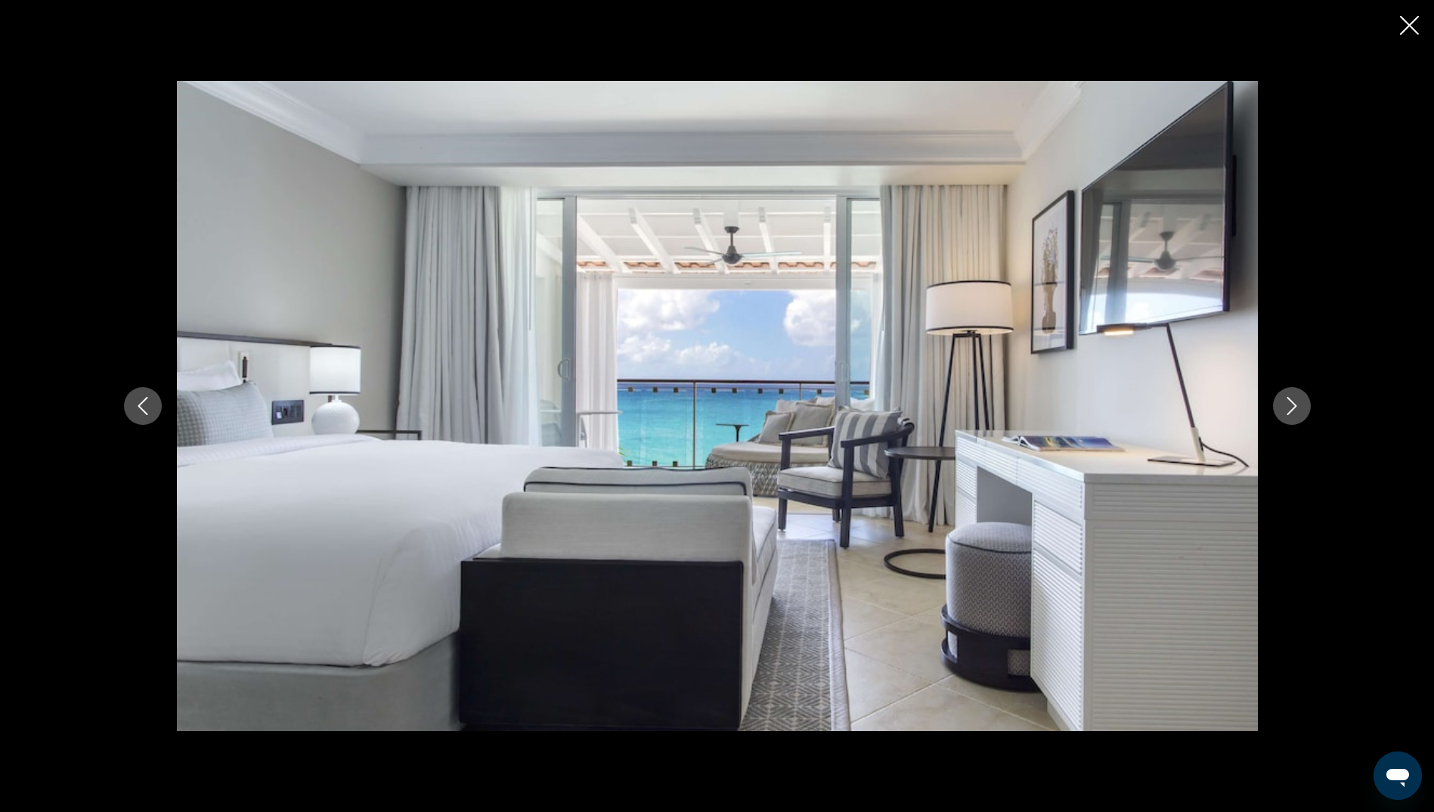
click at [1288, 398] on icon "Next image" at bounding box center [1292, 406] width 10 height 18
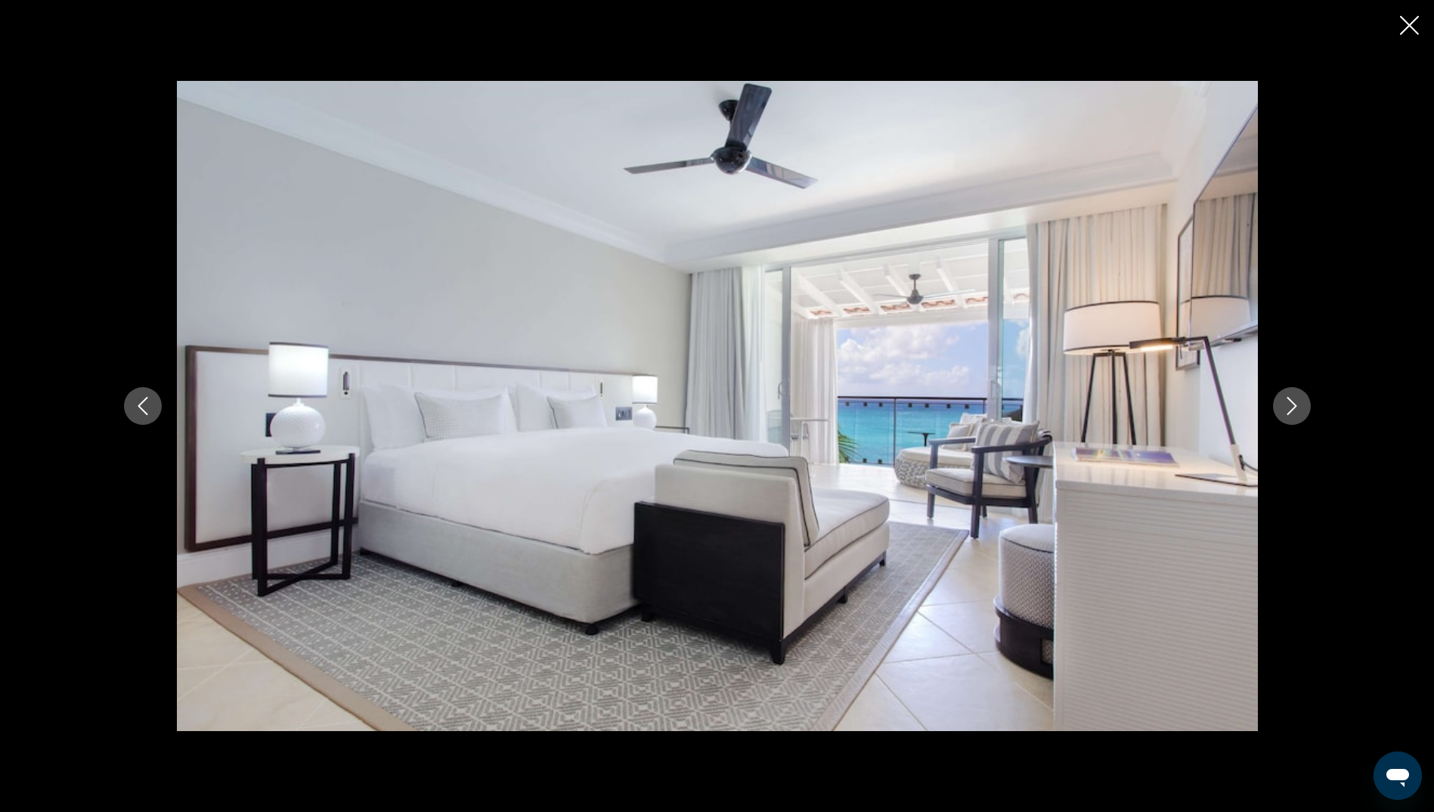
click at [1288, 398] on icon "Next image" at bounding box center [1292, 406] width 10 height 18
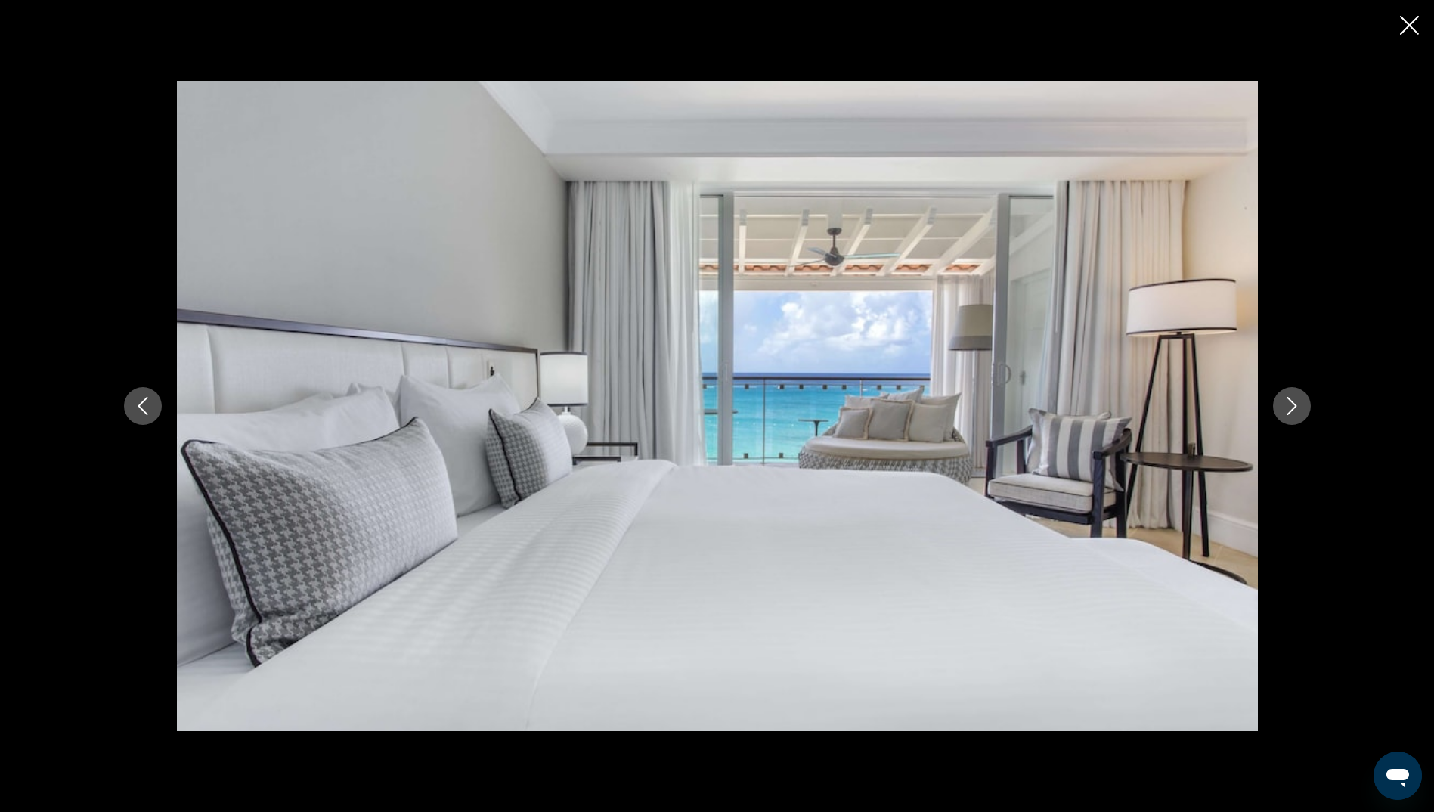
click at [1288, 398] on icon "Next image" at bounding box center [1292, 406] width 10 height 18
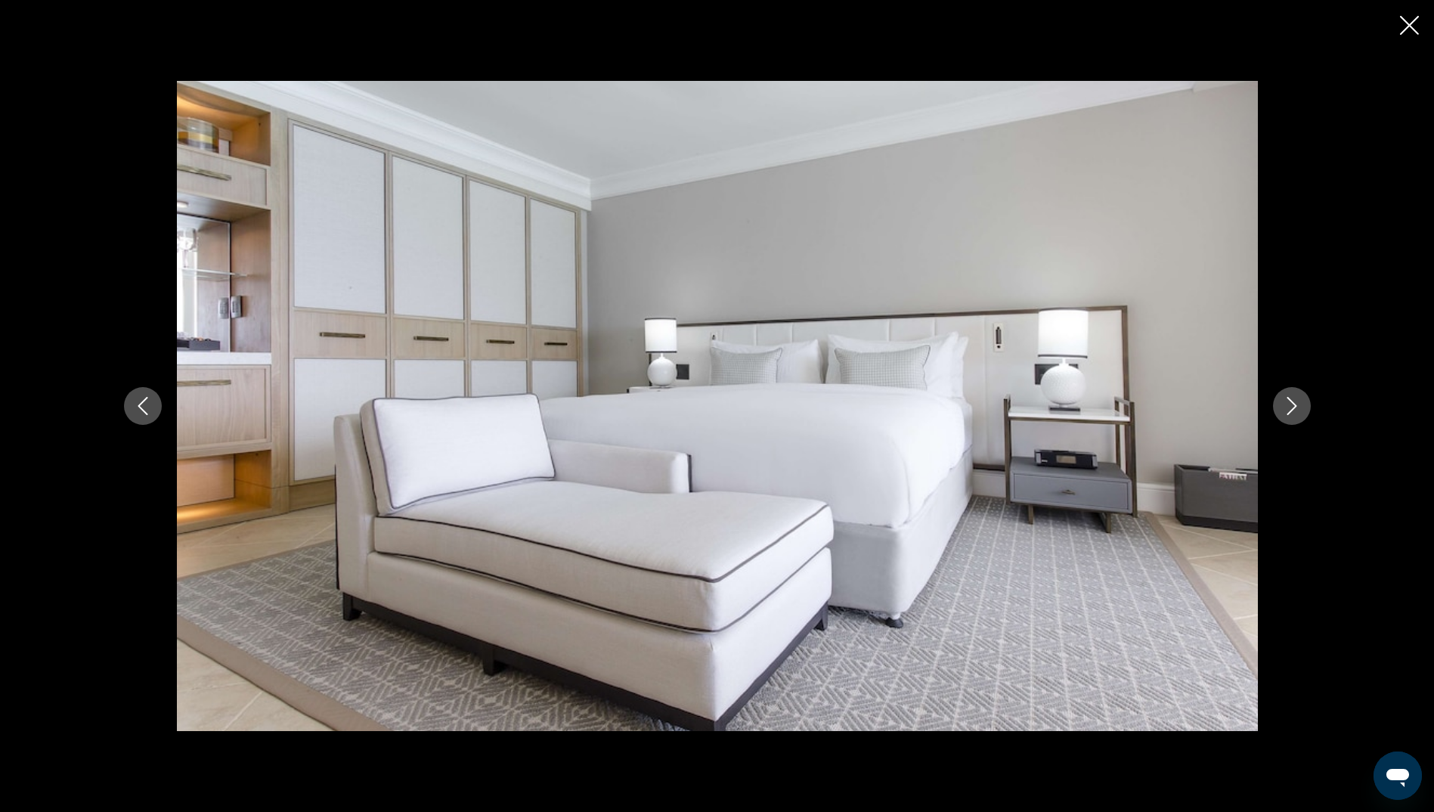
click at [1288, 398] on icon "Next image" at bounding box center [1292, 406] width 10 height 18
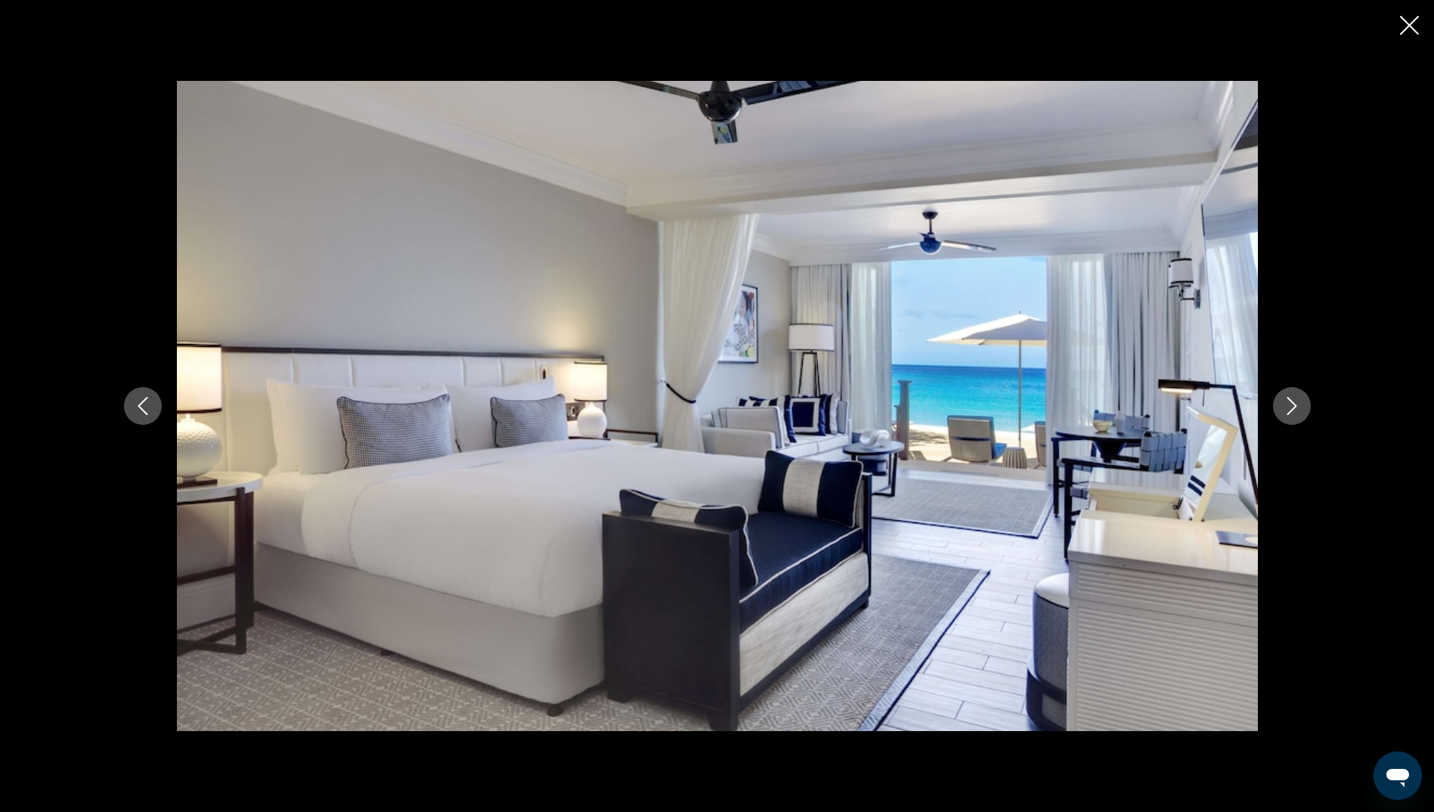
click at [1288, 398] on icon "Next image" at bounding box center [1292, 406] width 10 height 18
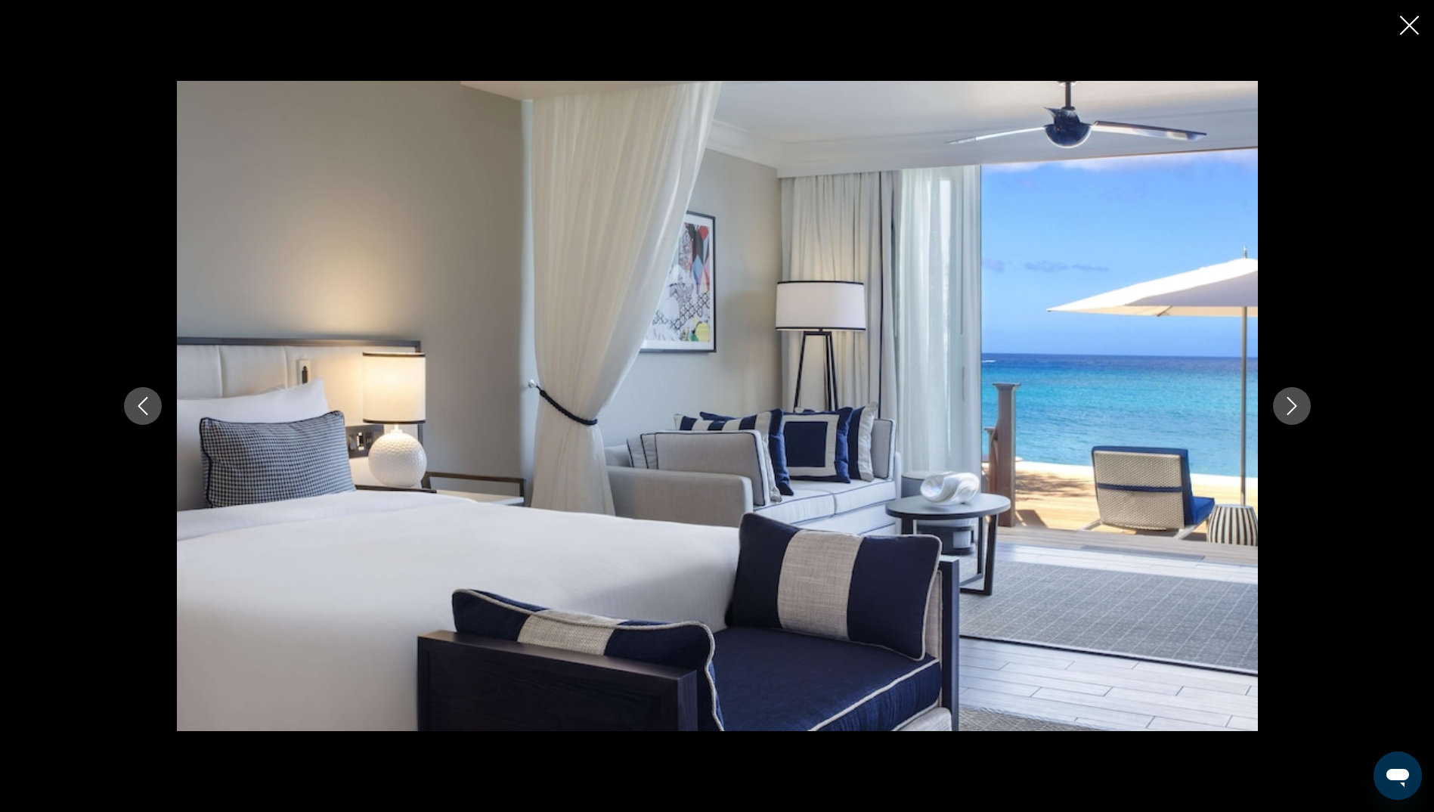
click at [1288, 398] on icon "Next image" at bounding box center [1292, 406] width 10 height 18
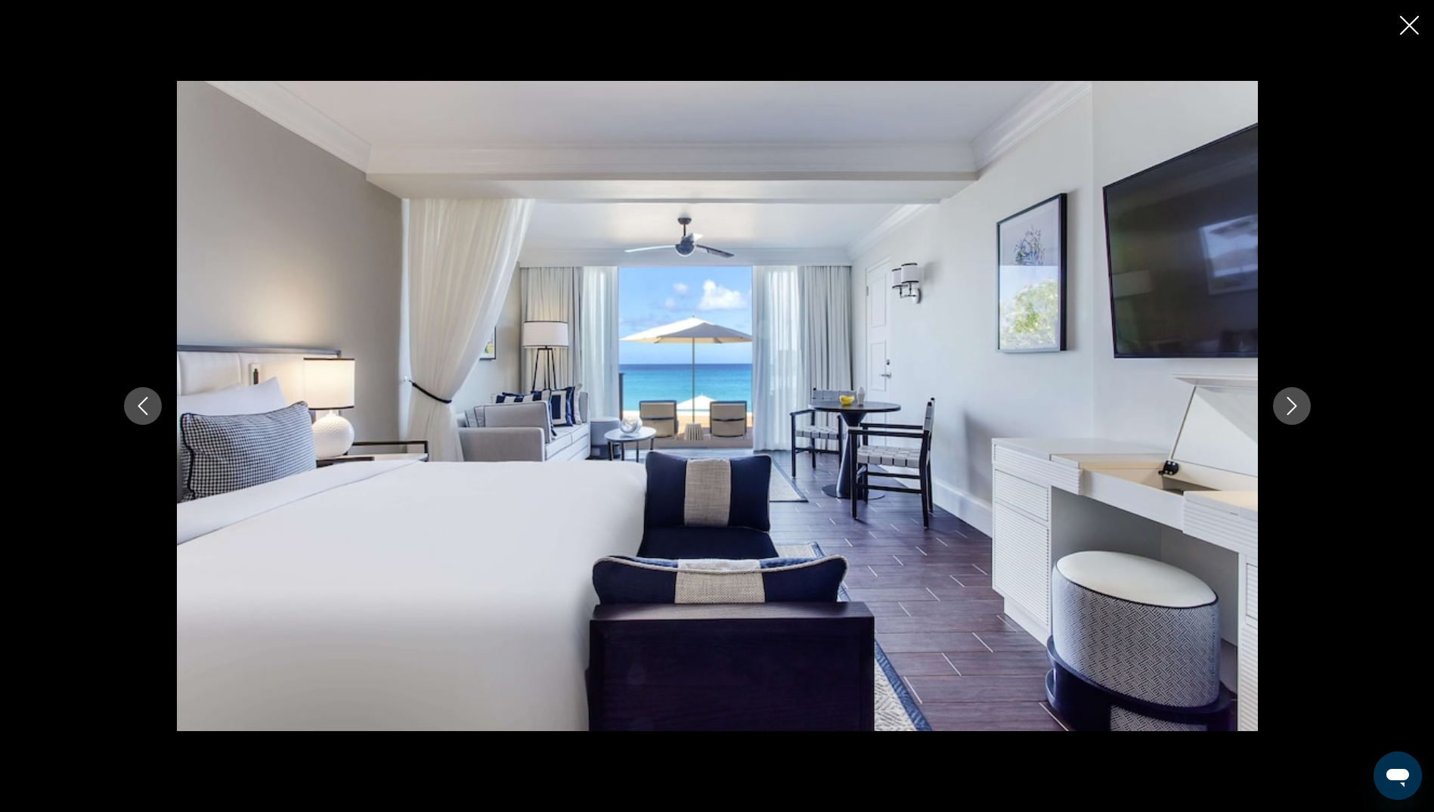
click at [1288, 398] on icon "Next image" at bounding box center [1292, 406] width 10 height 18
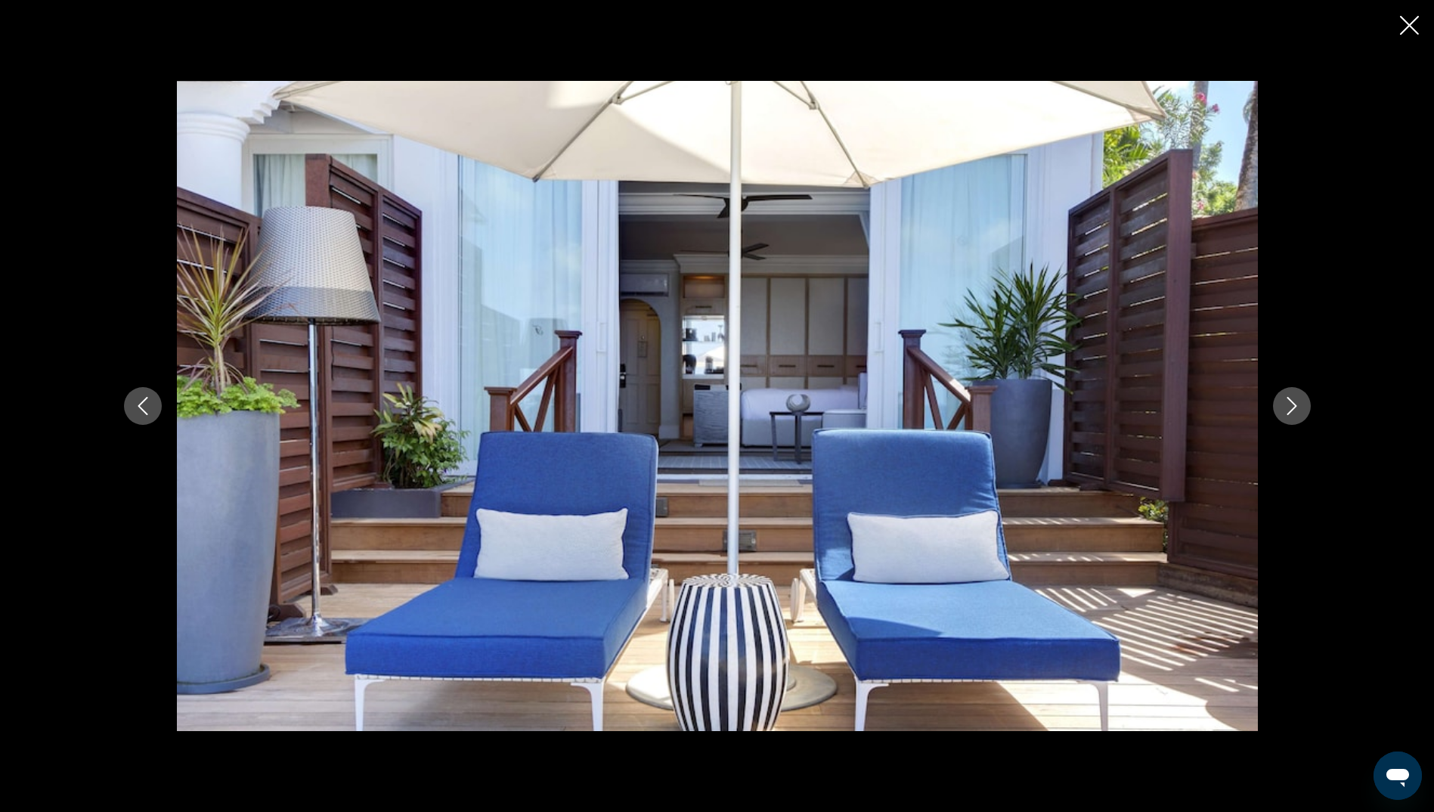
click at [1288, 398] on icon "Next image" at bounding box center [1292, 406] width 10 height 18
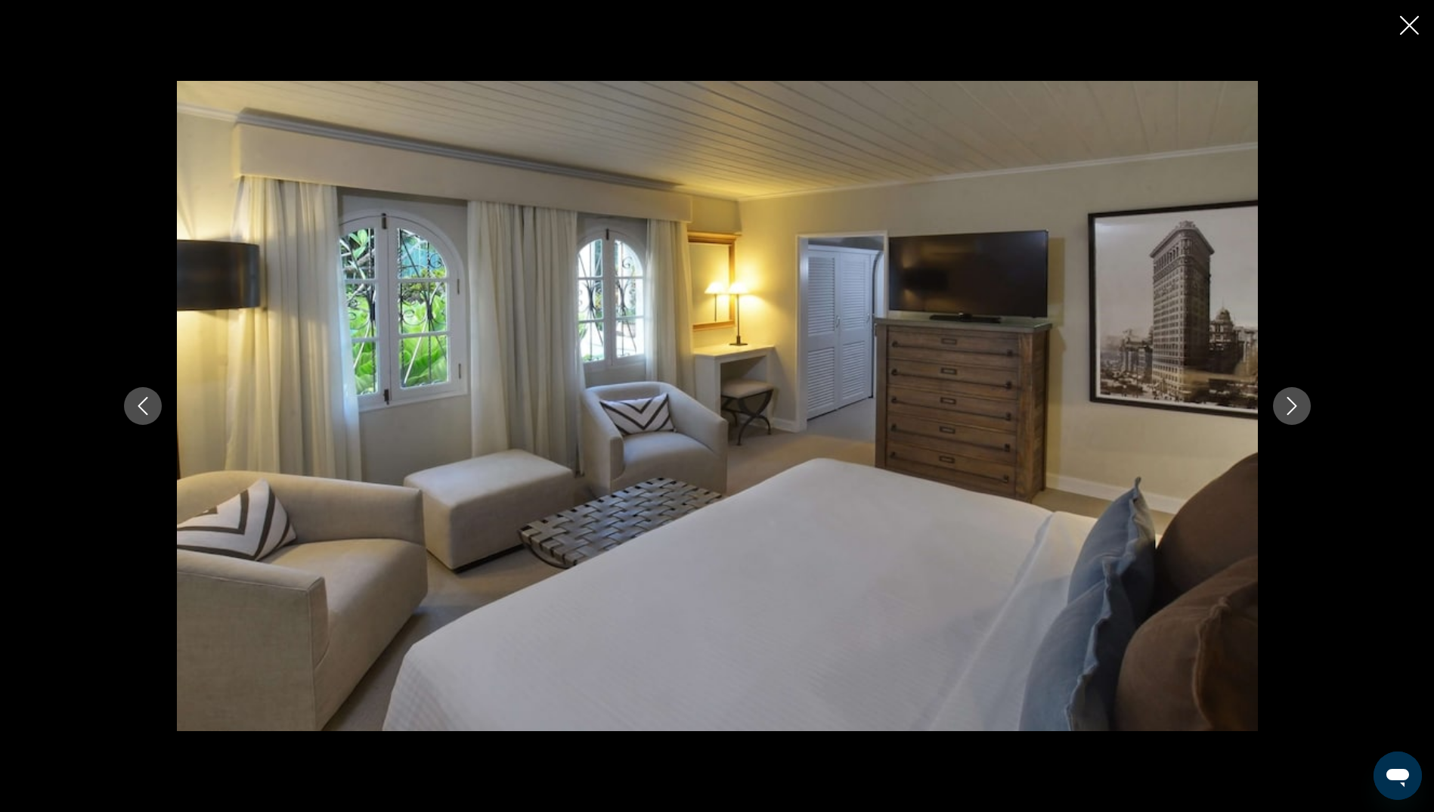
click at [1288, 398] on icon "Next image" at bounding box center [1292, 406] width 10 height 18
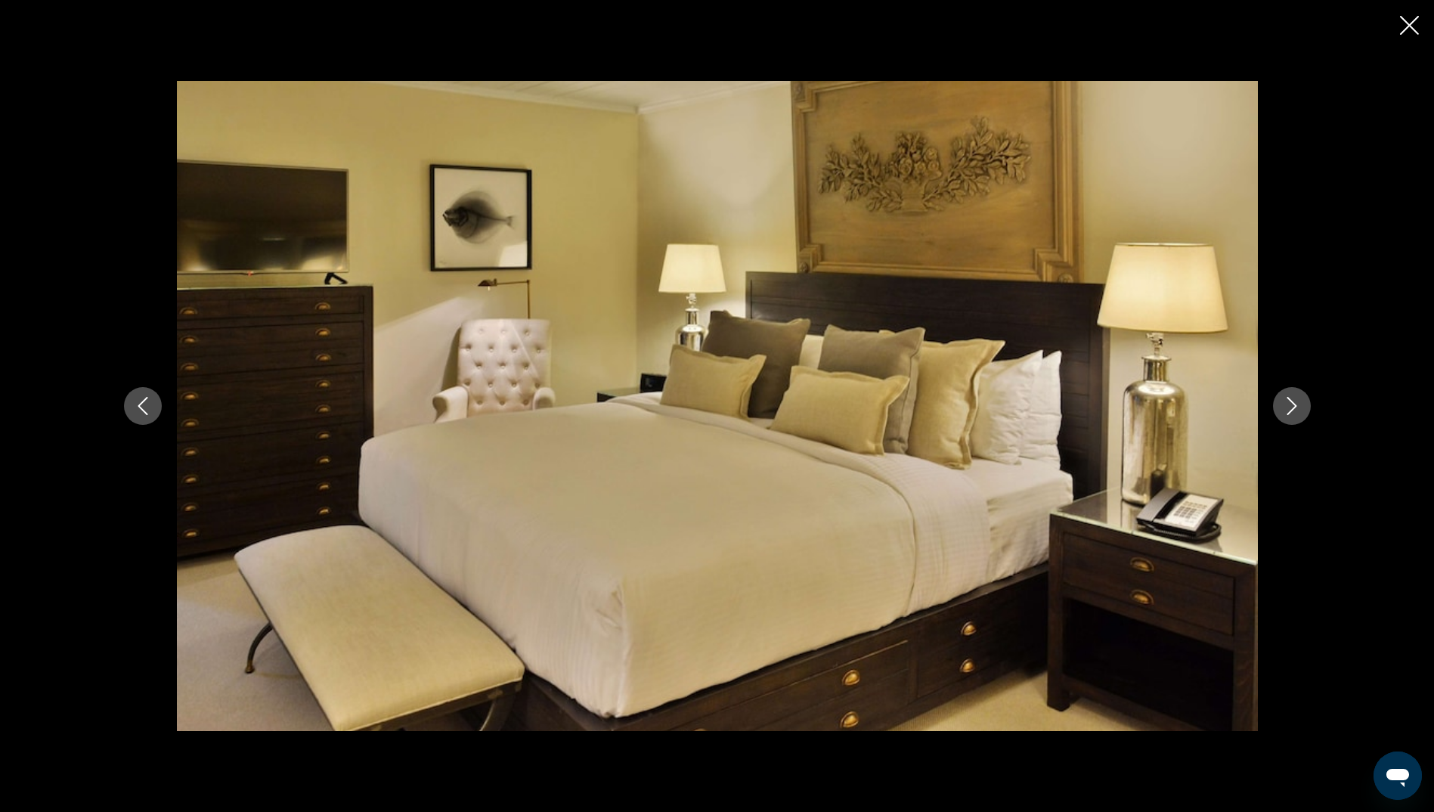
click at [1288, 398] on icon "Next image" at bounding box center [1292, 406] width 10 height 18
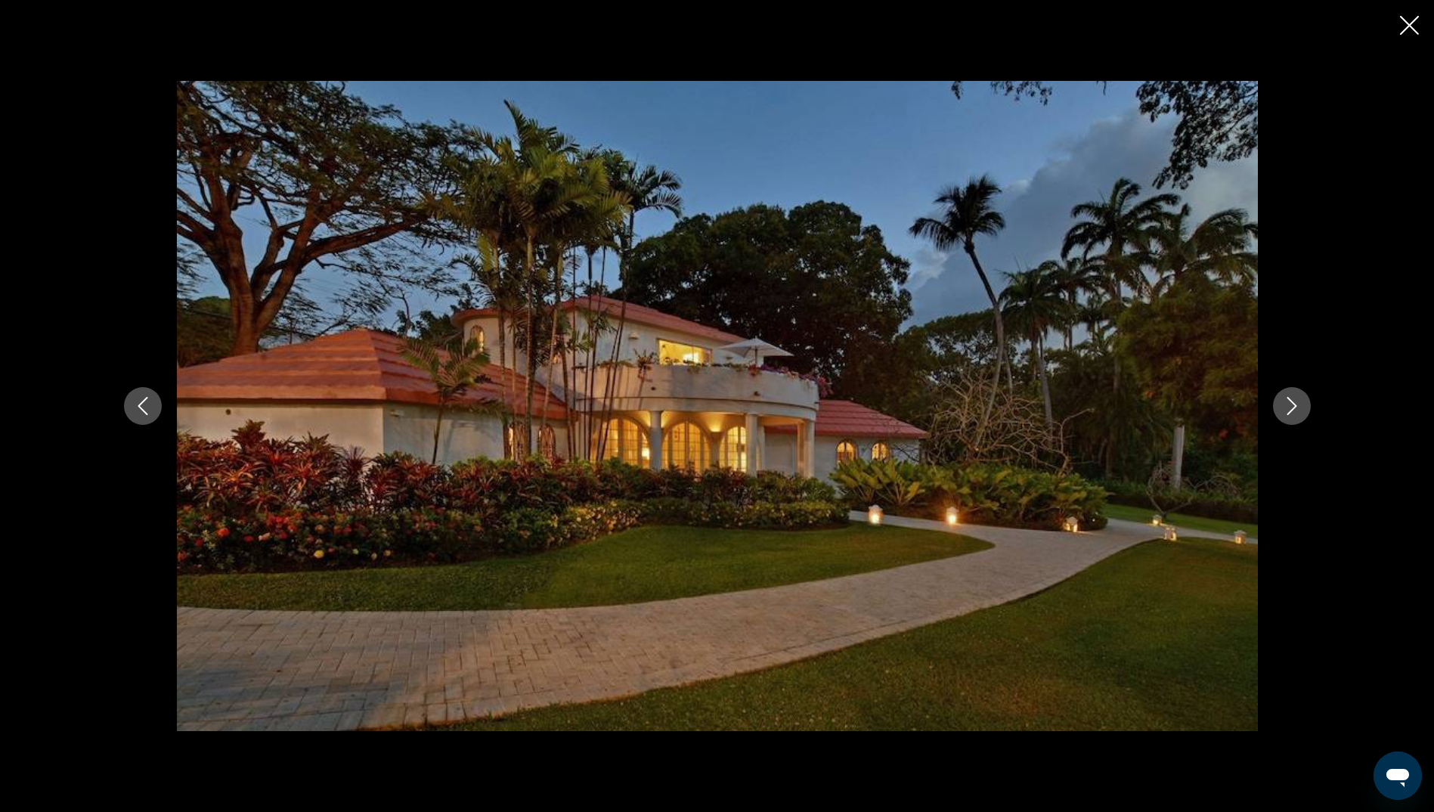
click at [1288, 398] on icon "Next image" at bounding box center [1292, 406] width 10 height 18
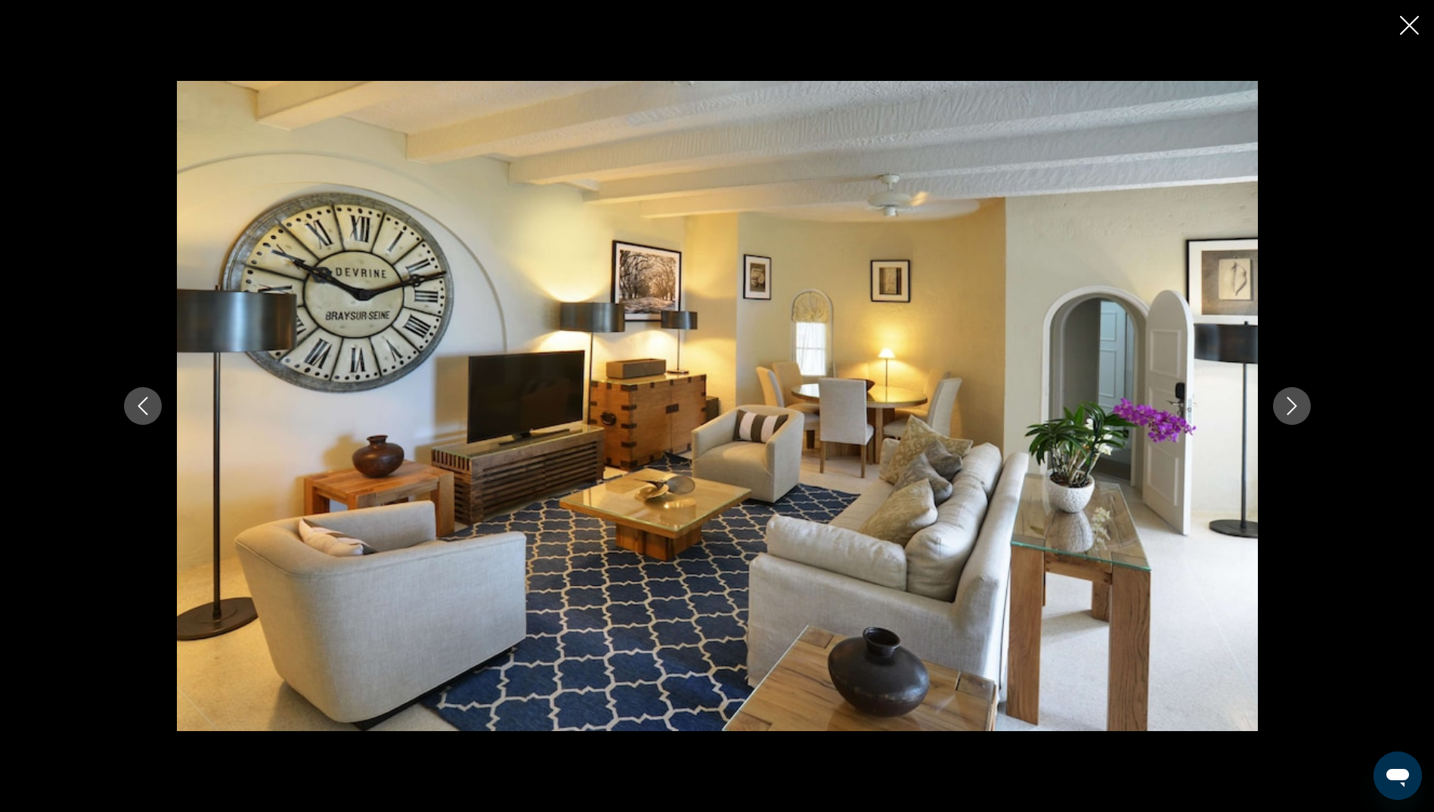
click at [1288, 398] on icon "Next image" at bounding box center [1292, 406] width 10 height 18
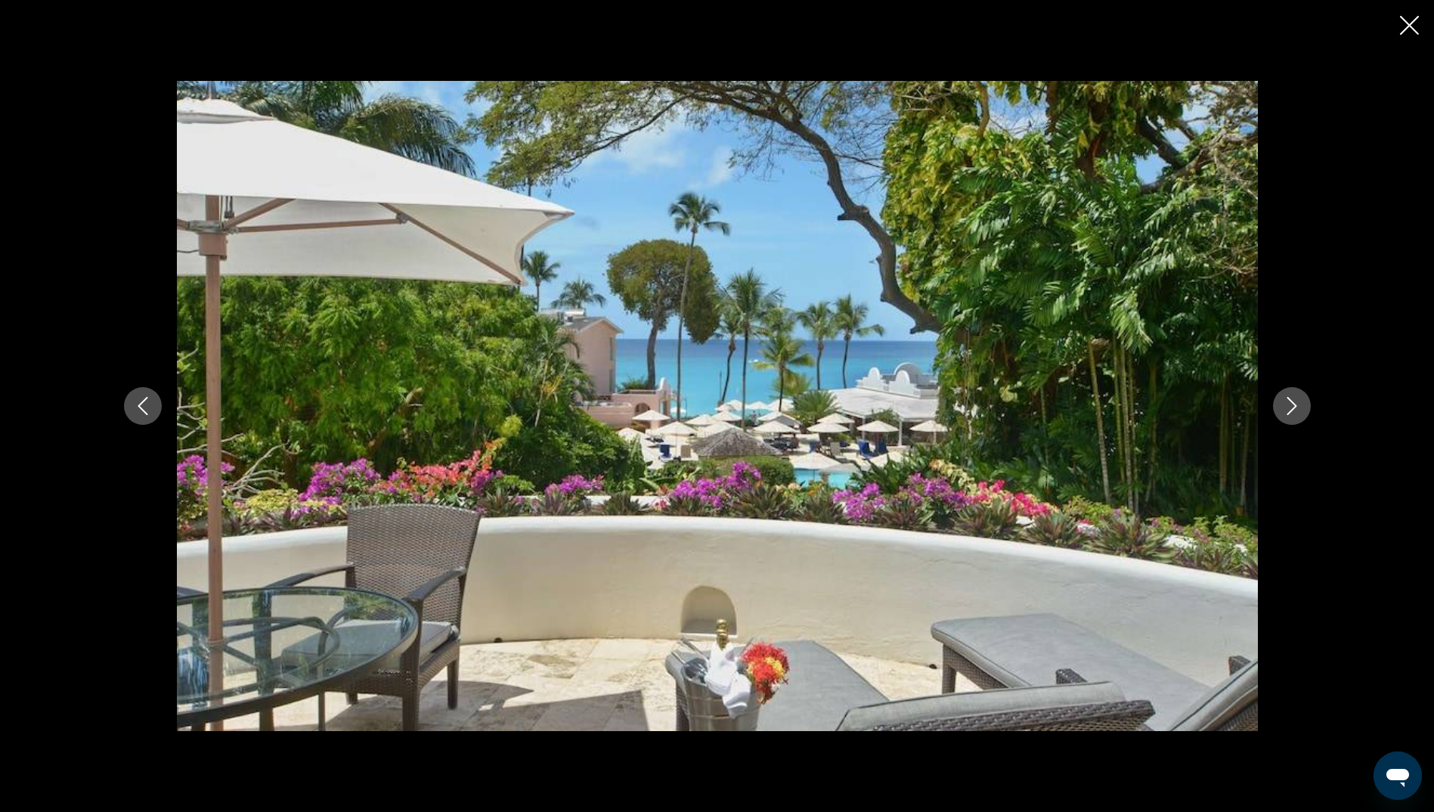
click at [1288, 398] on icon "Next image" at bounding box center [1292, 406] width 10 height 18
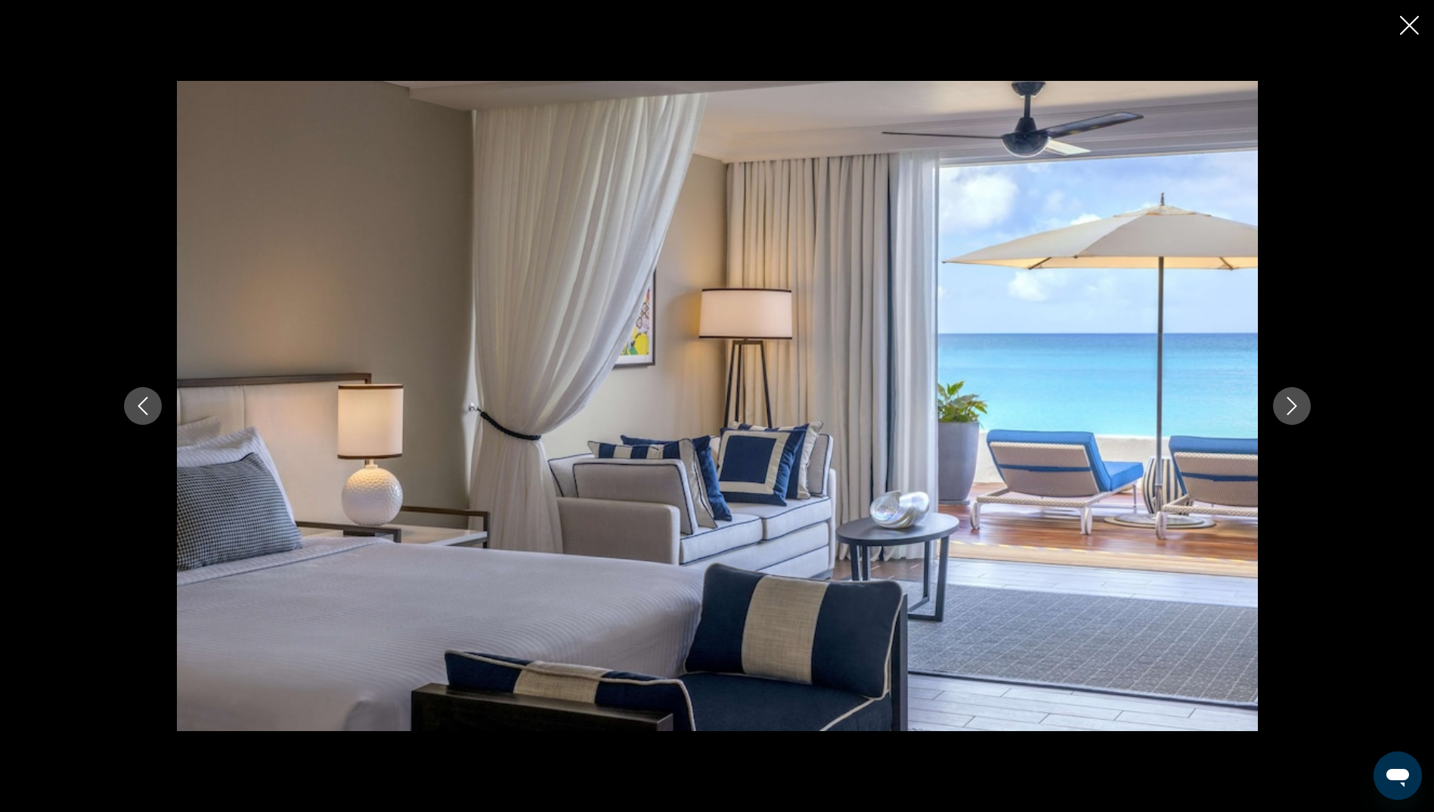
click at [1288, 398] on icon "Next image" at bounding box center [1292, 406] width 10 height 18
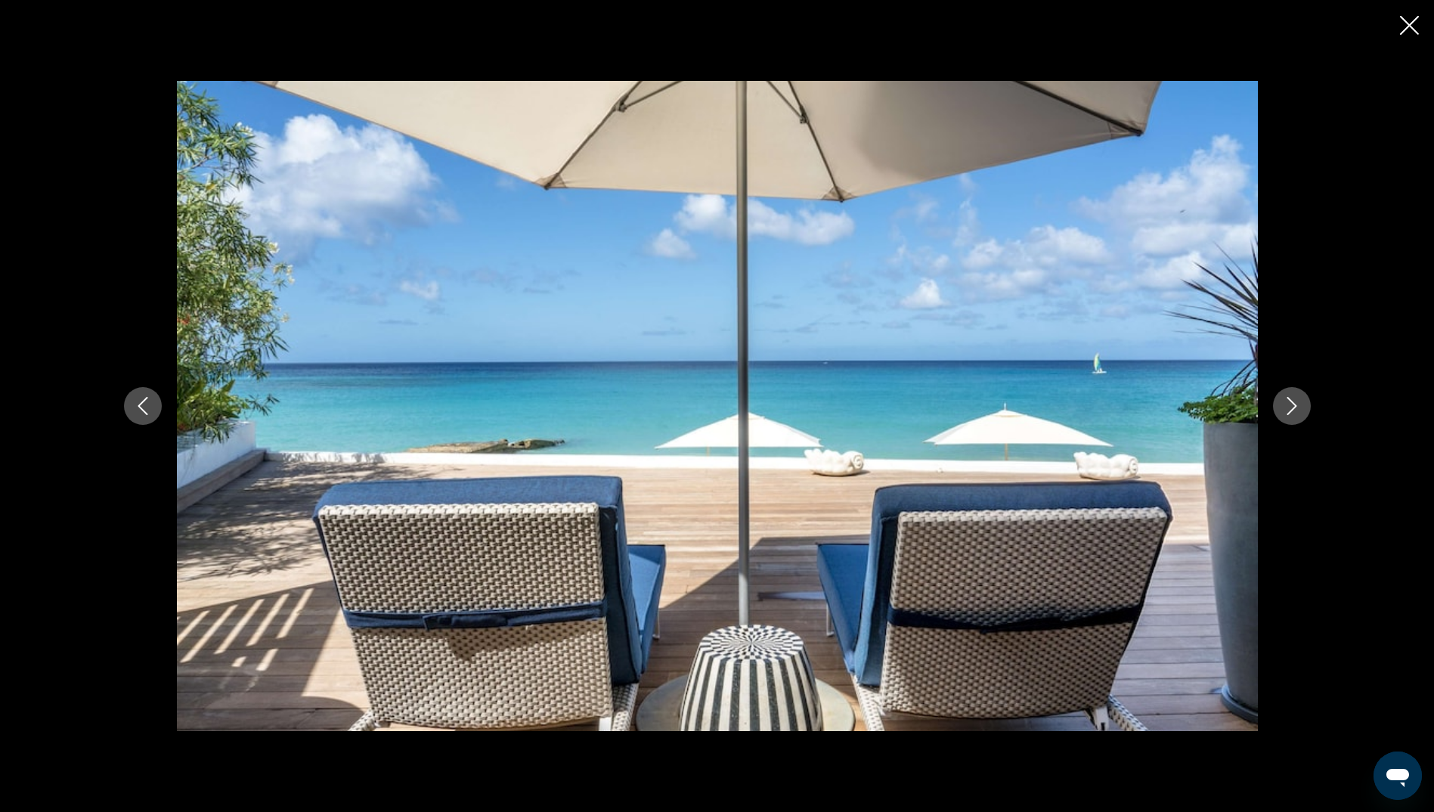
click at [1406, 16] on button "Close slideshow" at bounding box center [1409, 26] width 19 height 23
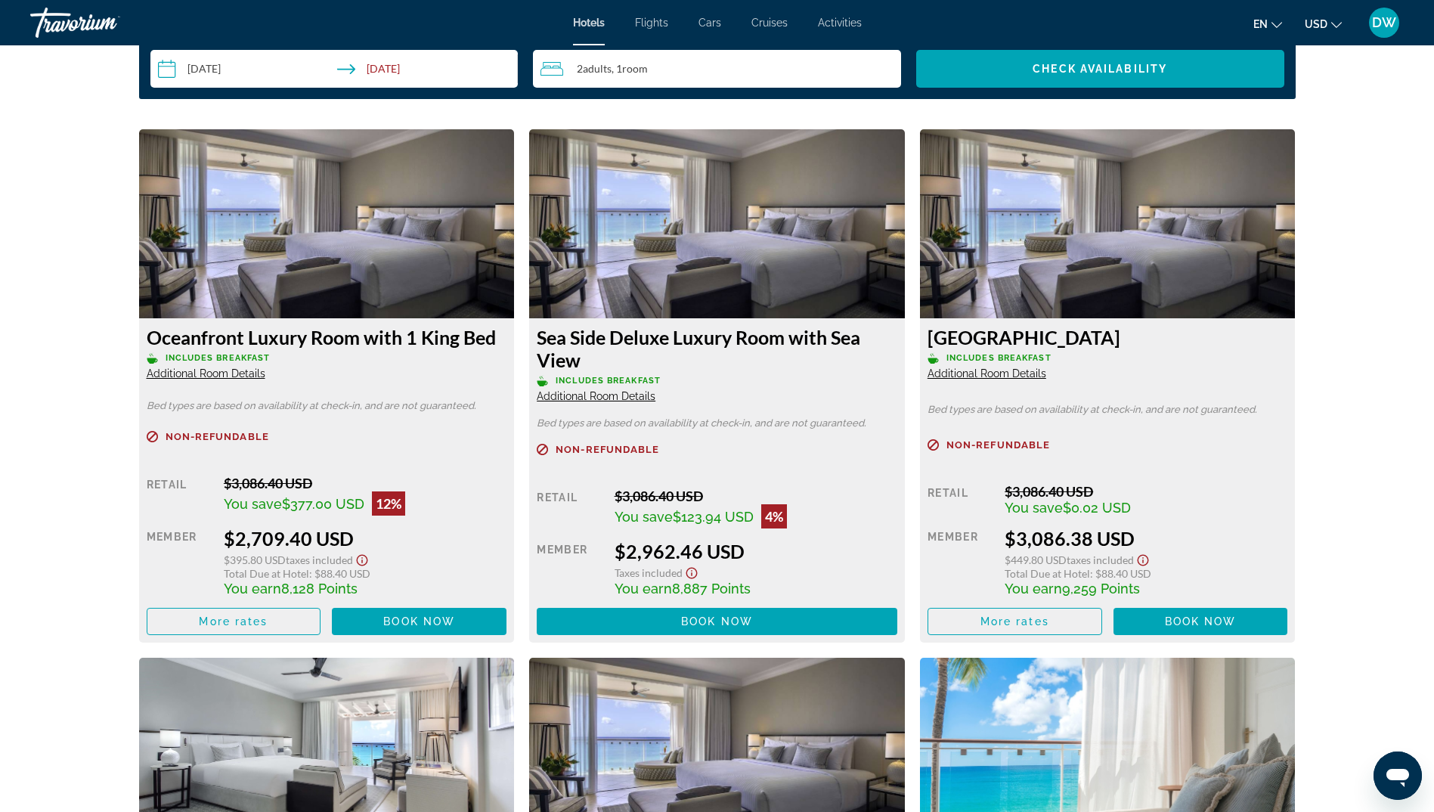
scroll to position [2420, 0]
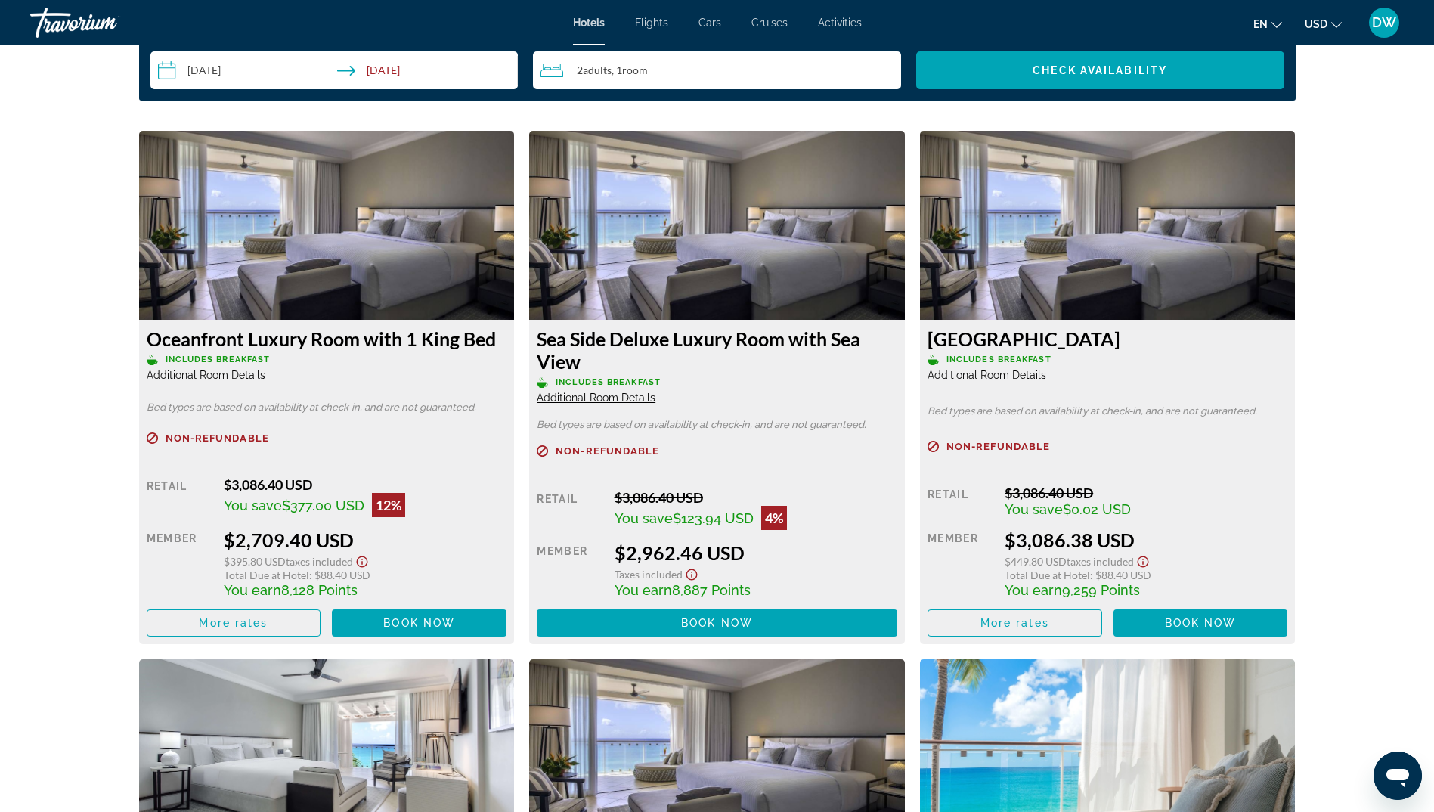
click at [231, 377] on span "Additional Room Details" at bounding box center [206, 375] width 119 height 12
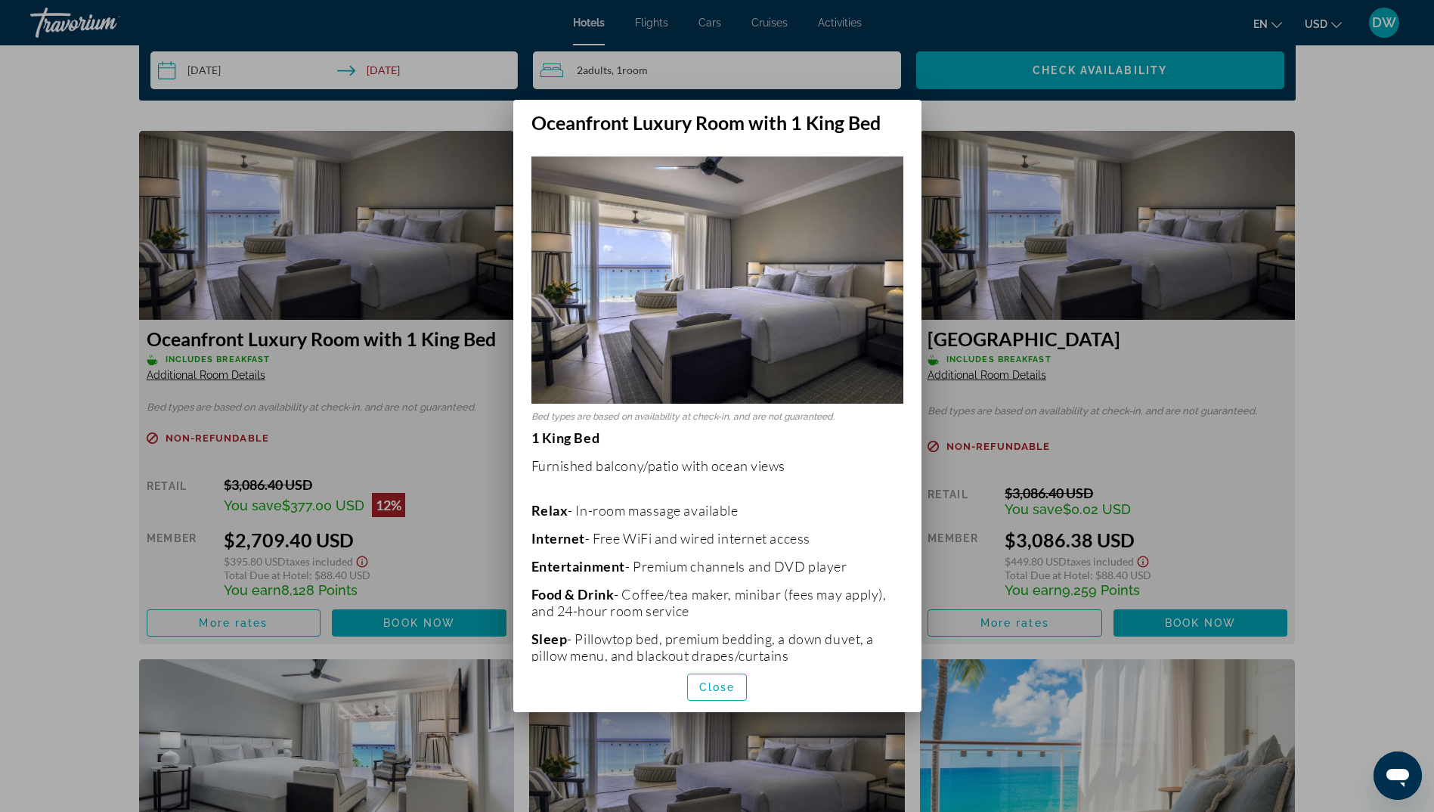
scroll to position [0, 0]
click at [51, 364] on div at bounding box center [717, 406] width 1434 height 812
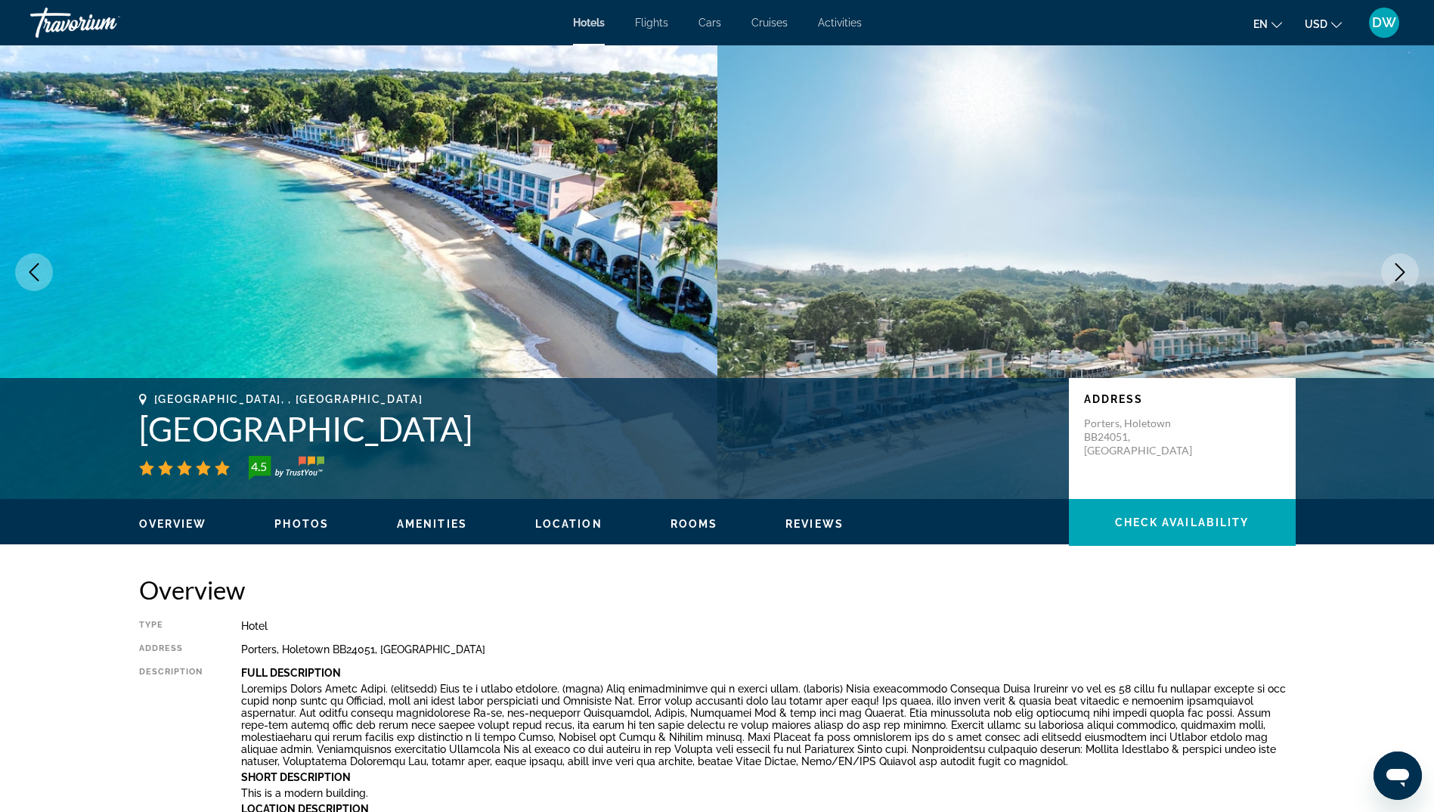
scroll to position [2420, 0]
